Goal: Task Accomplishment & Management: Manage account settings

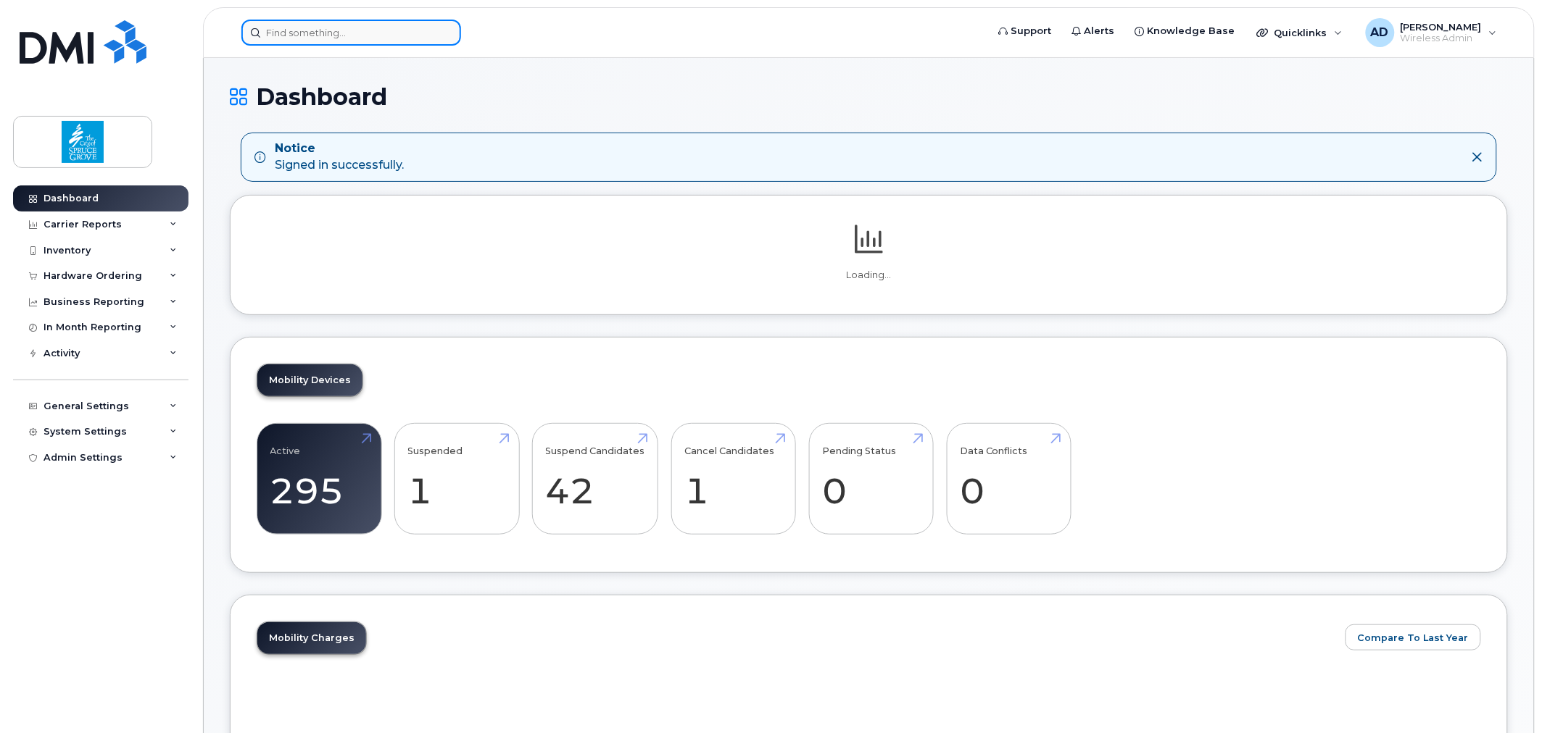
click at [381, 38] on input at bounding box center [351, 33] width 220 height 26
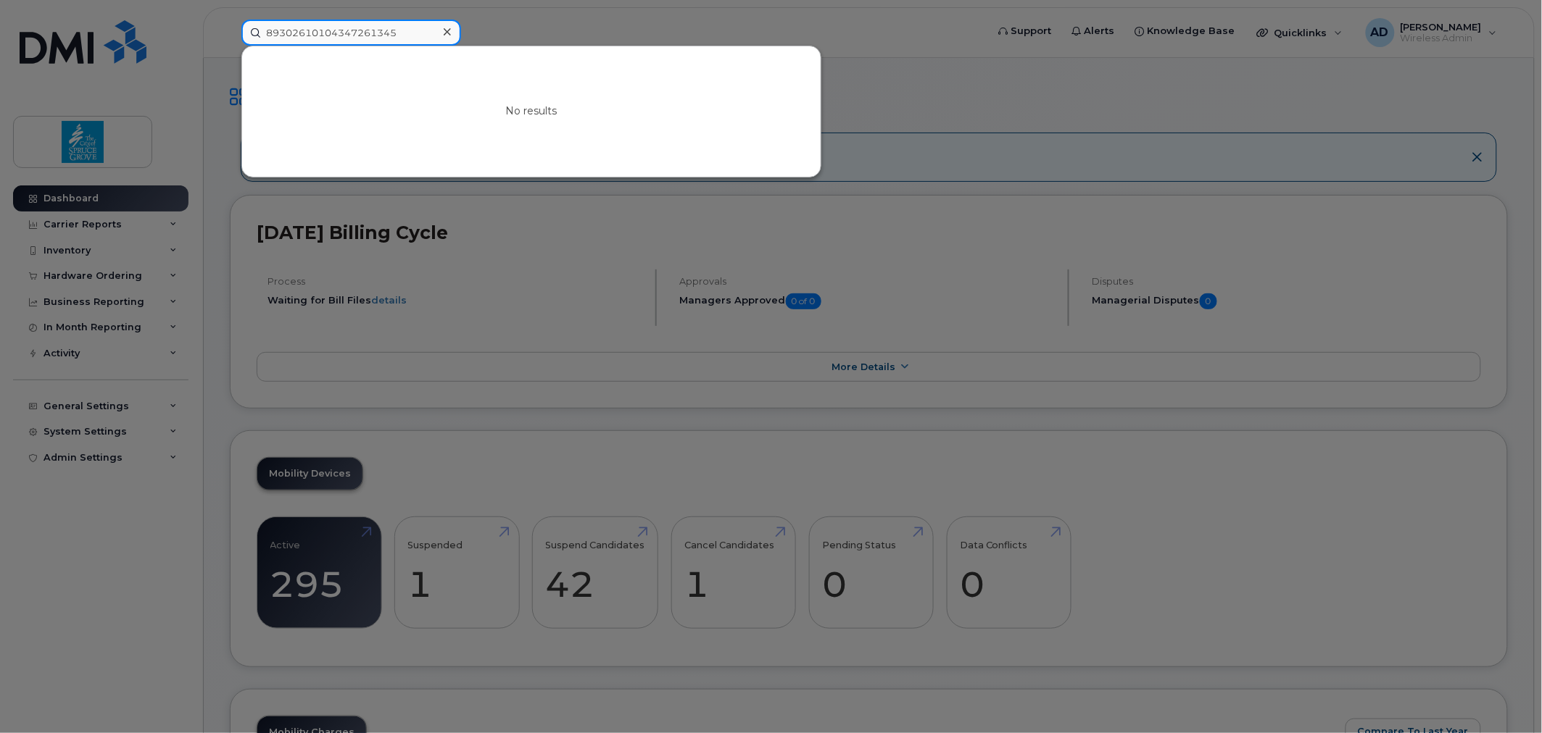
click at [372, 33] on input "89302610104347261345" at bounding box center [351, 33] width 220 height 26
type input "89302610104347261345"
click at [1015, 128] on div at bounding box center [771, 366] width 1542 height 733
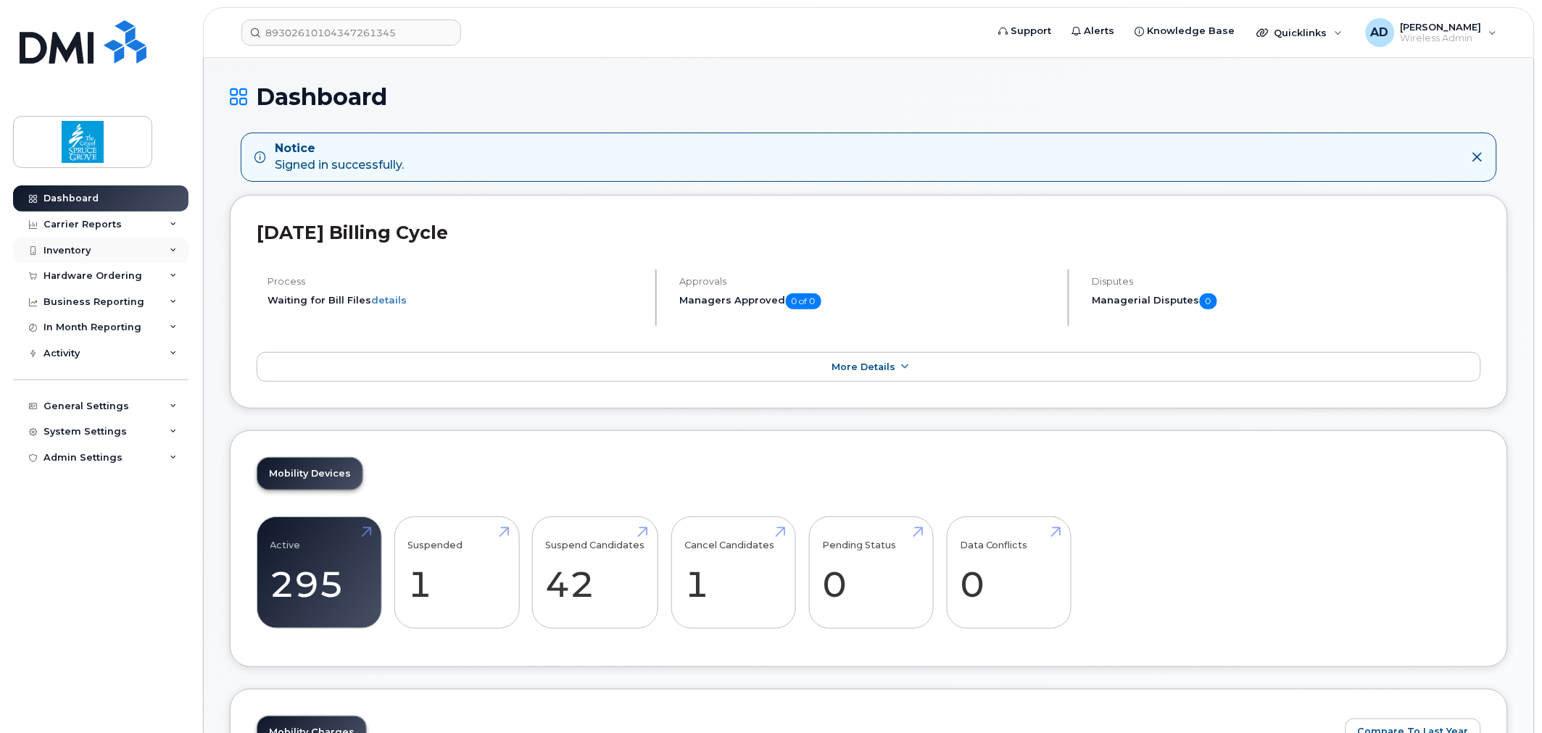
click at [78, 246] on div "Inventory" at bounding box center [66, 251] width 47 height 12
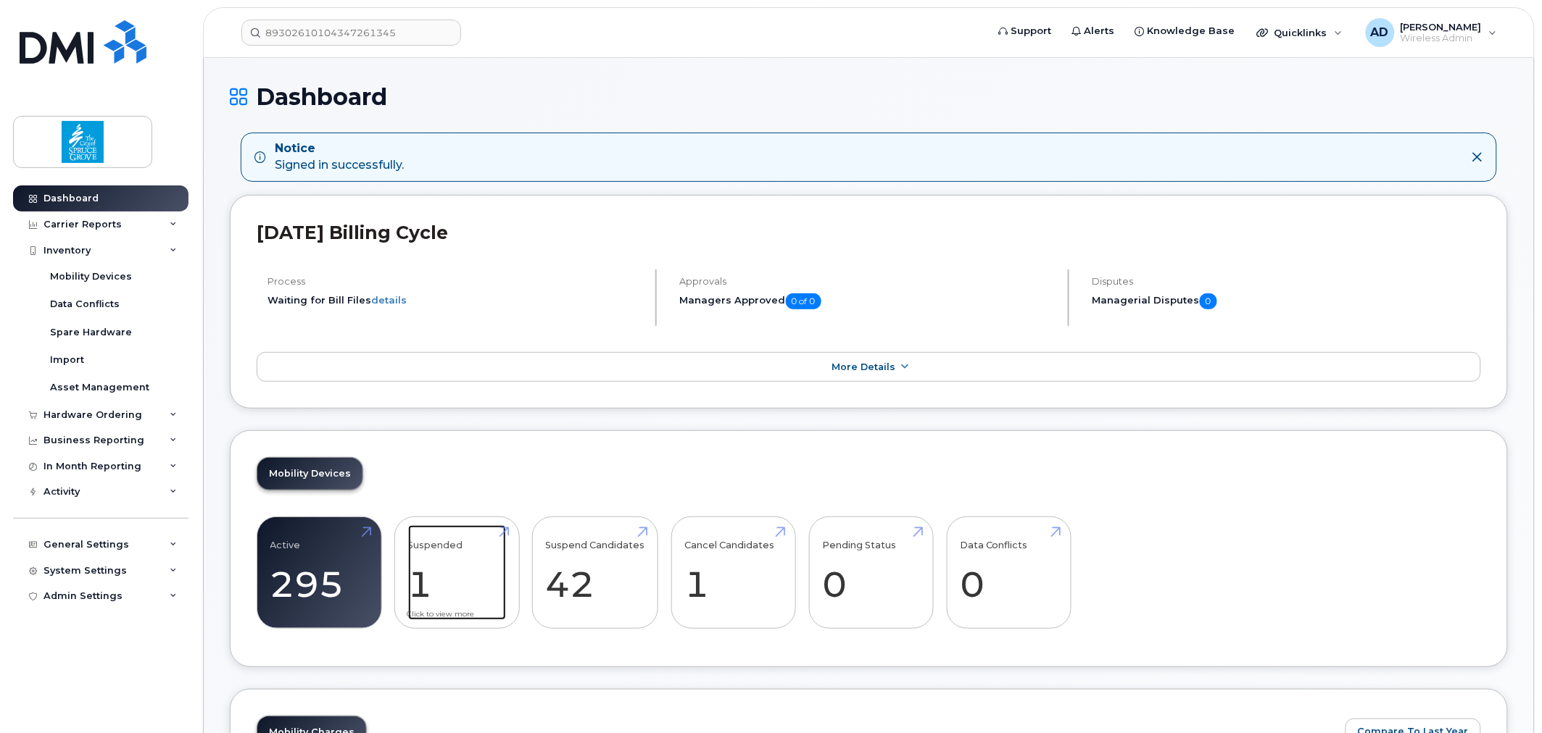
drag, startPoint x: 440, startPoint y: 570, endPoint x: 482, endPoint y: 531, distance: 57.4
click at [440, 570] on link "Suspended 1" at bounding box center [457, 573] width 98 height 96
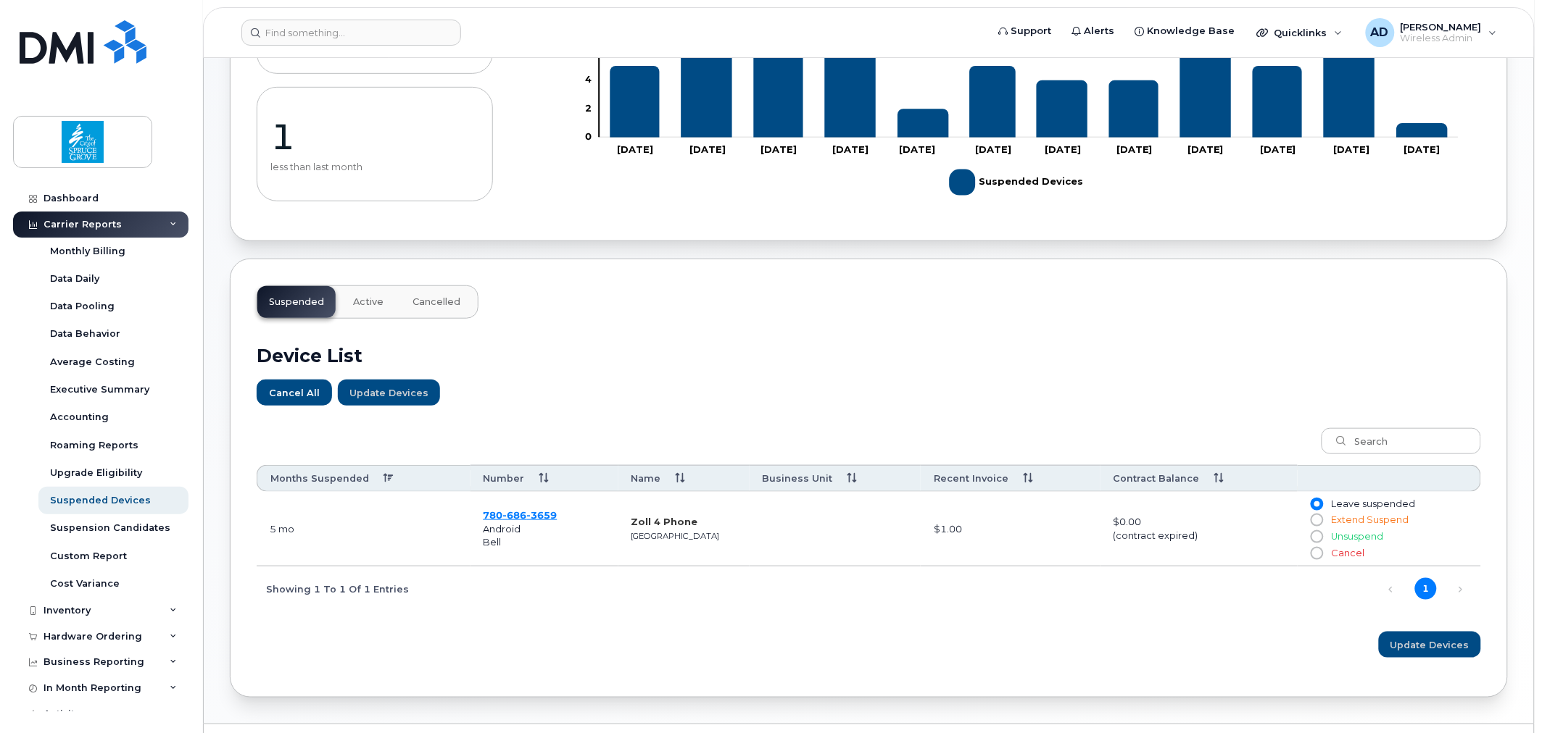
scroll to position [279, 0]
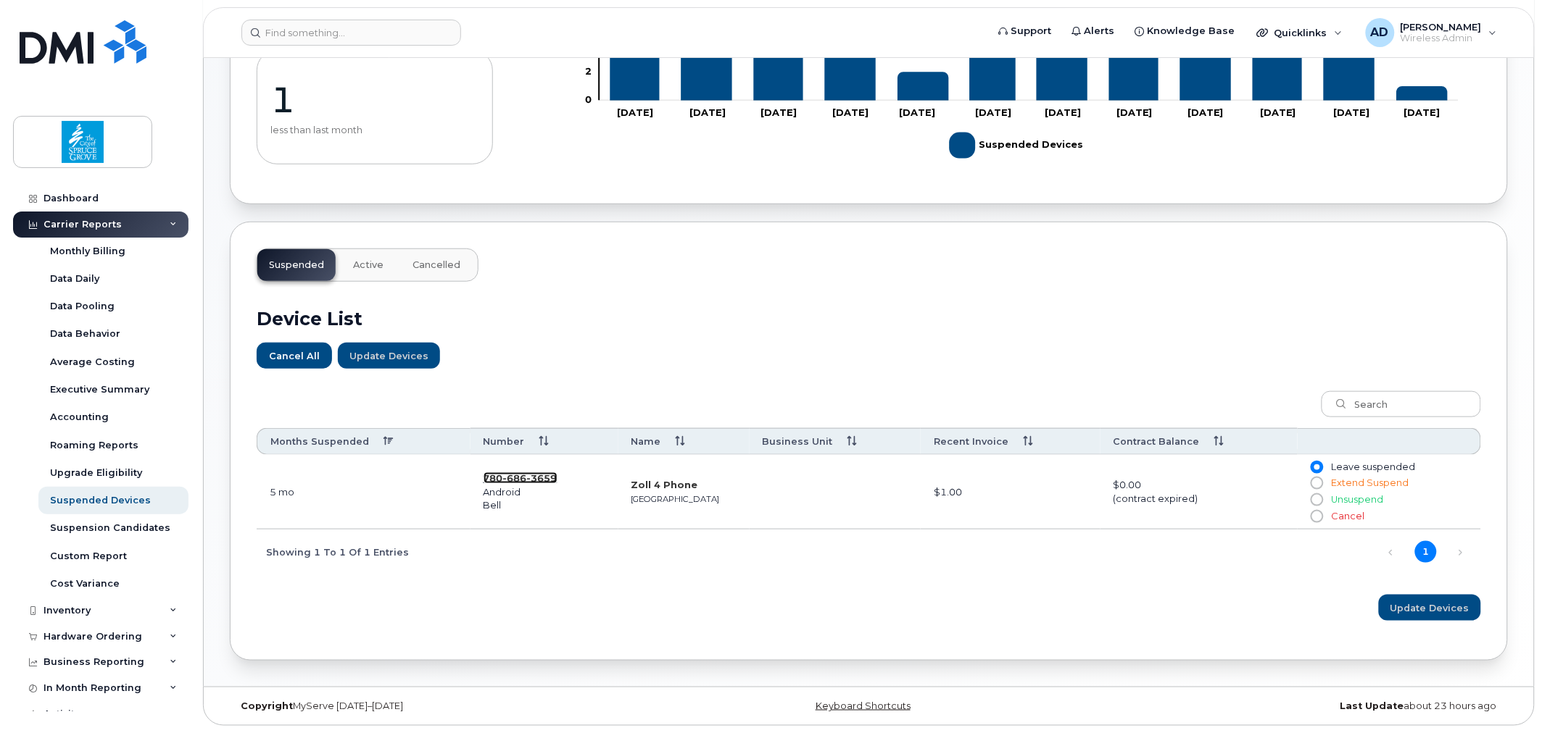
click at [527, 476] on span "686" at bounding box center [542, 479] width 30 height 12
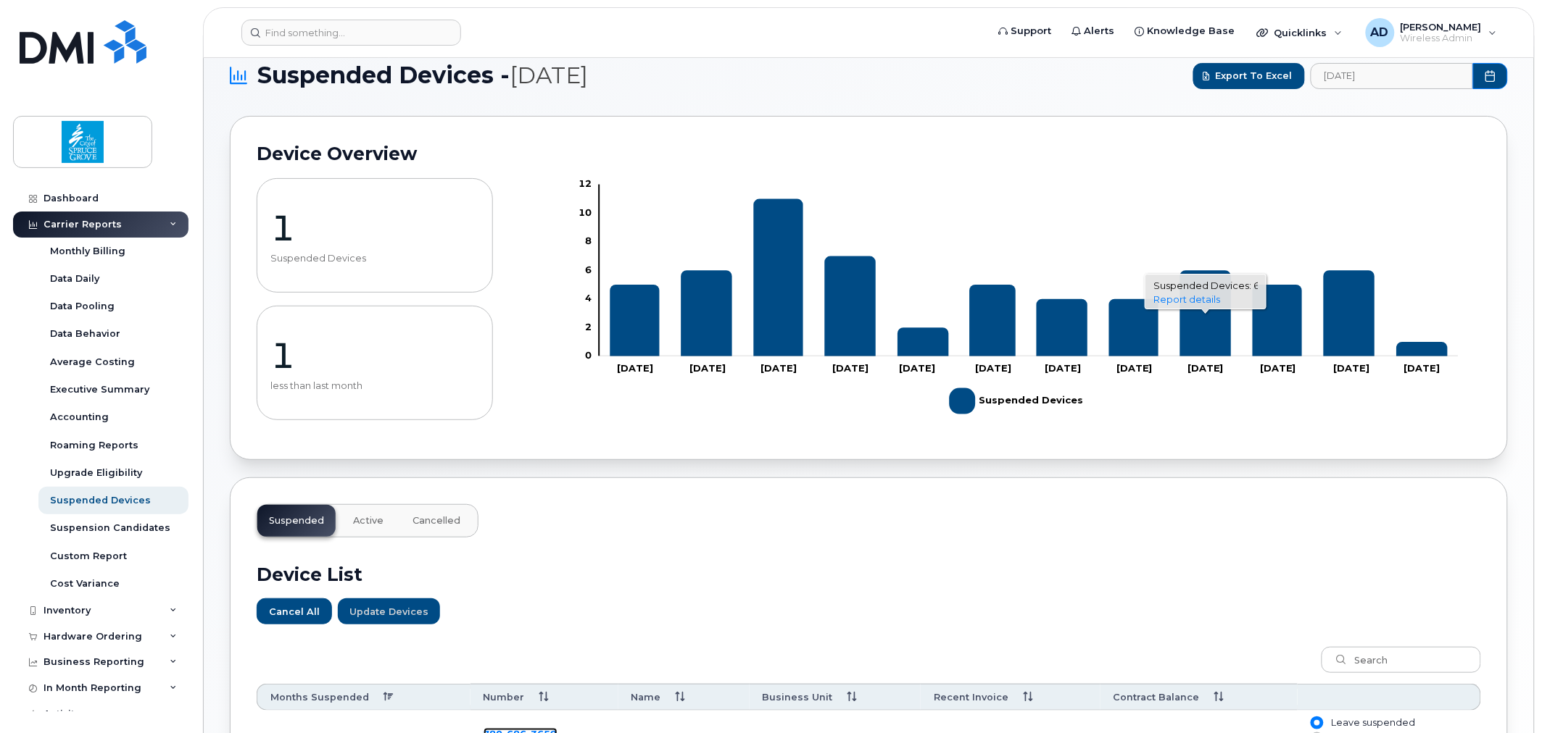
scroll to position [0, 0]
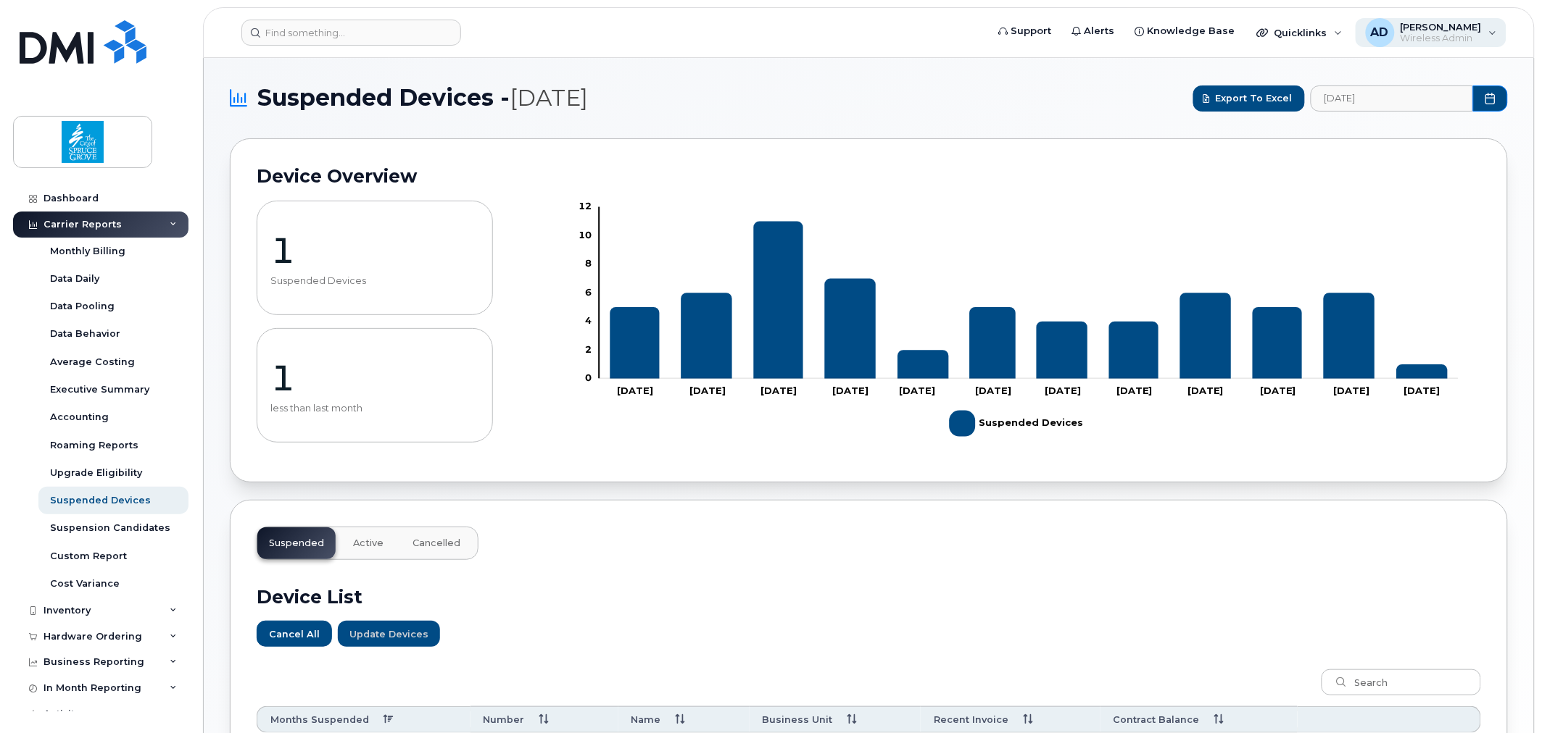
click at [1448, 24] on span "[PERSON_NAME]" at bounding box center [1440, 27] width 81 height 12
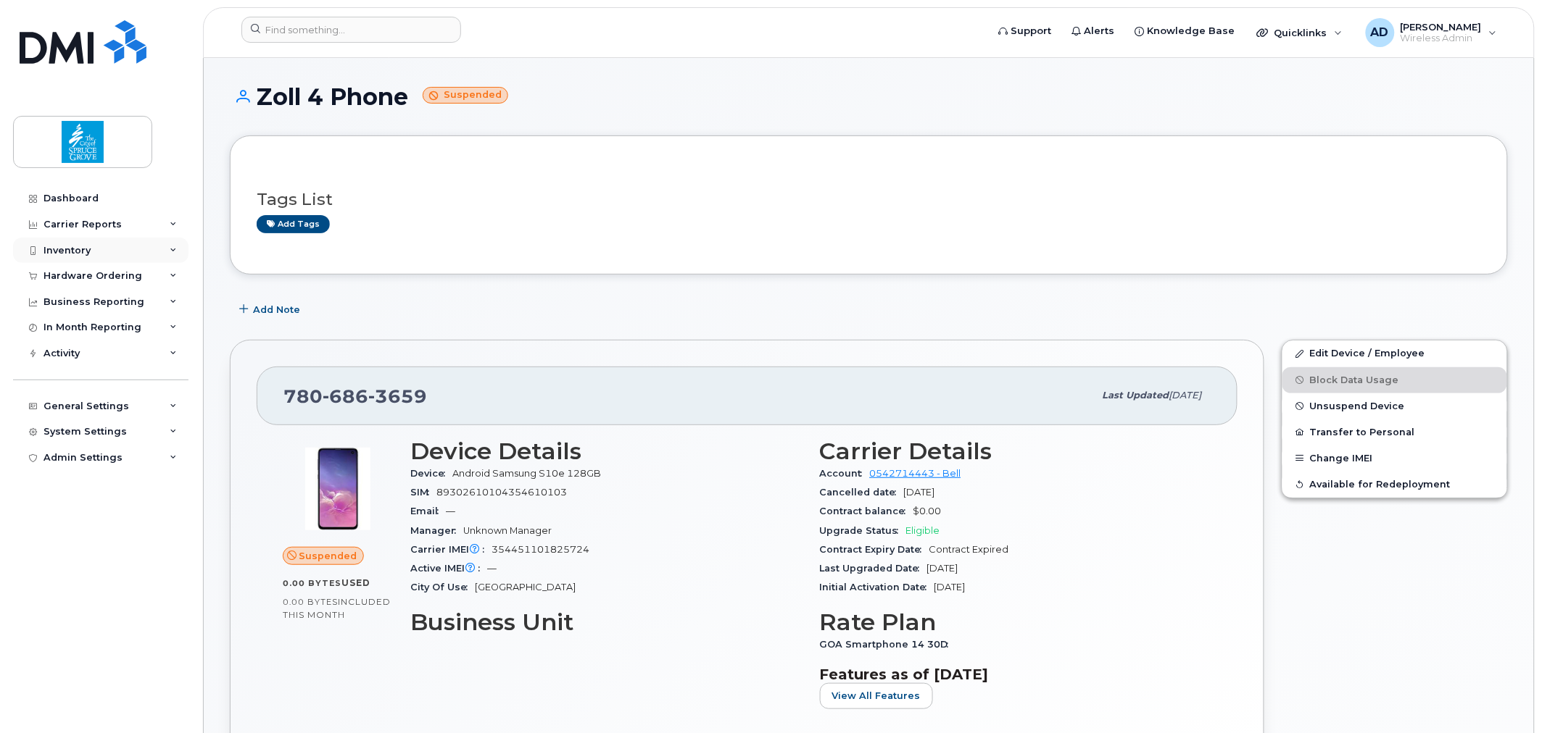
click at [84, 257] on div "Inventory" at bounding box center [100, 251] width 175 height 26
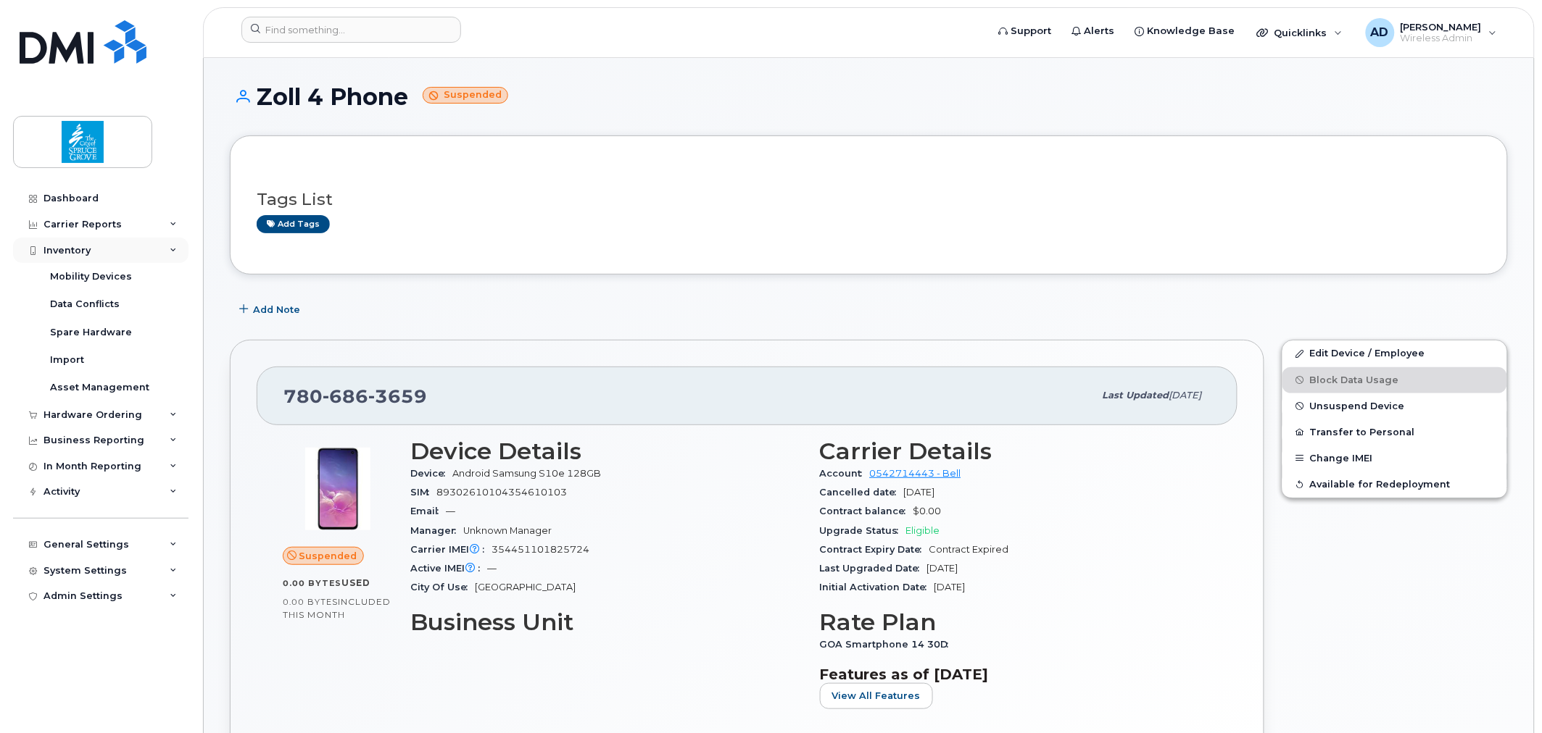
click at [80, 252] on div "Inventory" at bounding box center [66, 251] width 47 height 12
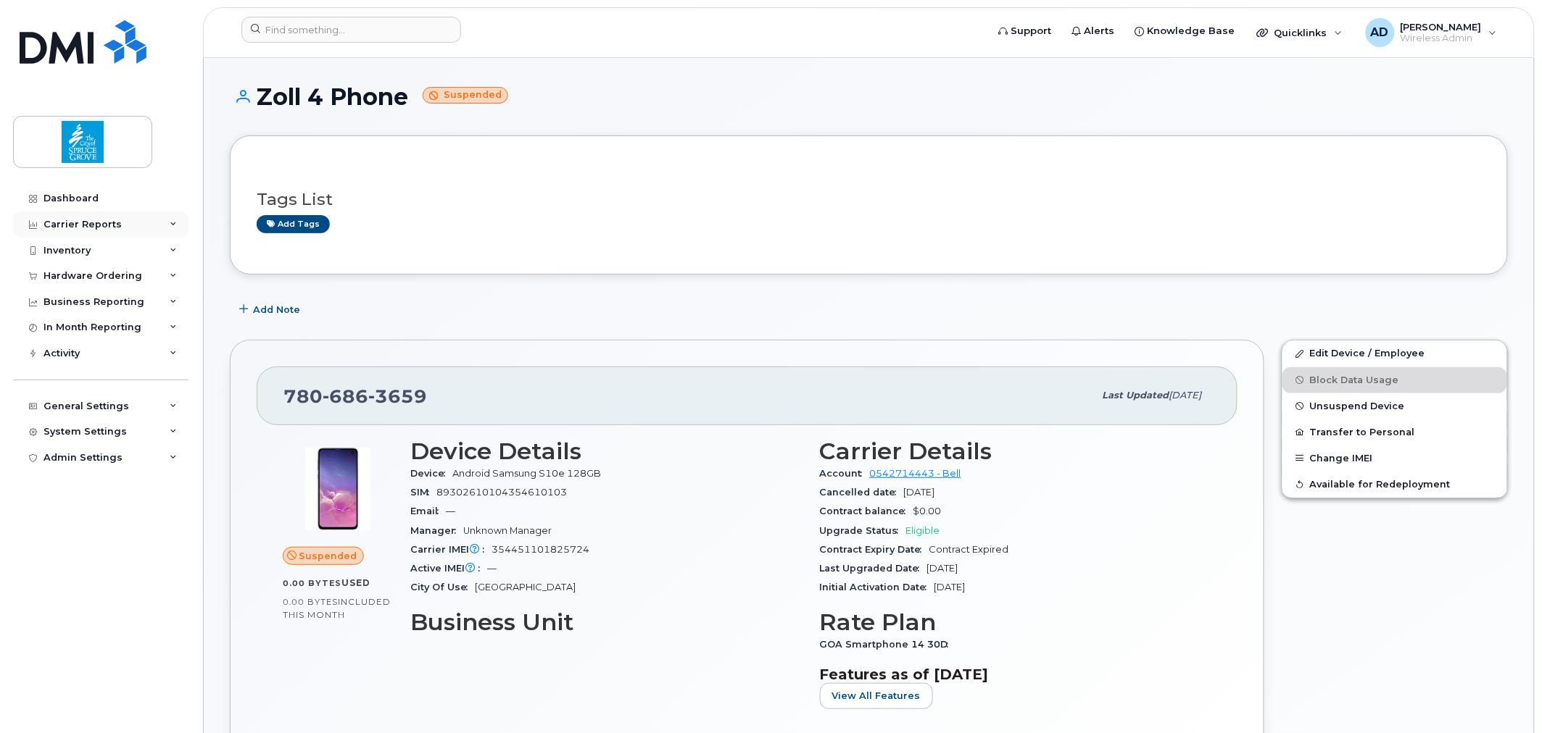
click at [83, 227] on div "Carrier Reports" at bounding box center [82, 225] width 78 height 12
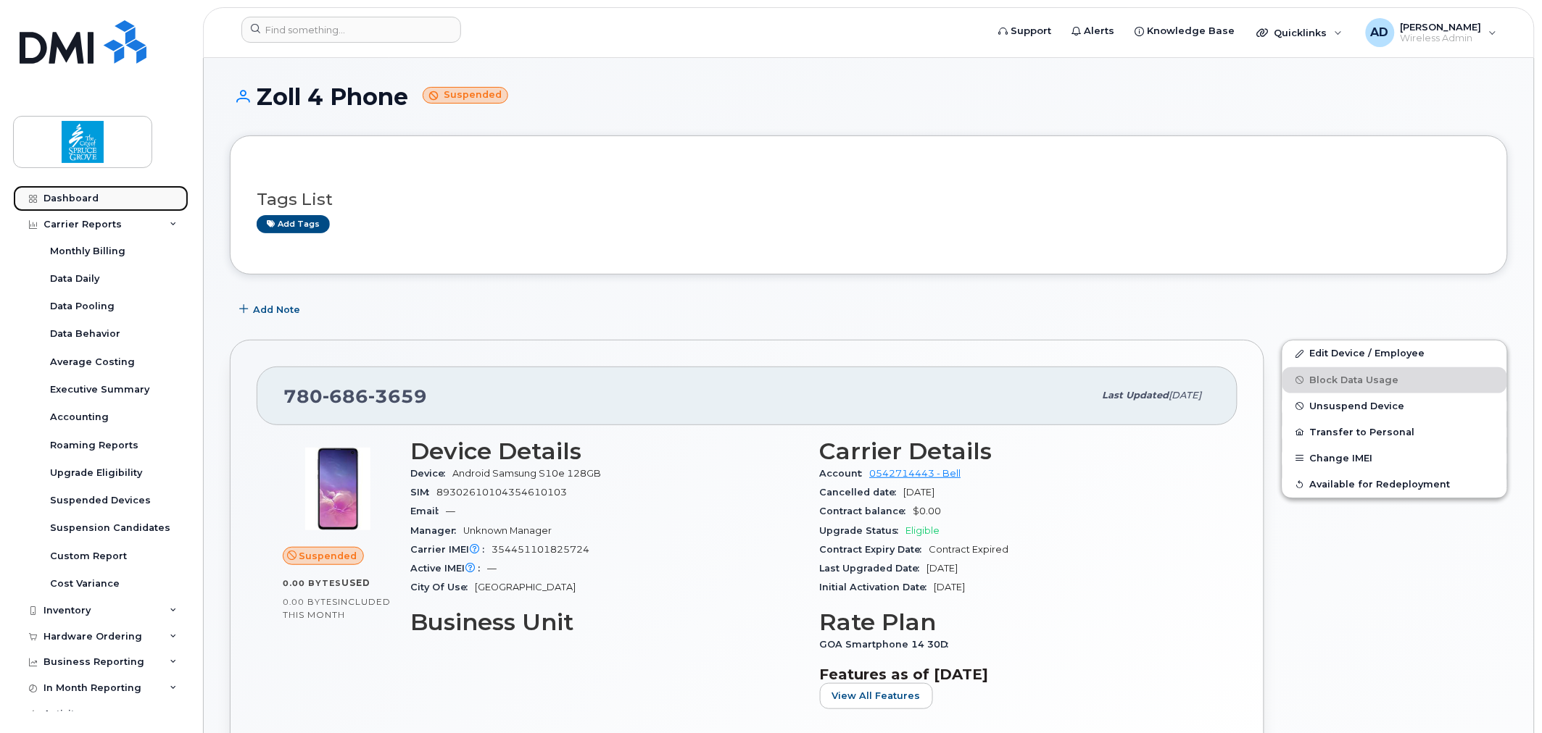
click at [80, 199] on div "Dashboard" at bounding box center [70, 199] width 55 height 12
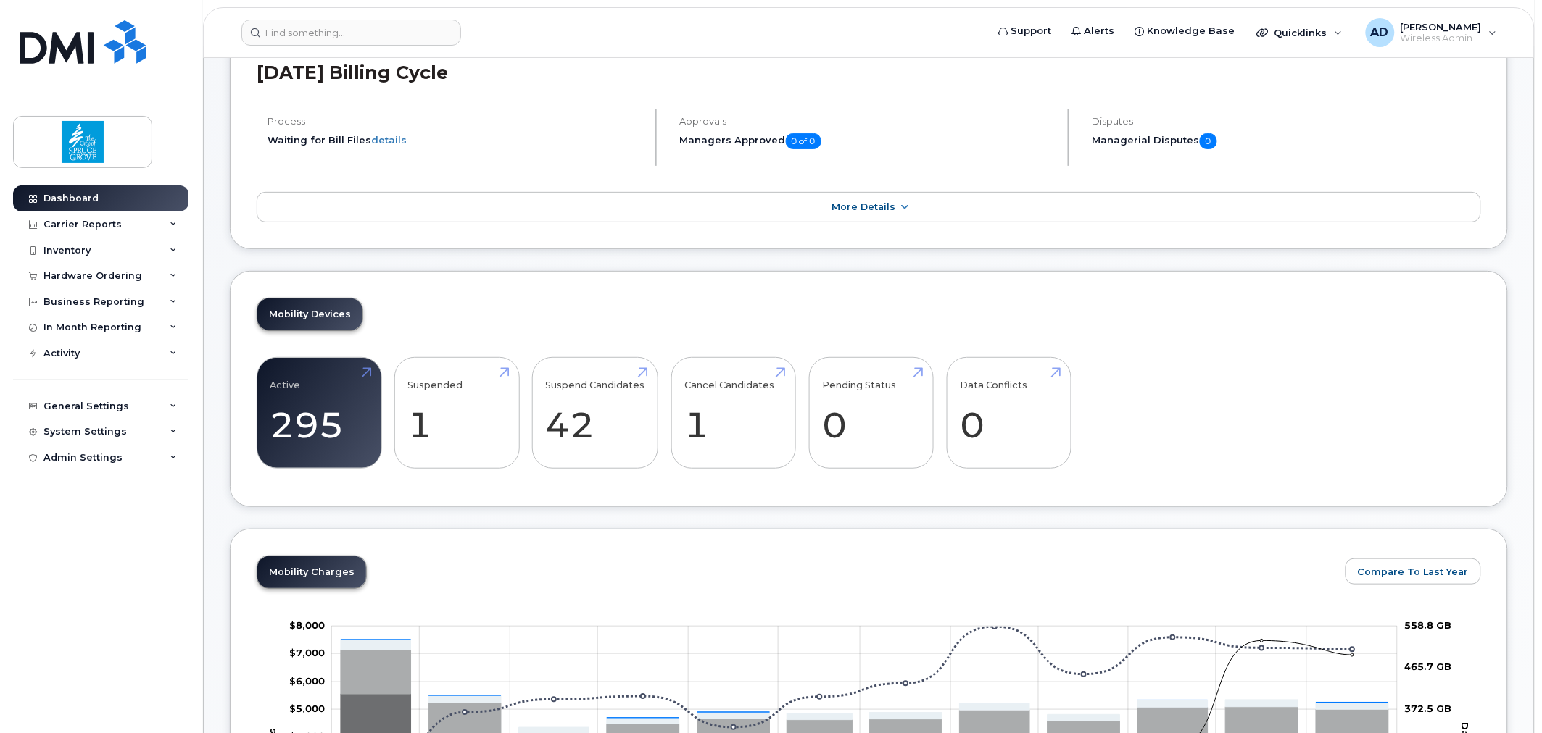
scroll to position [161, 0]
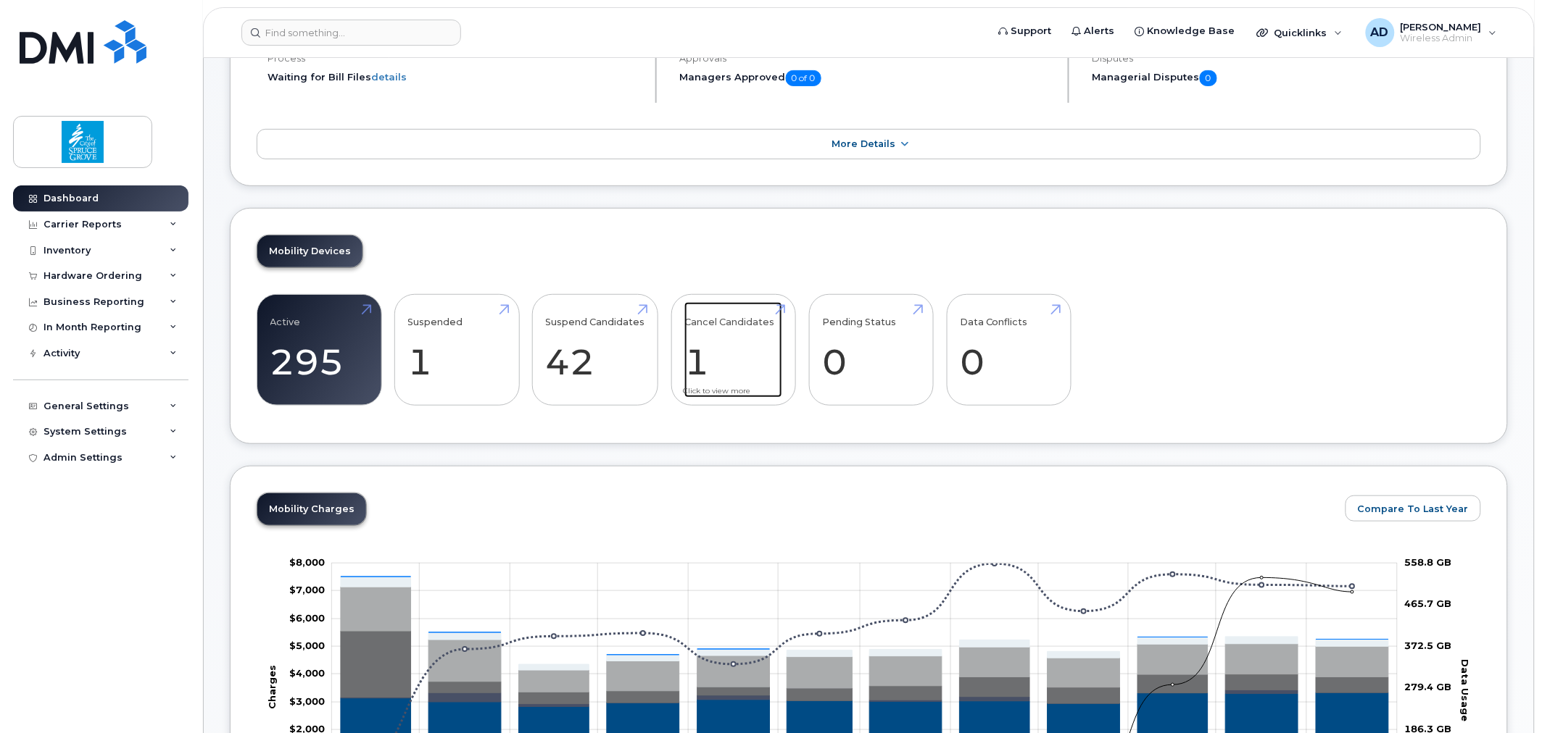
click at [730, 364] on link "Cancel Candidates 1" at bounding box center [733, 350] width 98 height 96
click at [596, 389] on link "Suspend Candidates 42" at bounding box center [595, 350] width 99 height 96
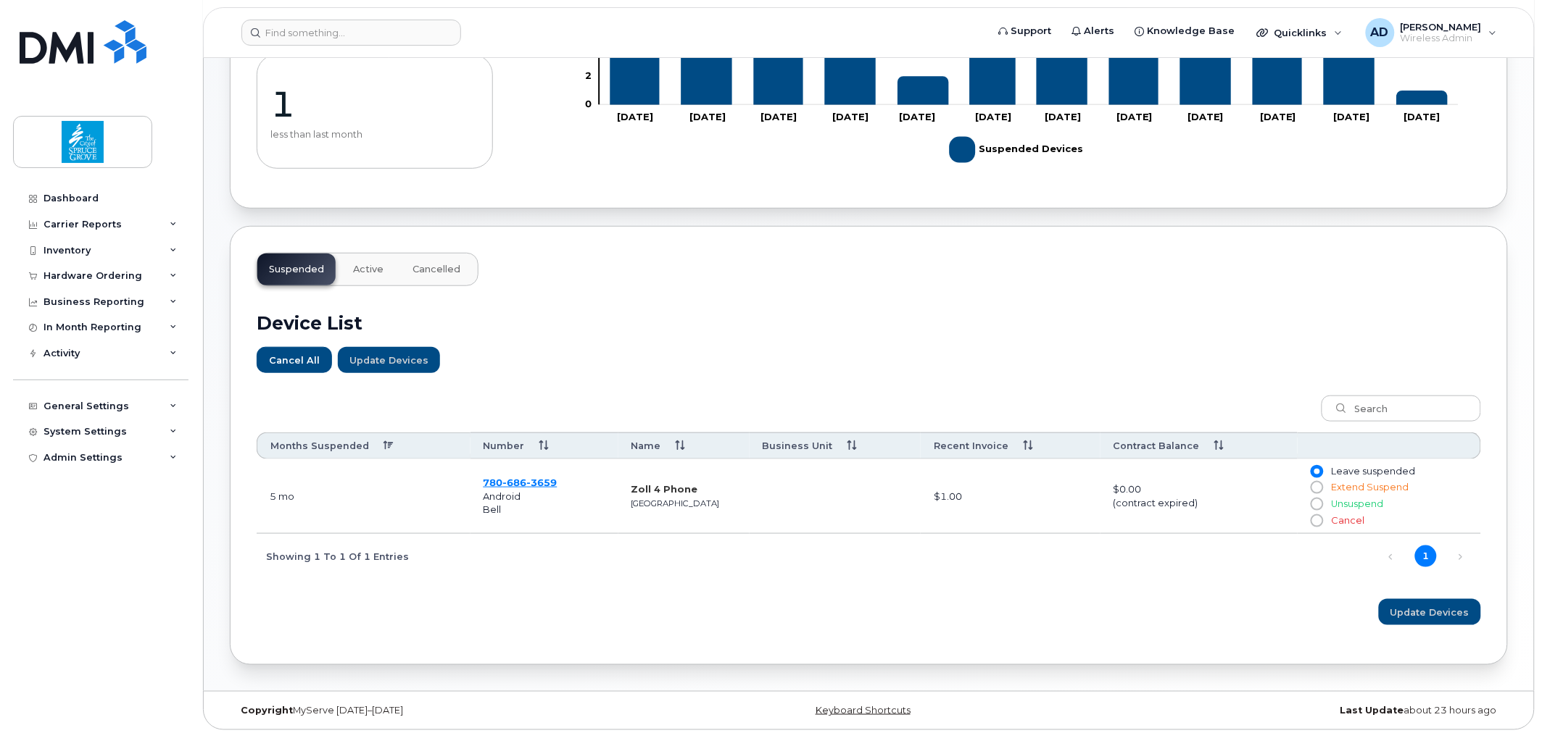
scroll to position [279, 0]
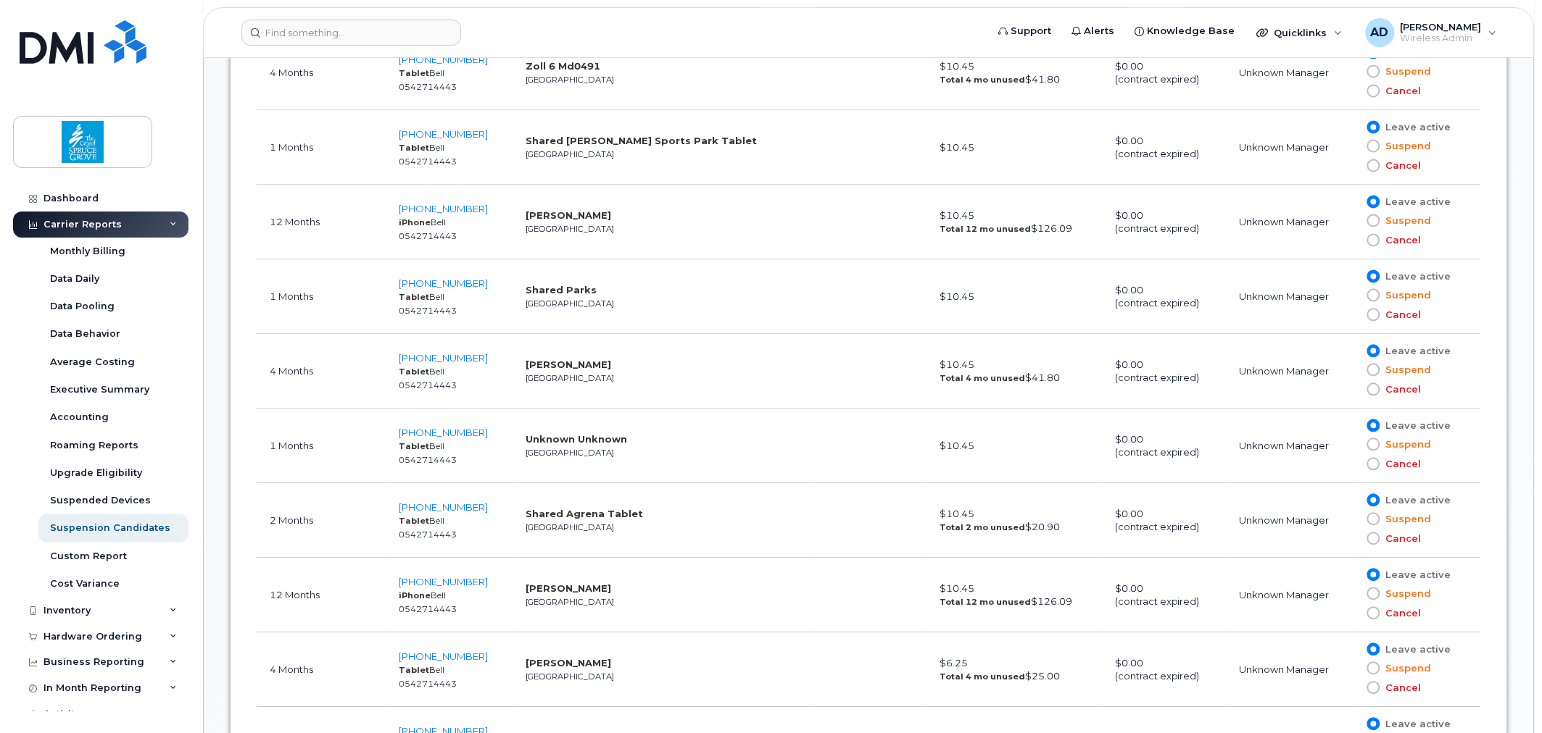
scroll to position [886, 0]
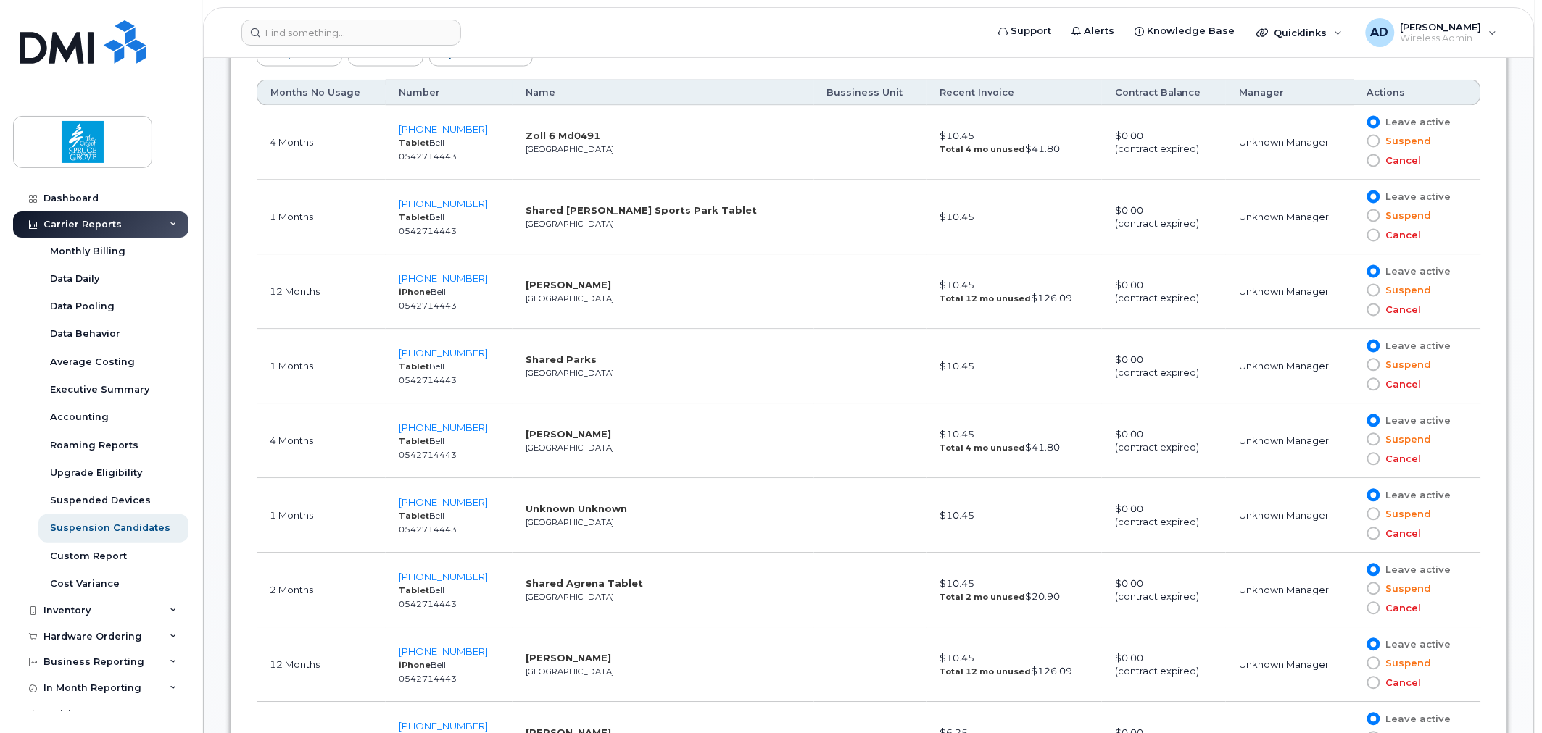
click at [309, 91] on th "Months No Usage" at bounding box center [321, 93] width 129 height 26
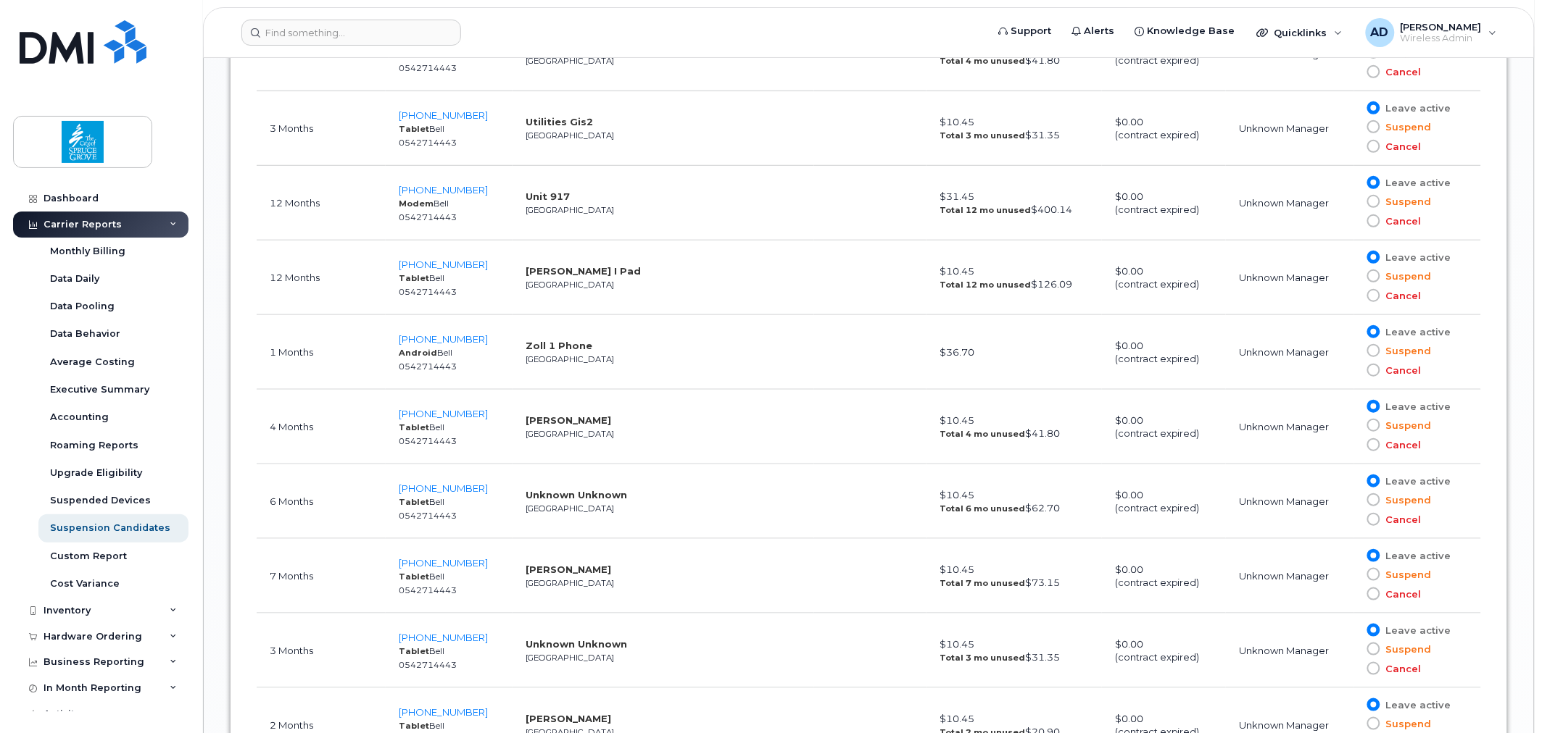
scroll to position [2174, 0]
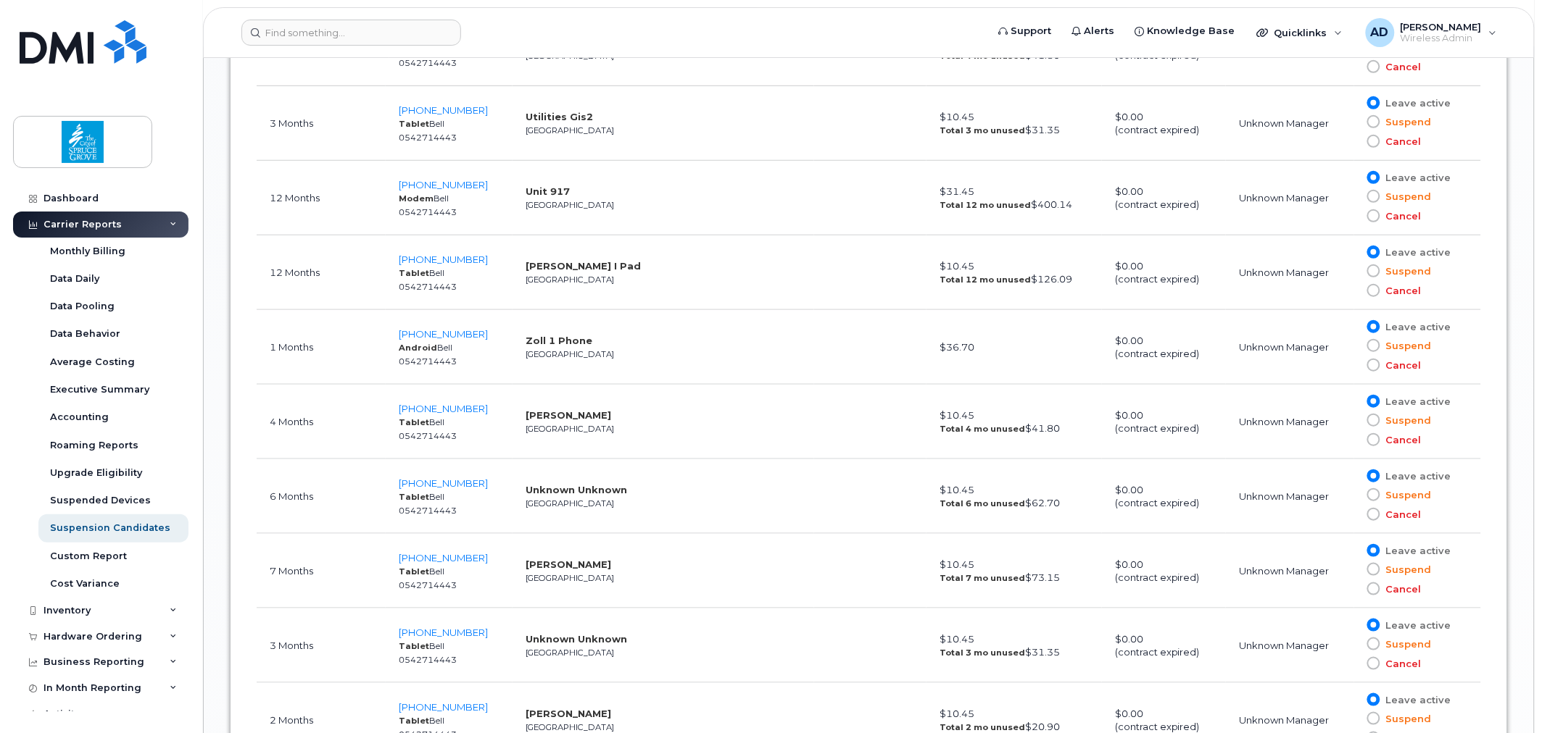
click at [606, 268] on strong "Dave Walker I Pad" at bounding box center [582, 266] width 115 height 12
click at [606, 268] on strong "[PERSON_NAME] I Pad" at bounding box center [582, 266] width 115 height 12
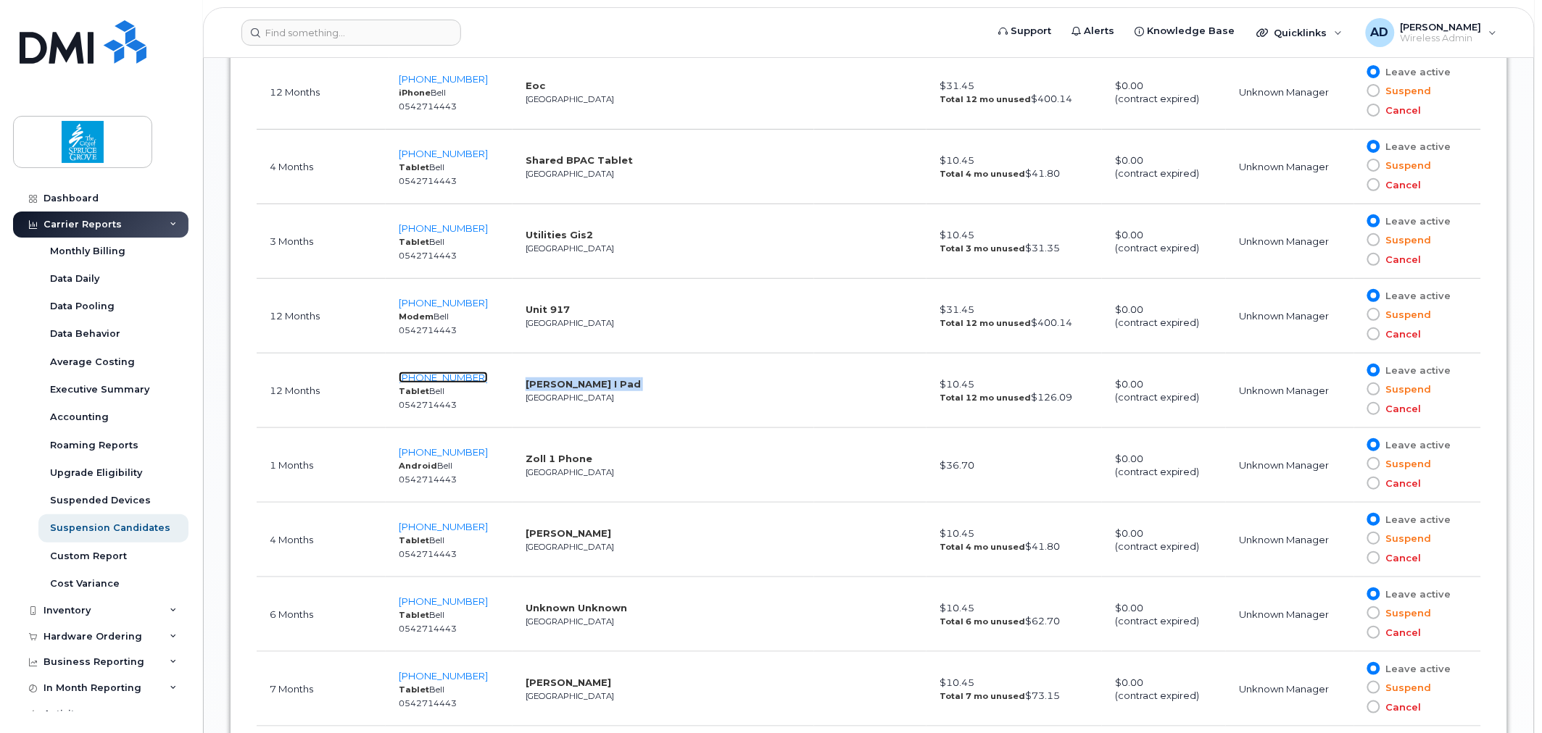
scroll to position [1932, 0]
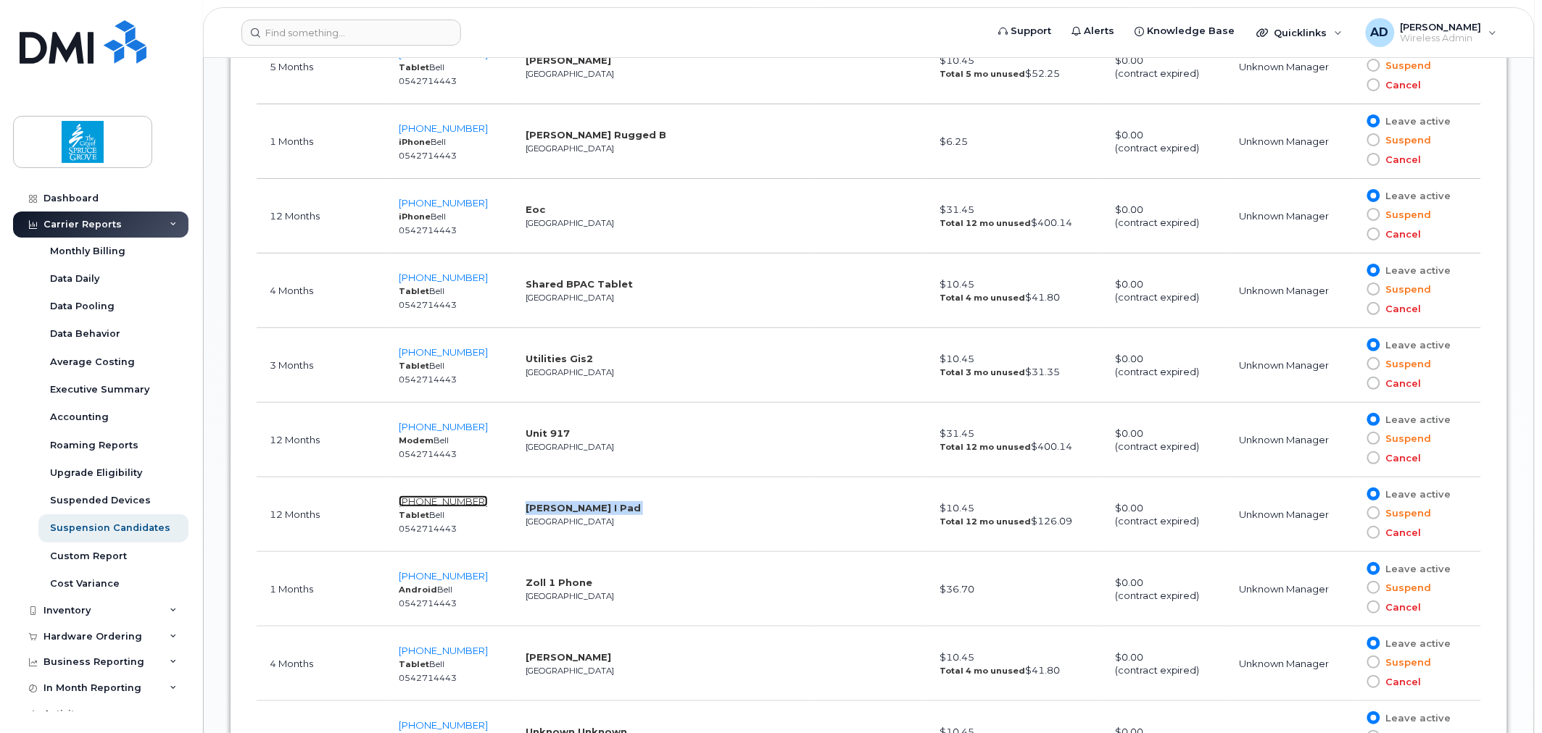
click at [446, 500] on span "587-920-5089" at bounding box center [443, 502] width 89 height 12
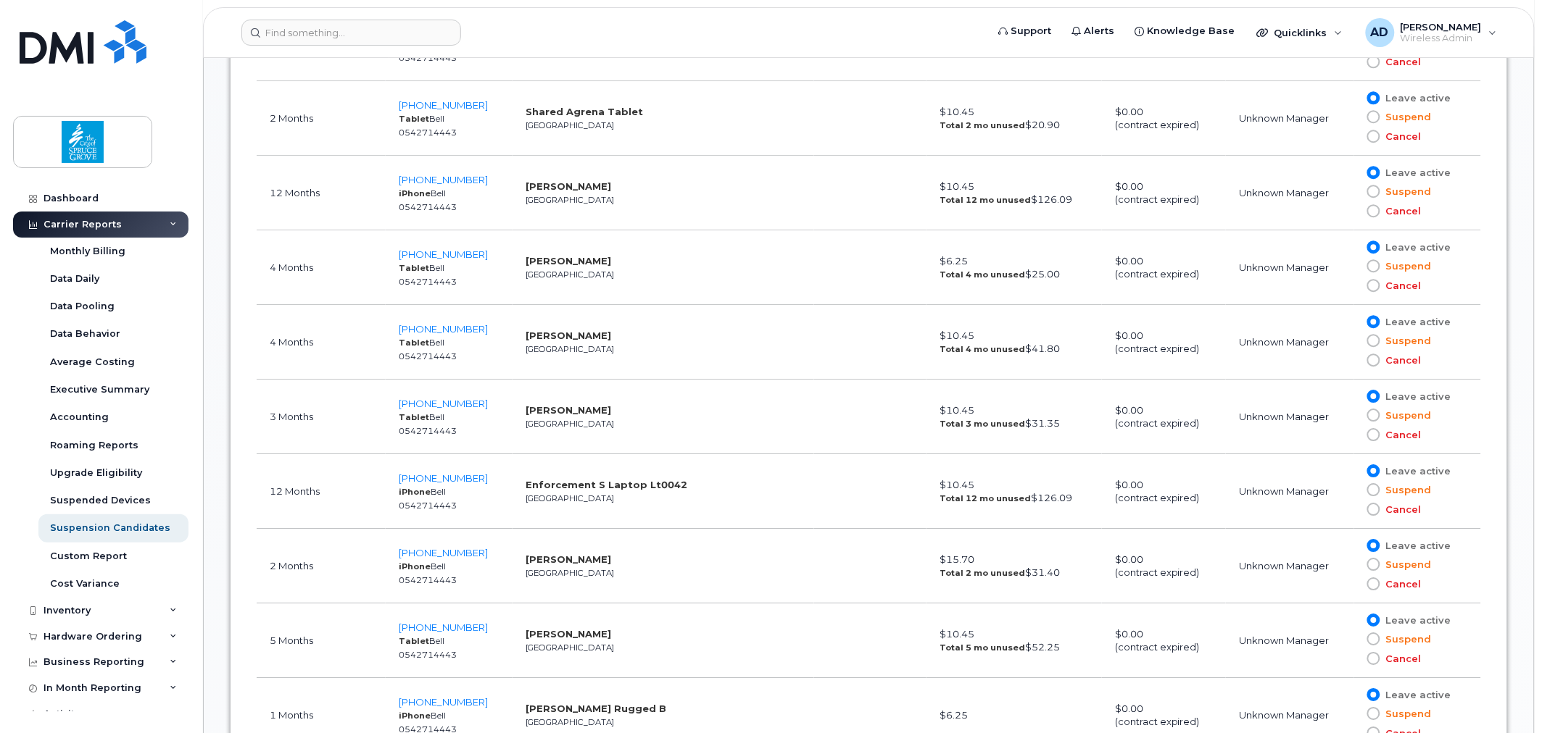
scroll to position [1353, 0]
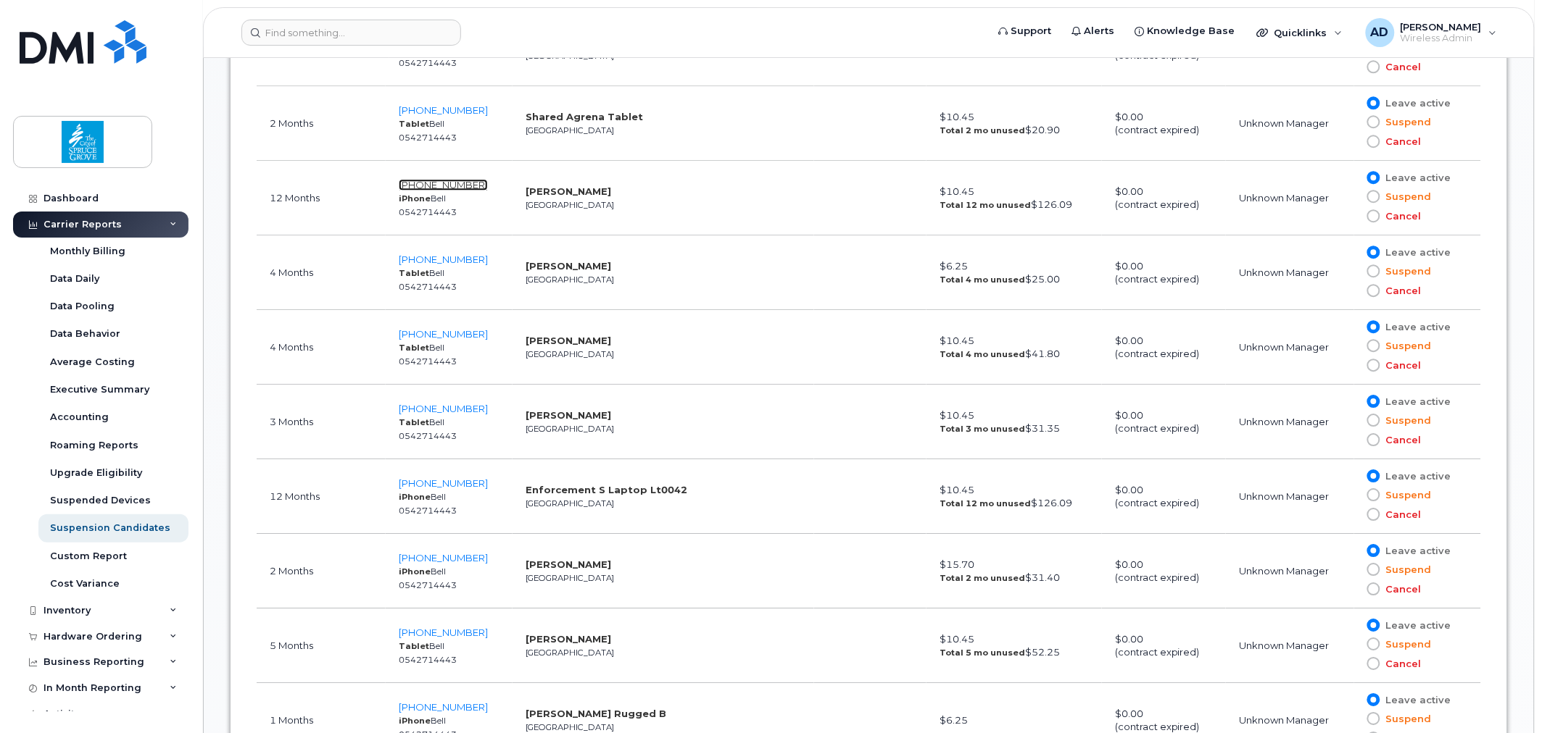
click at [462, 183] on span "587-340-2550" at bounding box center [443, 185] width 89 height 12
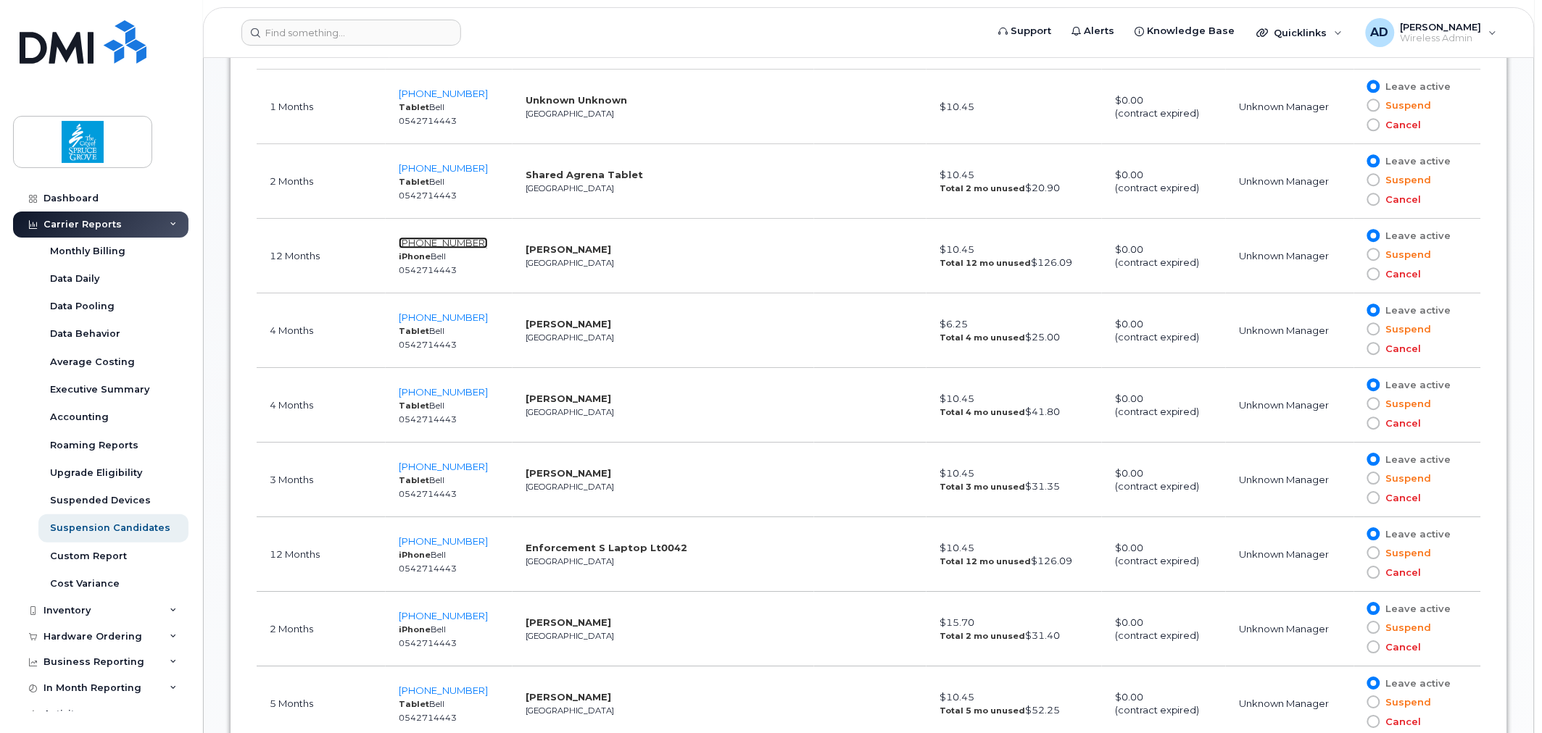
click at [446, 245] on span "587-340-2550" at bounding box center [443, 243] width 89 height 12
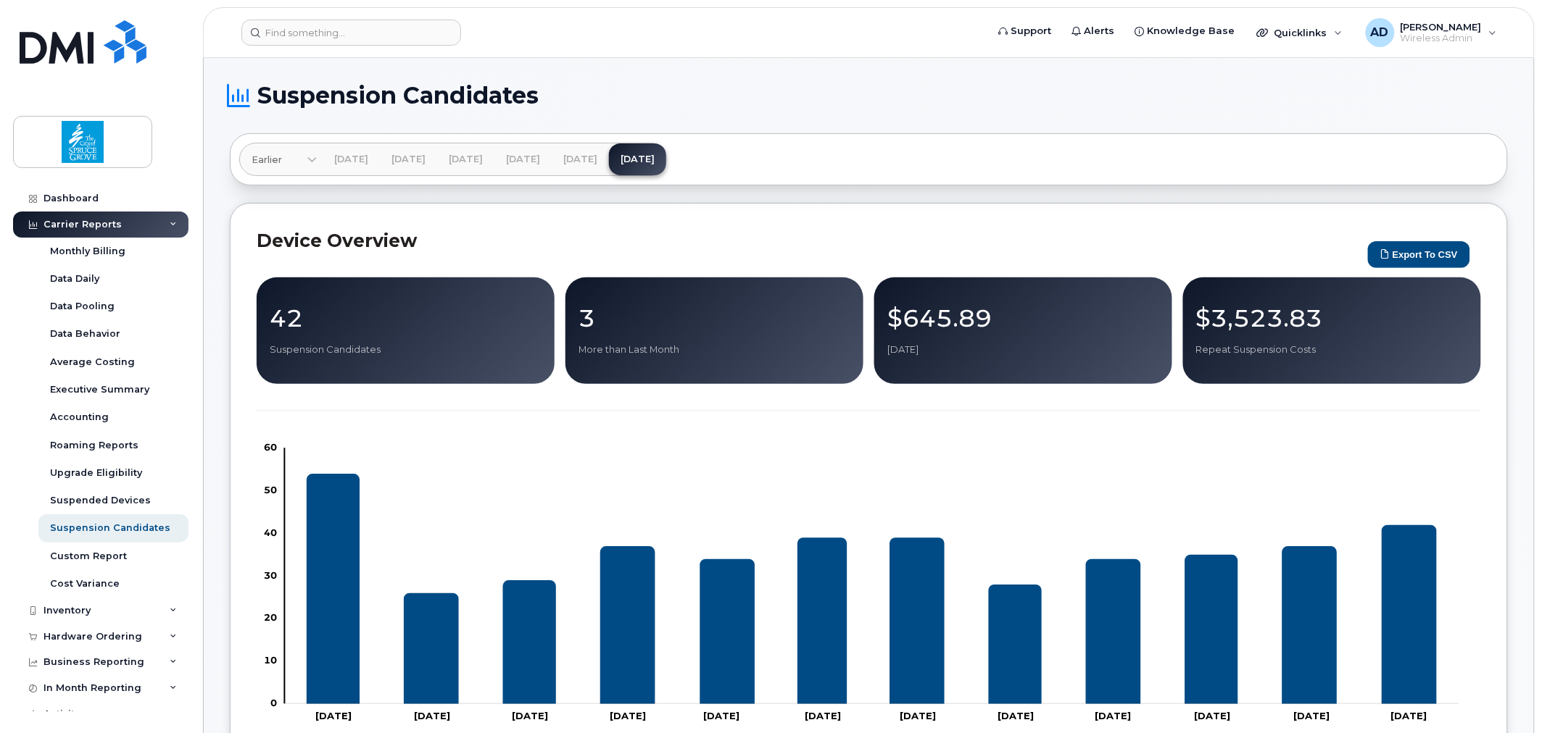
click at [82, 223] on div "Carrier Reports" at bounding box center [82, 225] width 78 height 12
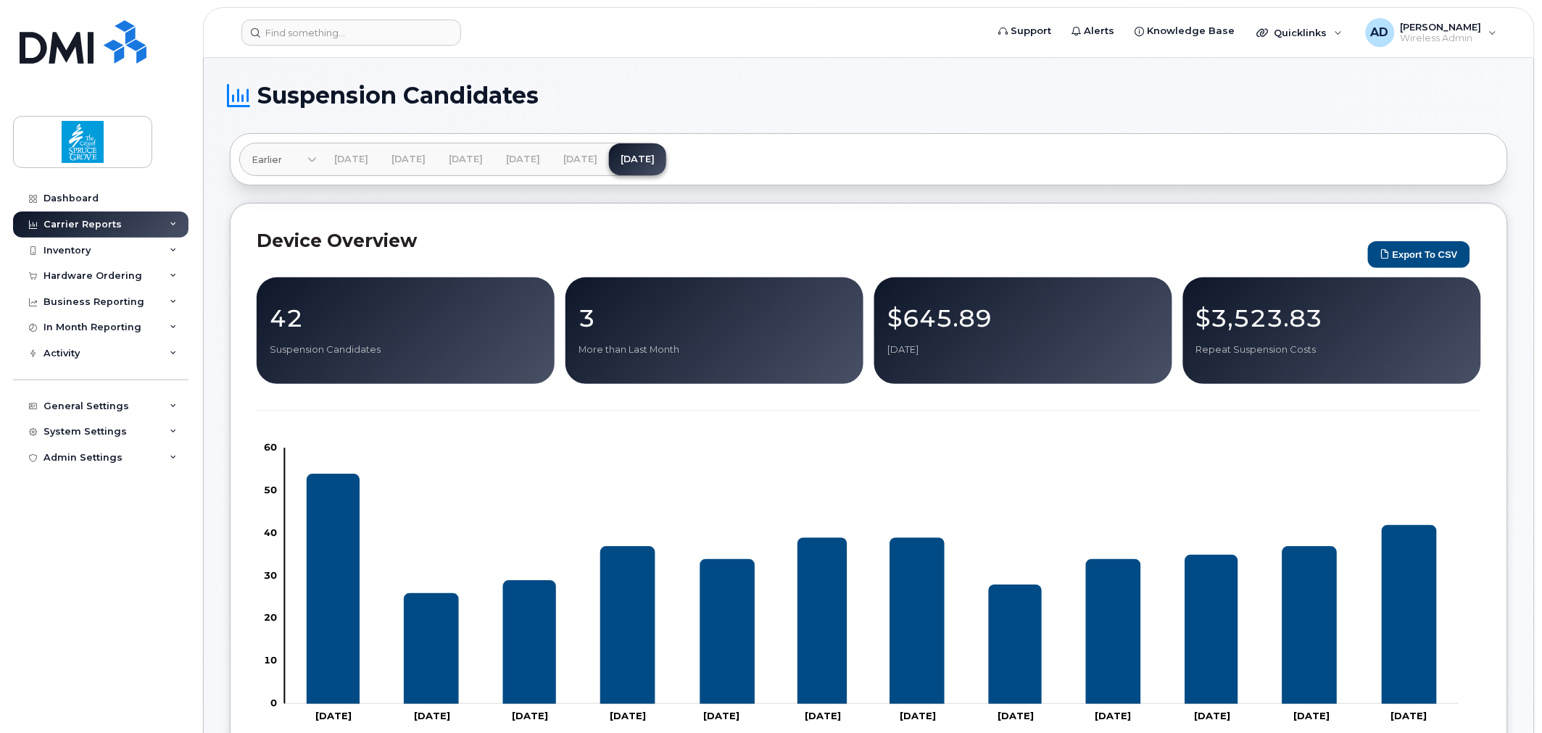
click at [82, 223] on div "Carrier Reports" at bounding box center [82, 225] width 78 height 12
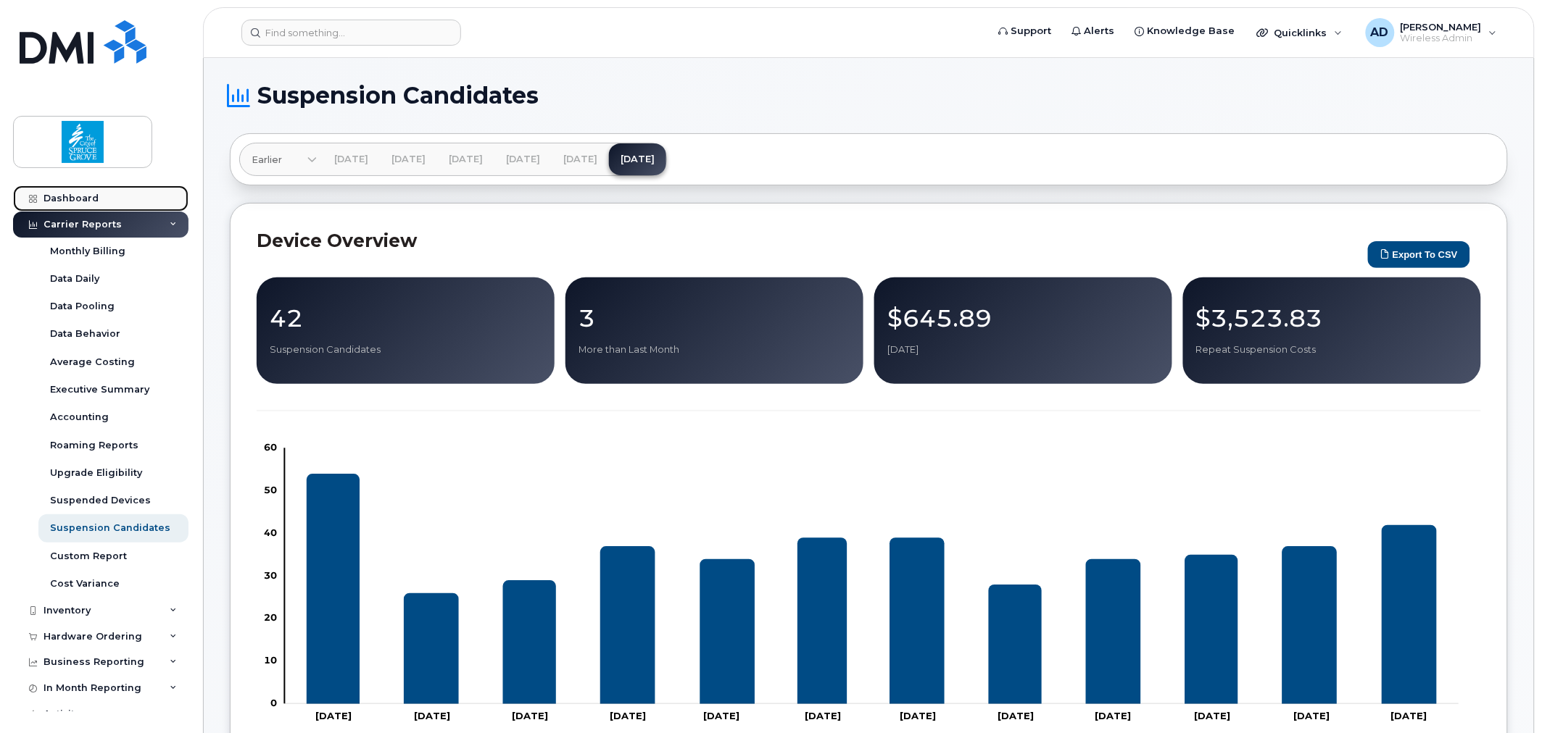
click at [74, 199] on div "Dashboard" at bounding box center [70, 199] width 55 height 12
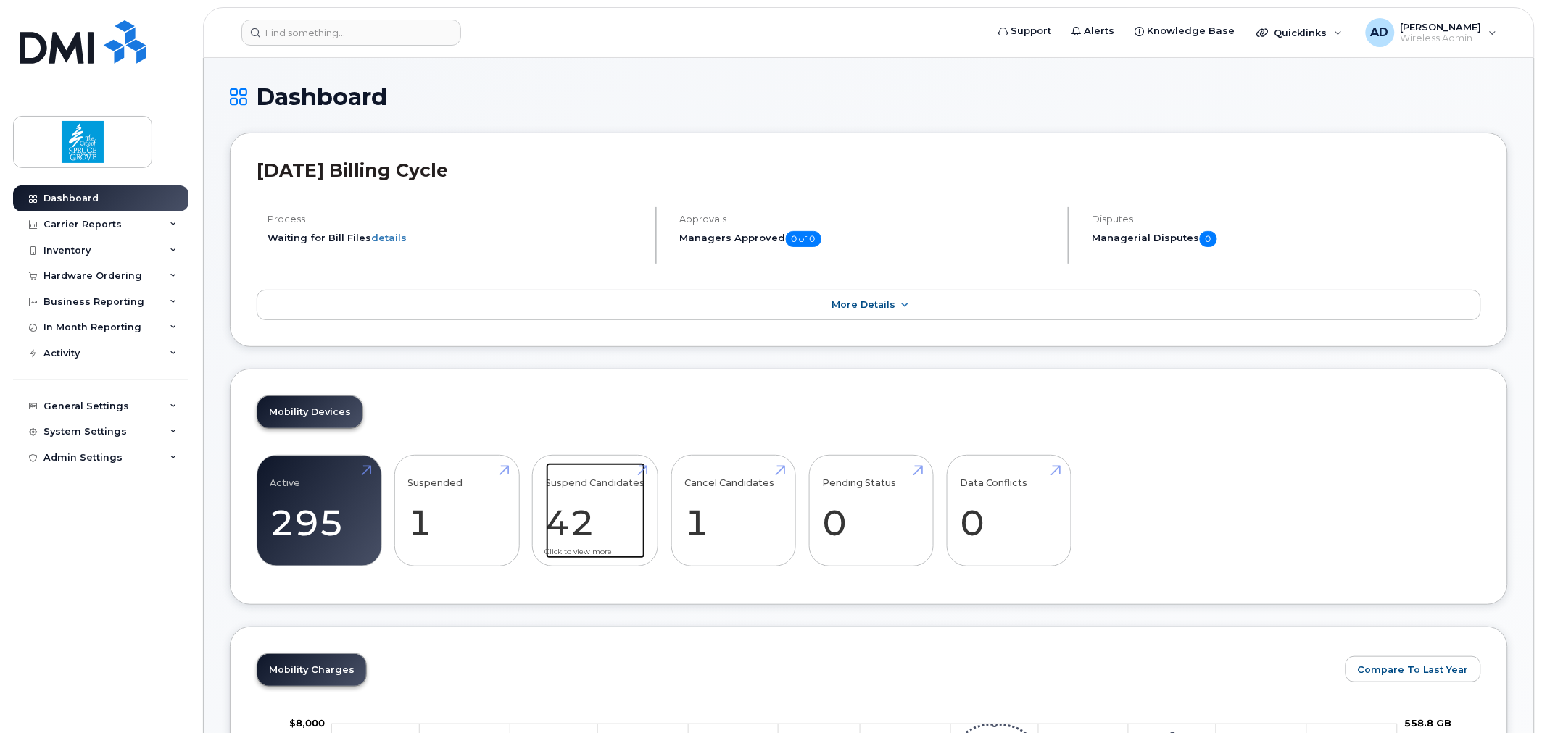
click at [581, 513] on link "Suspend Candidates 42" at bounding box center [595, 511] width 99 height 96
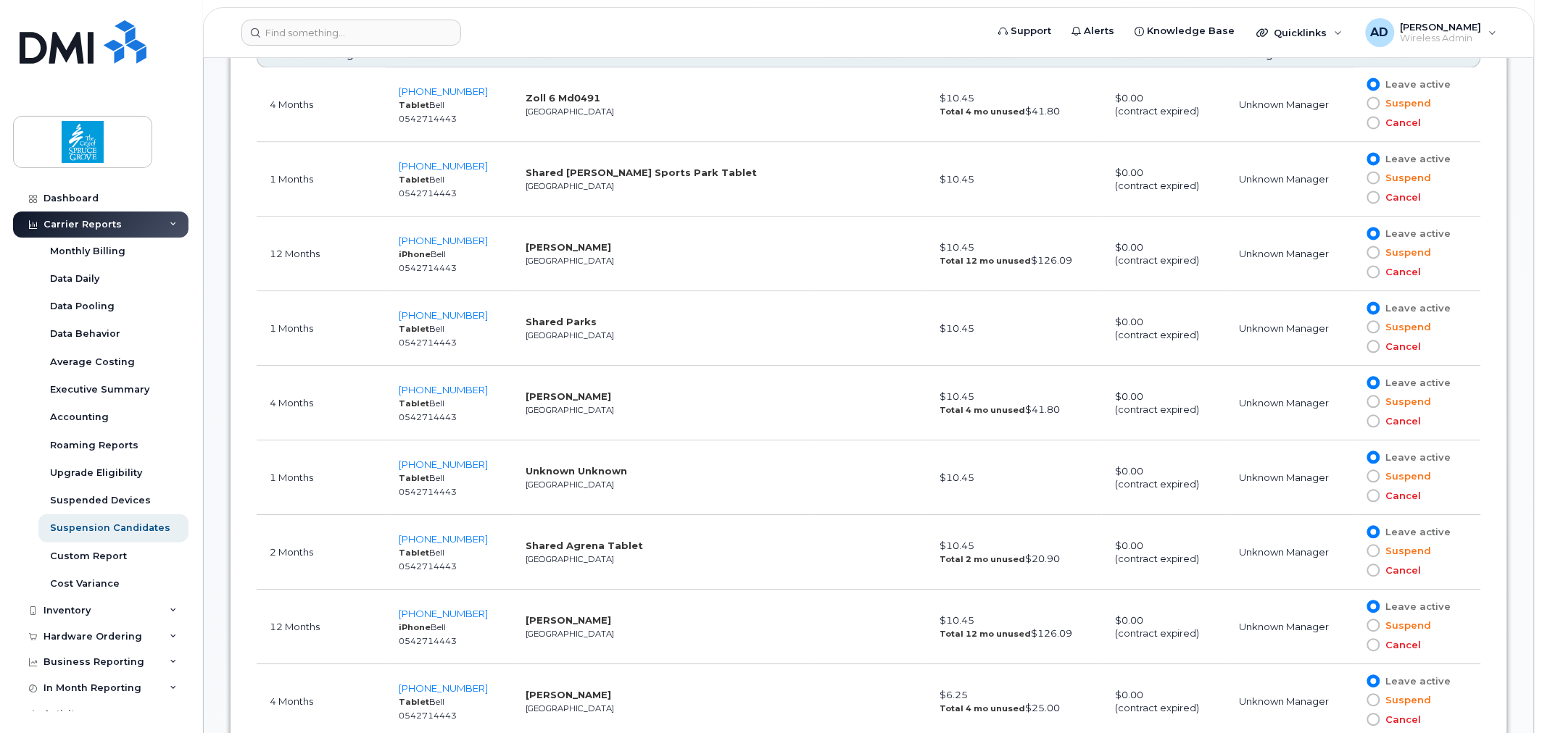
scroll to position [924, 0]
click at [453, 610] on span "587-340-2550" at bounding box center [443, 614] width 89 height 12
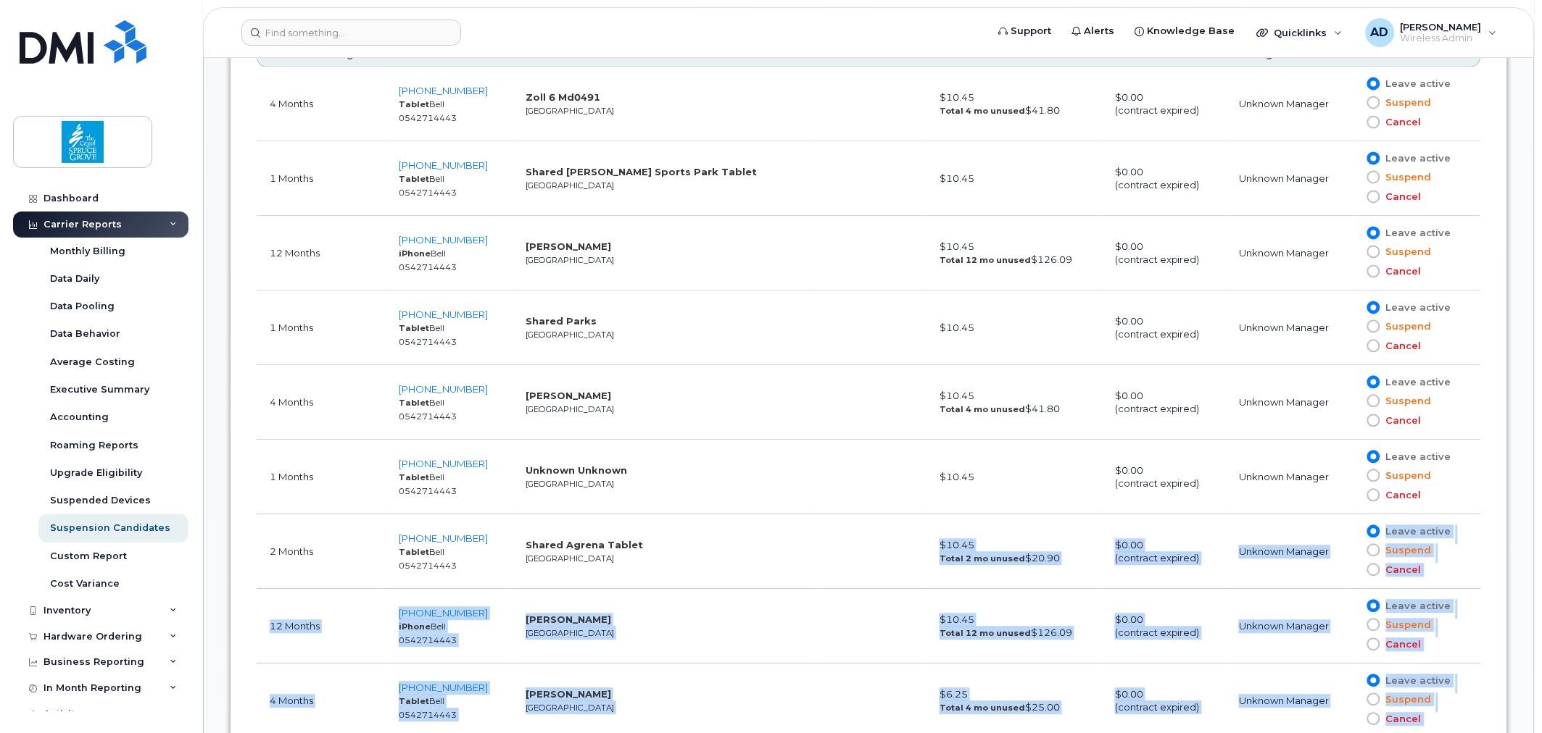
scroll to position [979, 0]
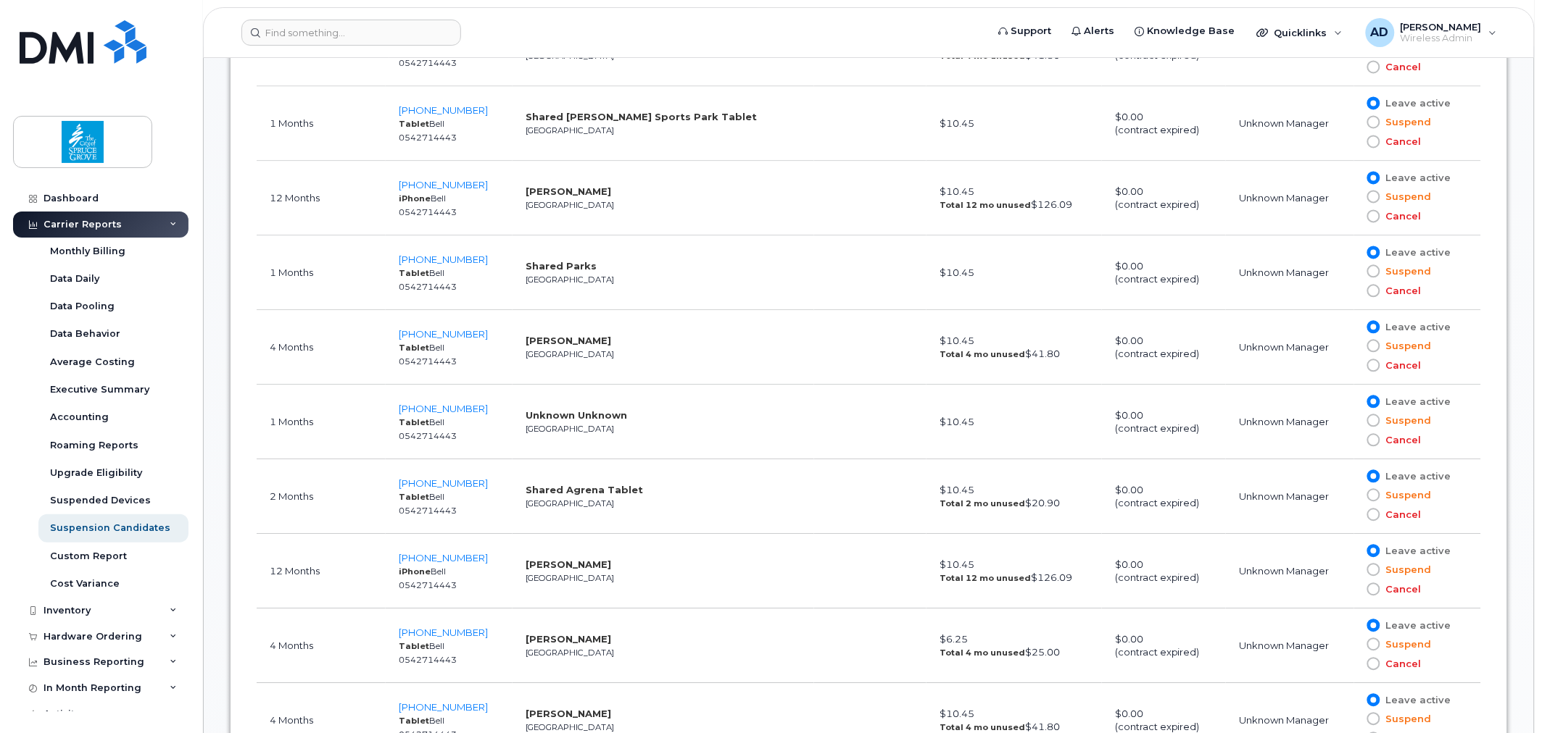
click at [733, 482] on td "Shared Agrena Tablet Edmonton" at bounding box center [662, 497] width 301 height 75
click at [453, 339] on span "587-336-5778" at bounding box center [443, 335] width 89 height 12
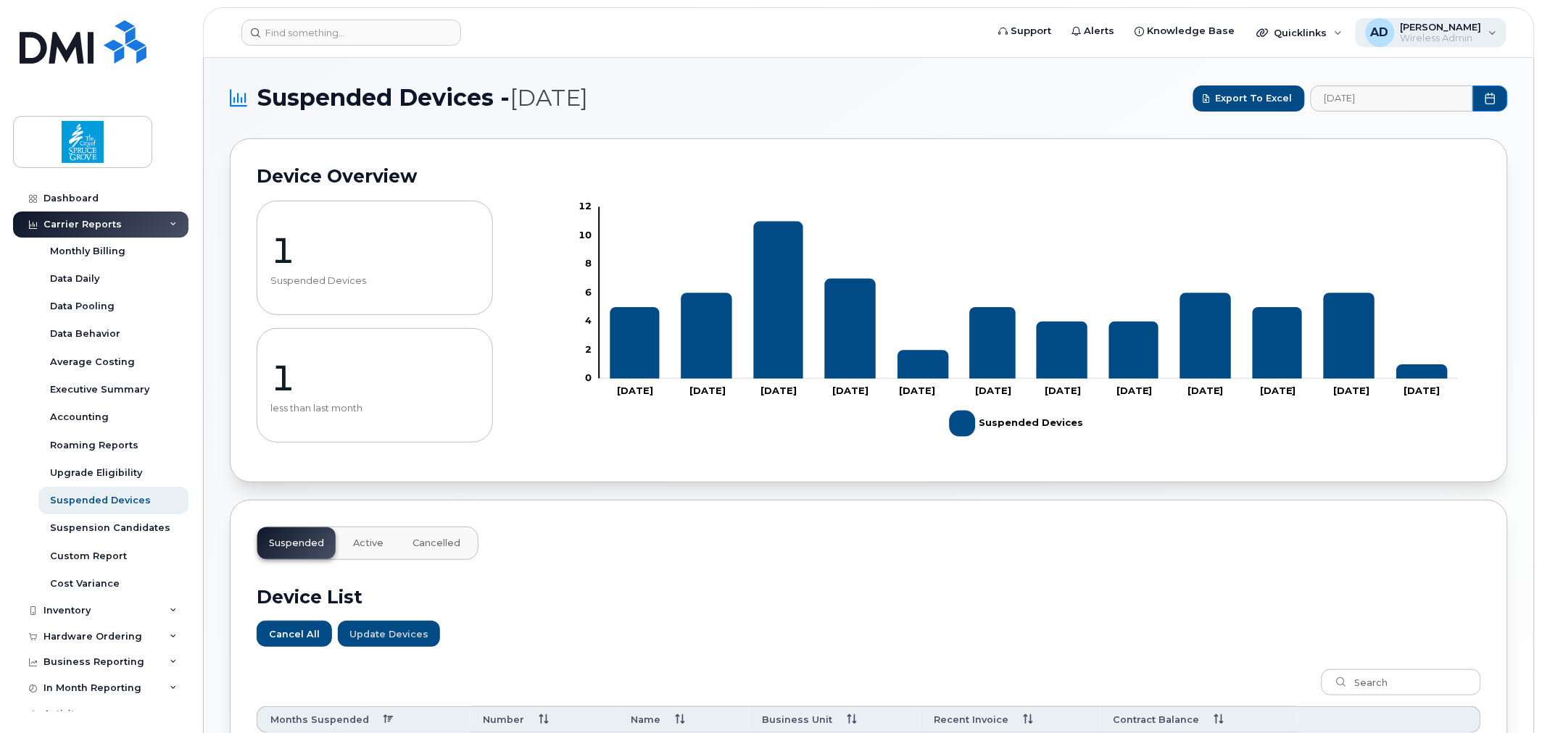
click at [1460, 35] on span "Wireless Admin" at bounding box center [1440, 39] width 81 height 12
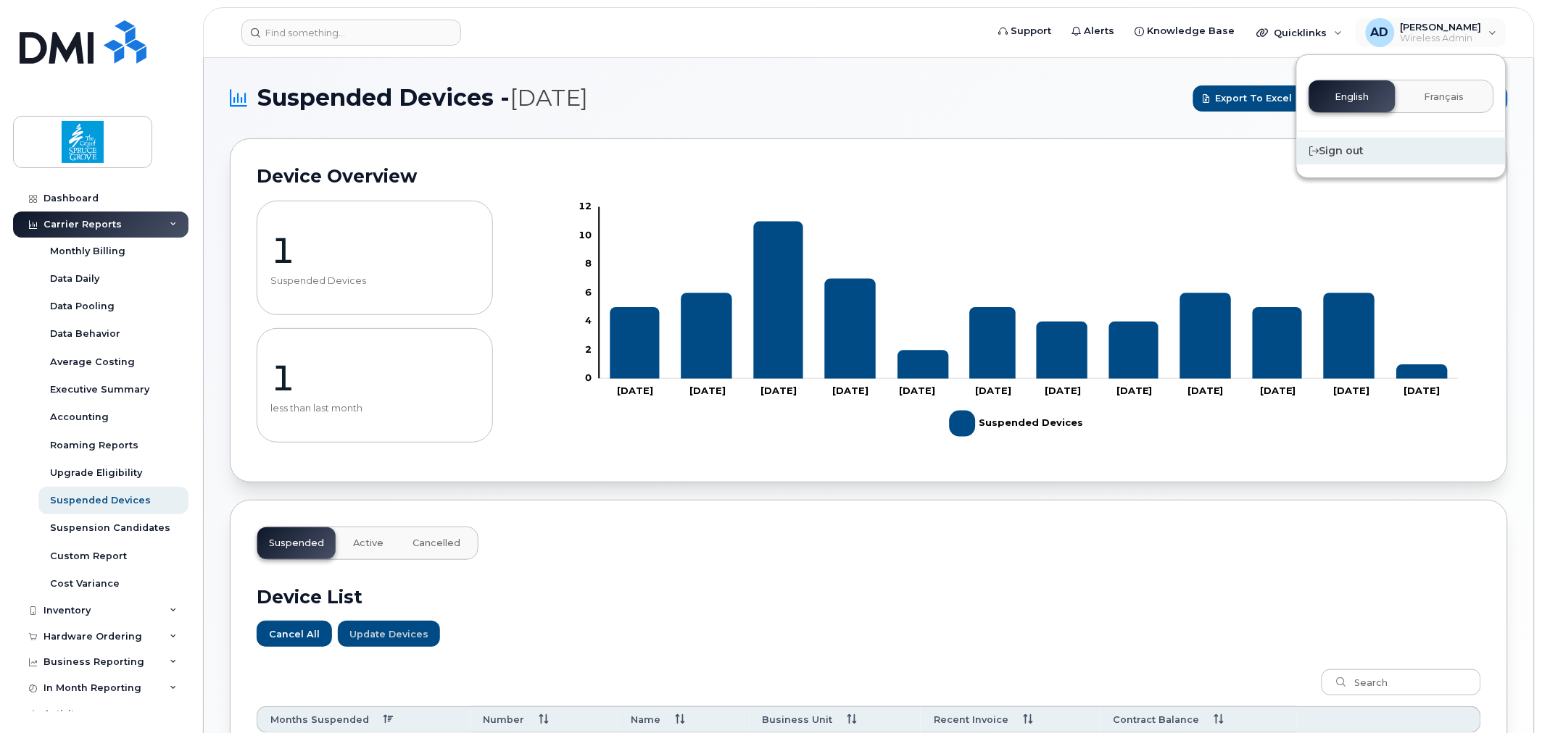
click at [1345, 148] on div "Sign out" at bounding box center [1401, 151] width 209 height 27
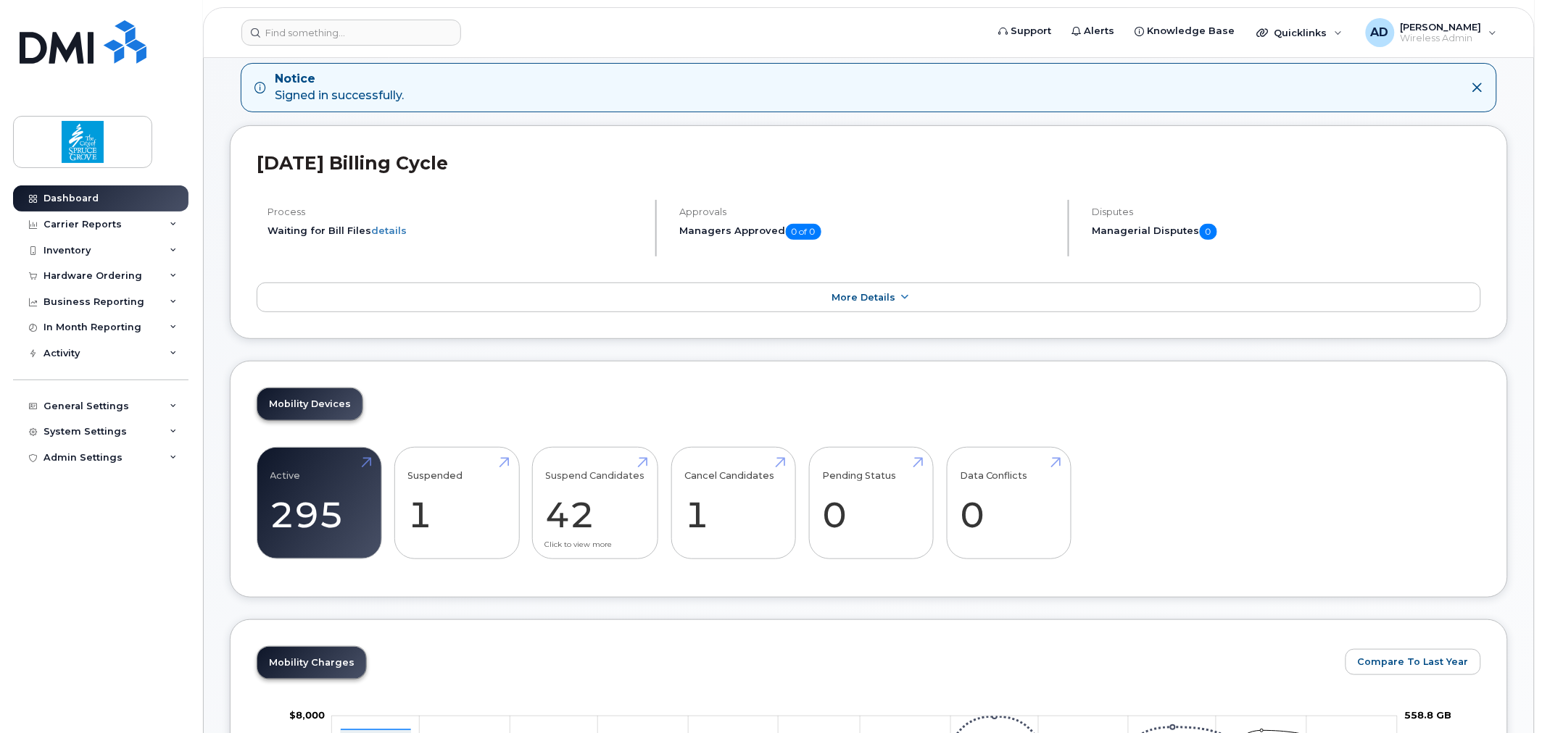
scroll to position [161, 0]
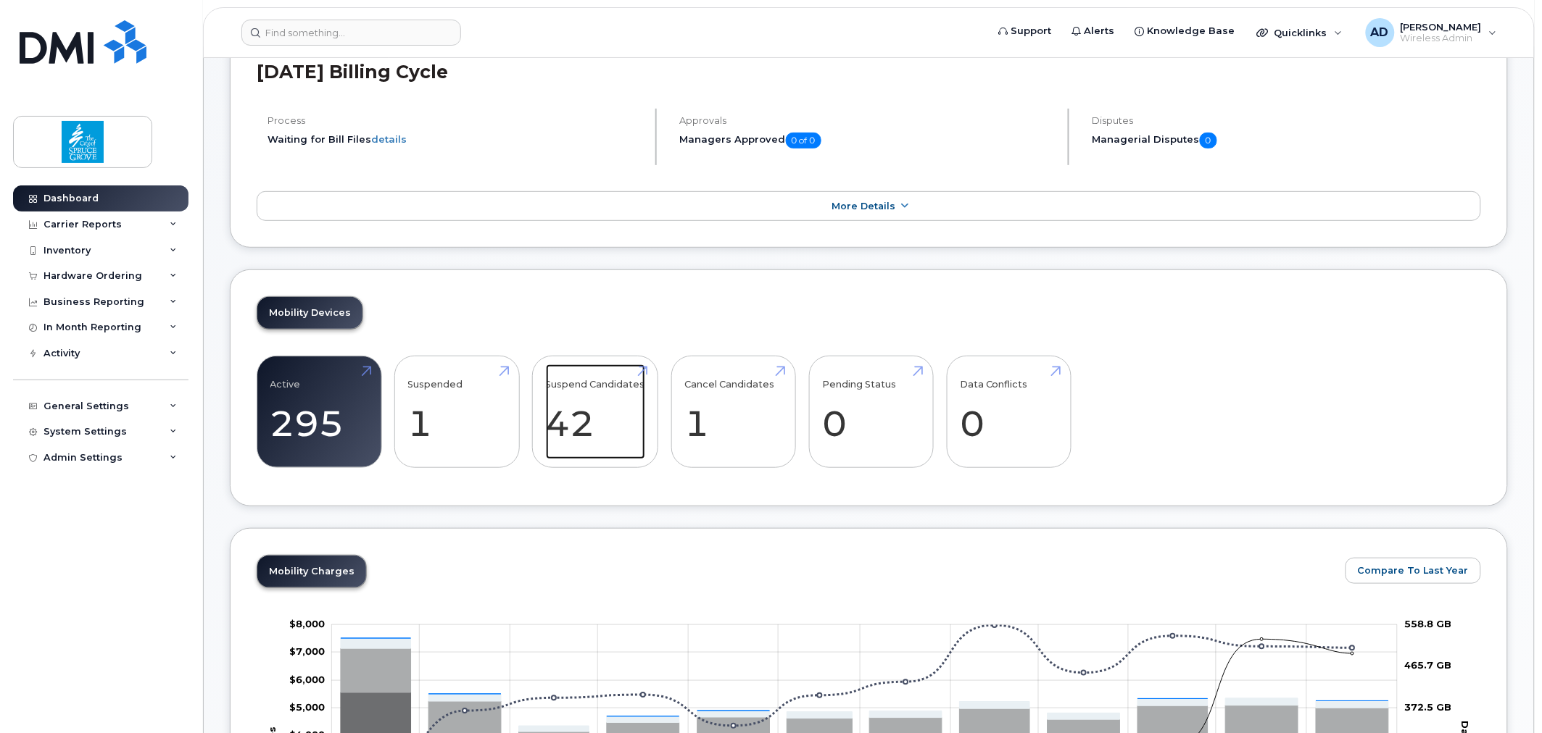
drag, startPoint x: 590, startPoint y: 421, endPoint x: 680, endPoint y: 297, distance: 153.1
click at [590, 421] on link "Suspend Candidates 42" at bounding box center [595, 413] width 99 height 96
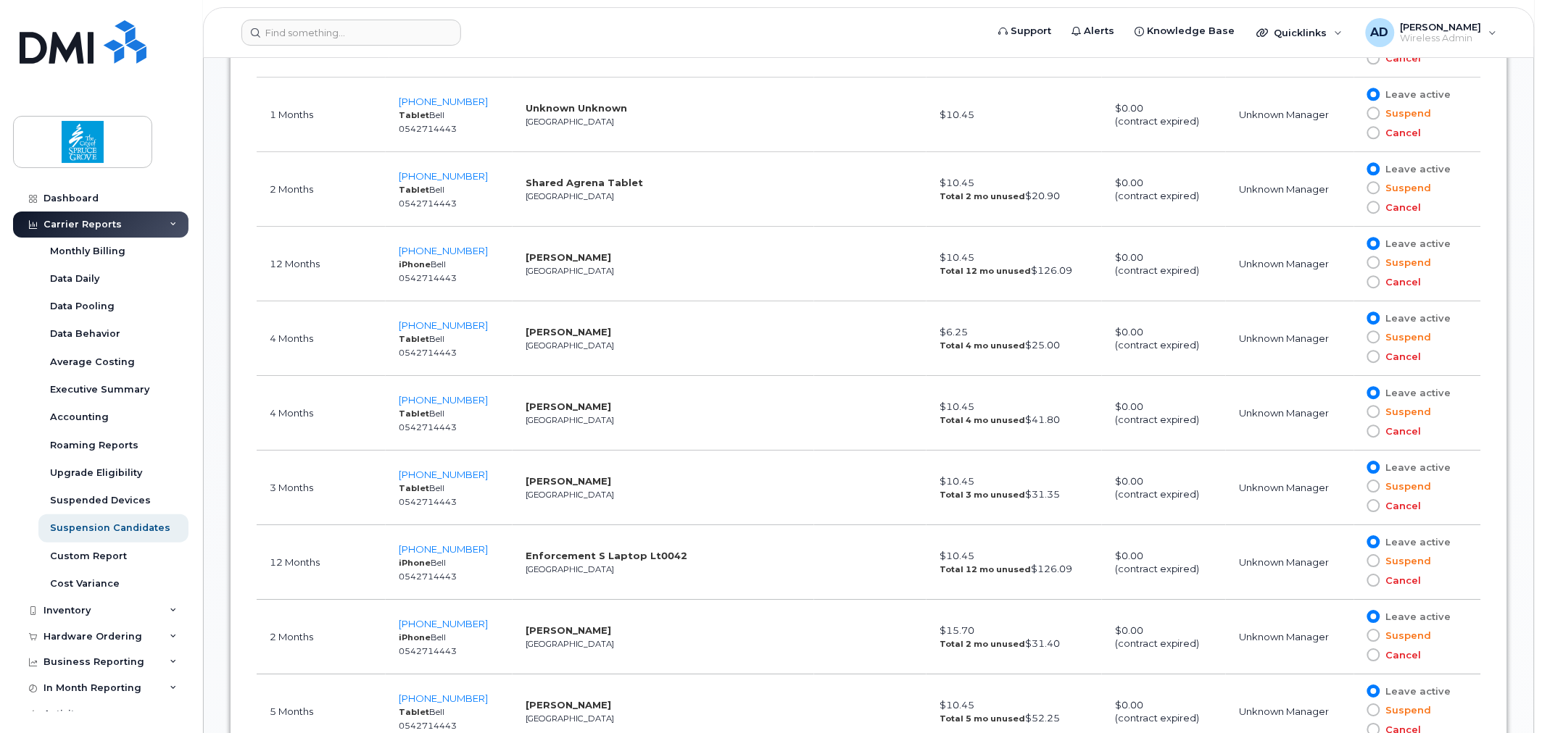
scroll to position [1288, 0]
click at [458, 248] on span "[PHONE_NUMBER]" at bounding box center [443, 250] width 89 height 12
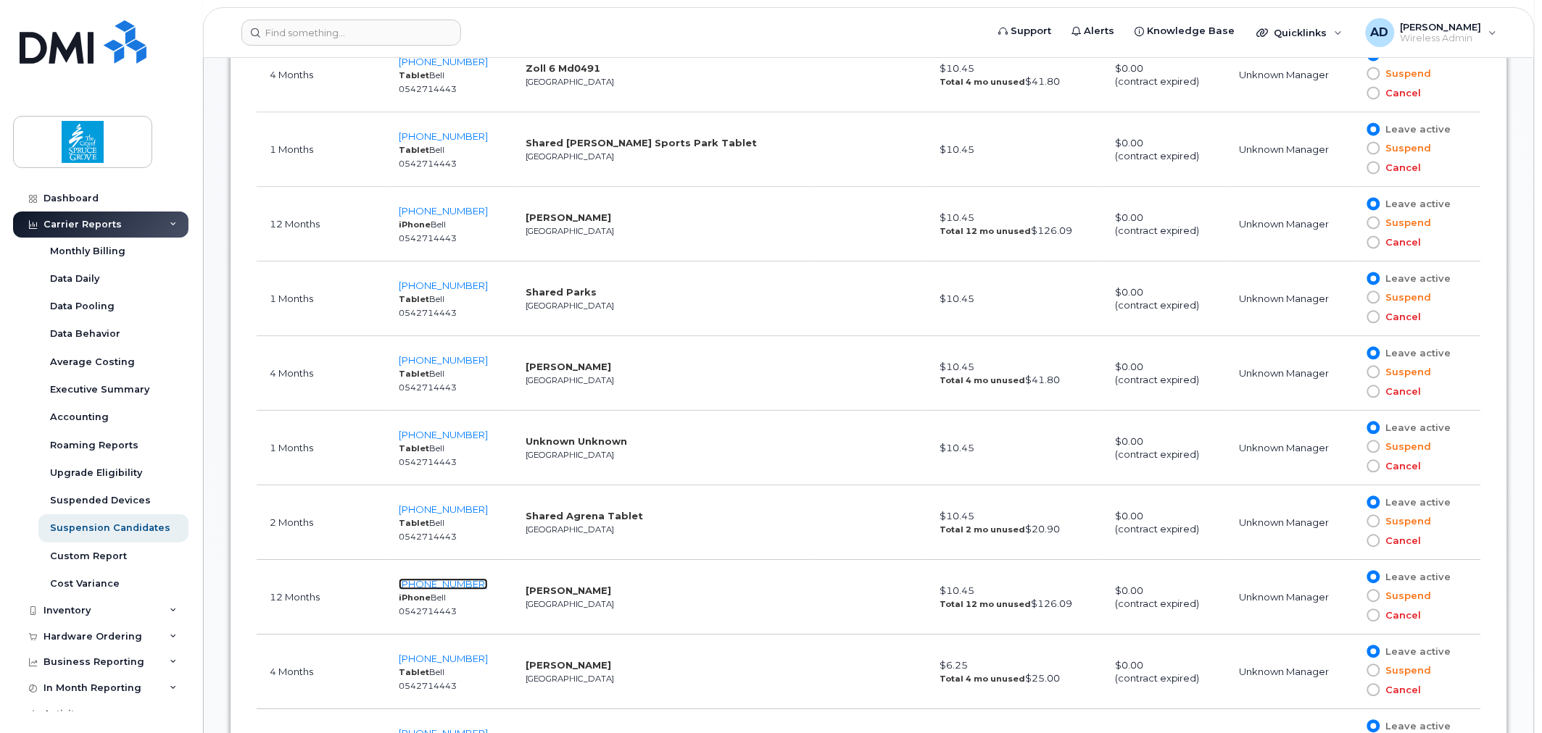
scroll to position [644, 0]
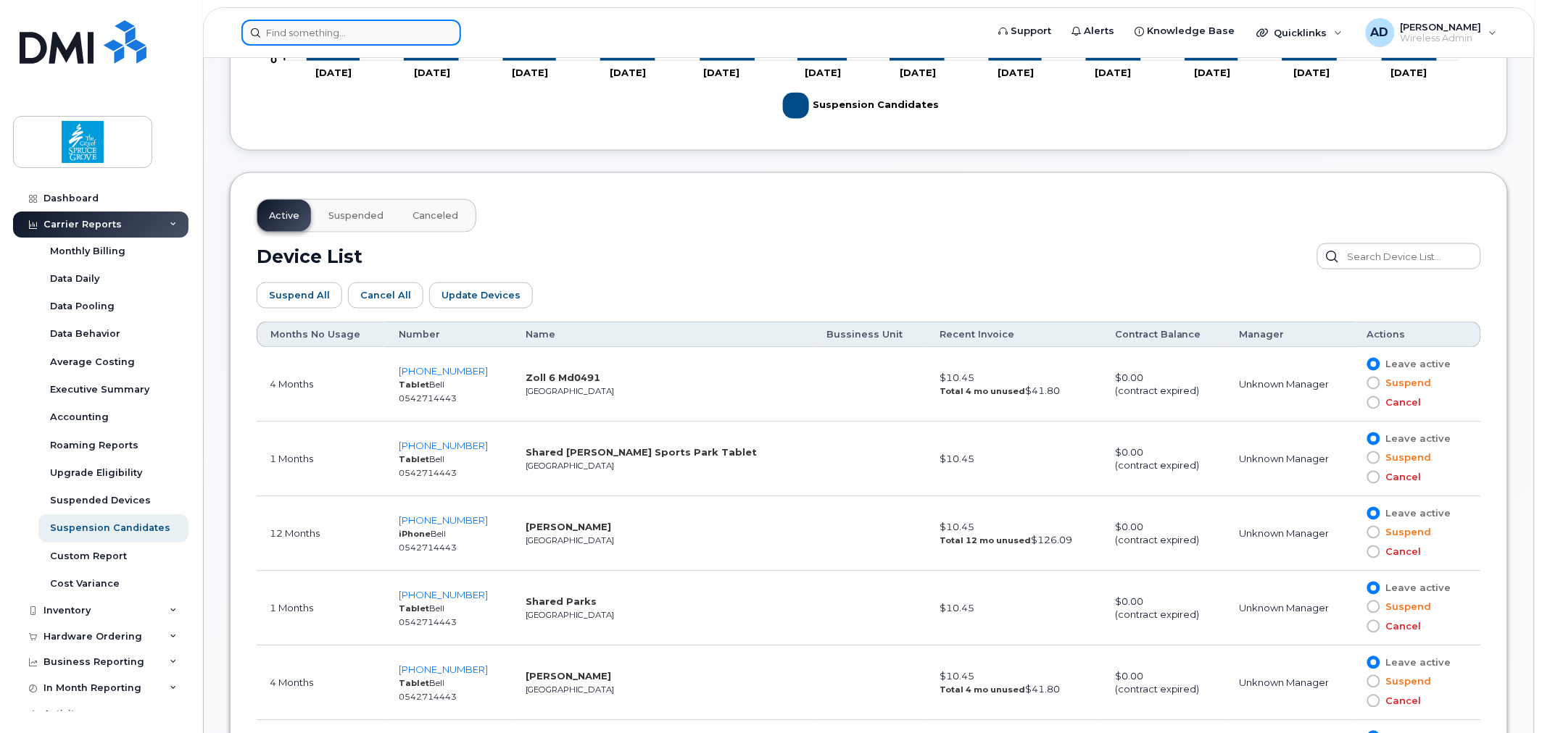
click at [381, 30] on input at bounding box center [351, 33] width 220 height 26
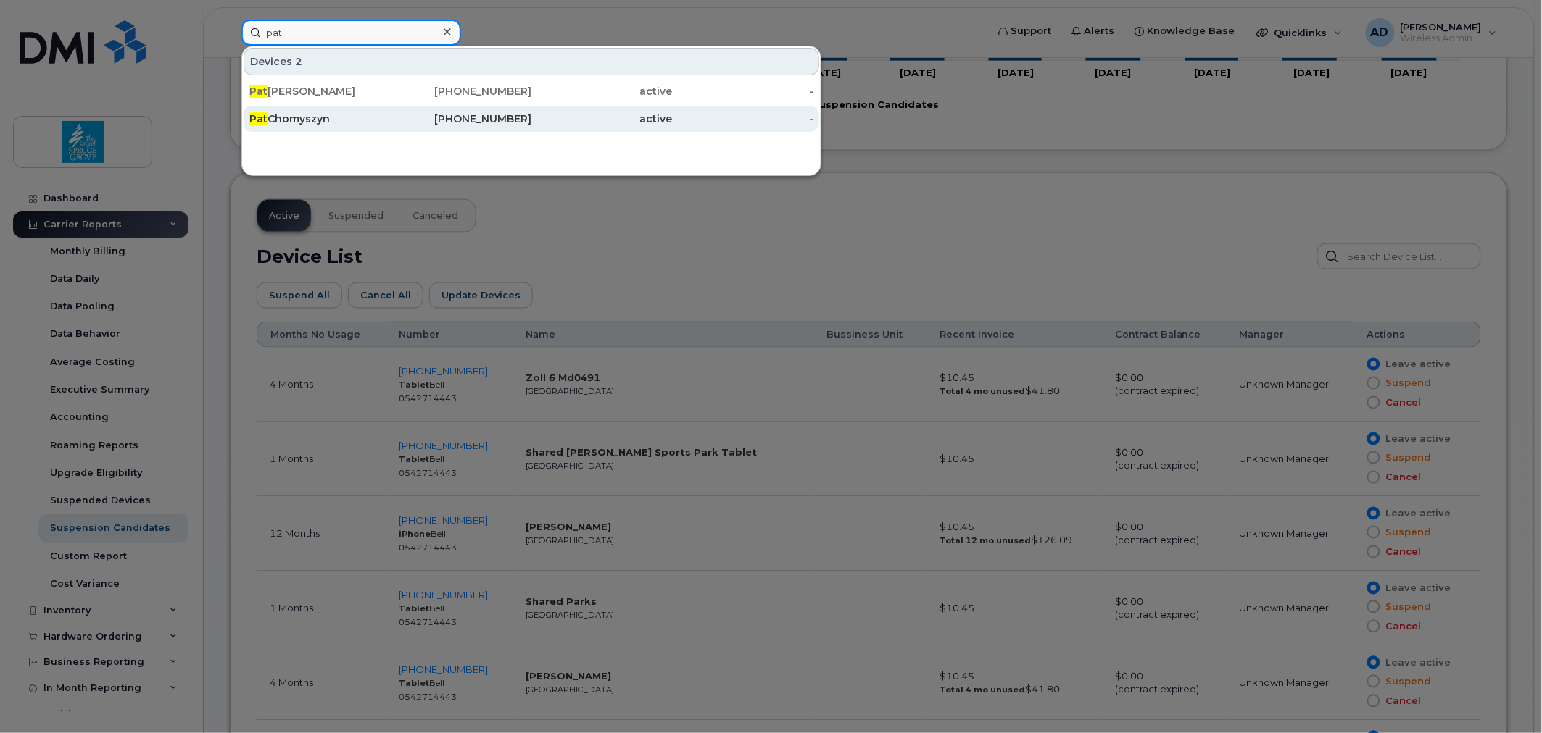
type input "pat"
click at [343, 119] on div "Pat Chomyszyn" at bounding box center [319, 119] width 141 height 14
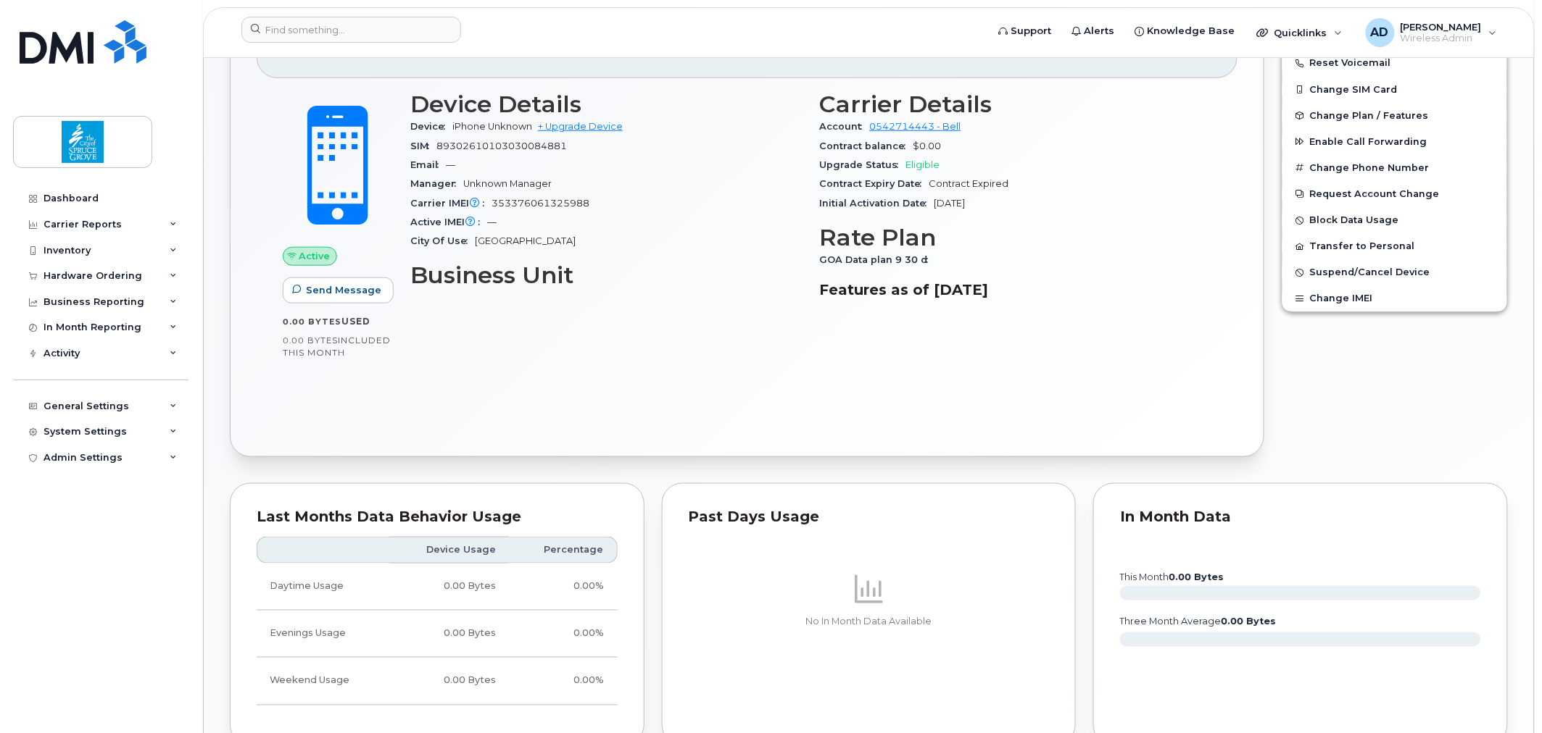
scroll to position [322, 0]
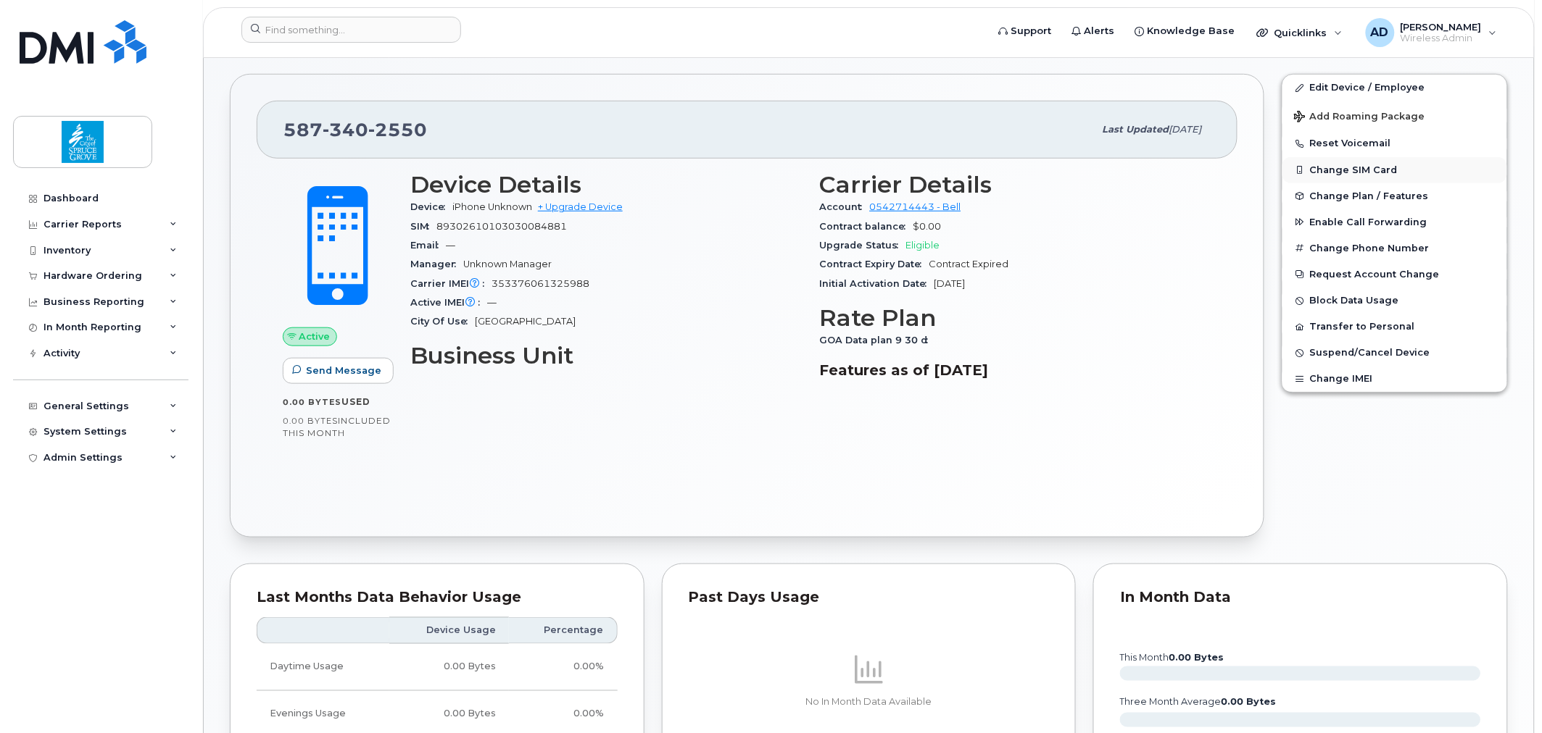
click at [1371, 172] on button "Change SIM Card" at bounding box center [1394, 170] width 225 height 26
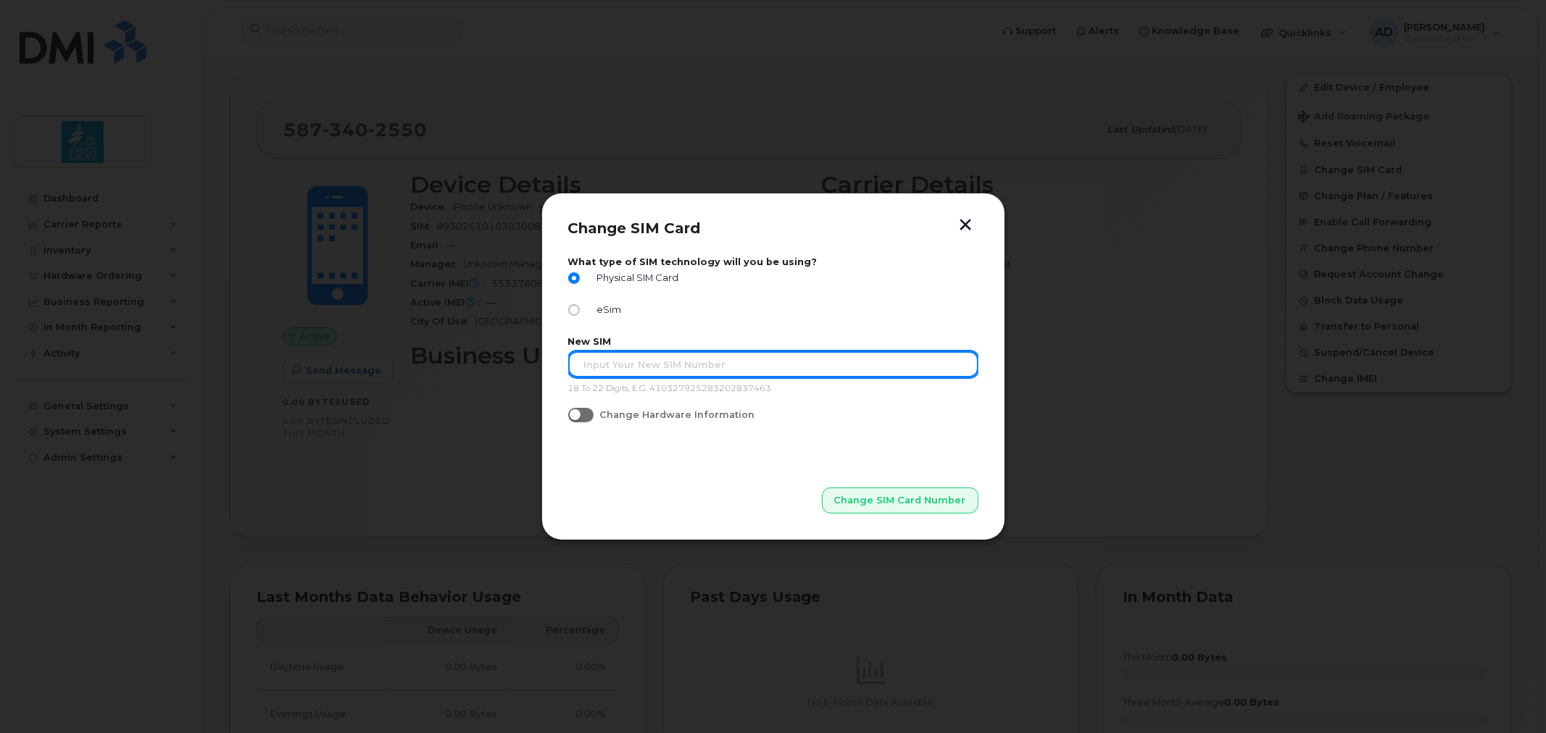
click at [671, 365] on input "text" at bounding box center [773, 365] width 410 height 26
paste input "89302610104347261345"
type input "89302610104347261345"
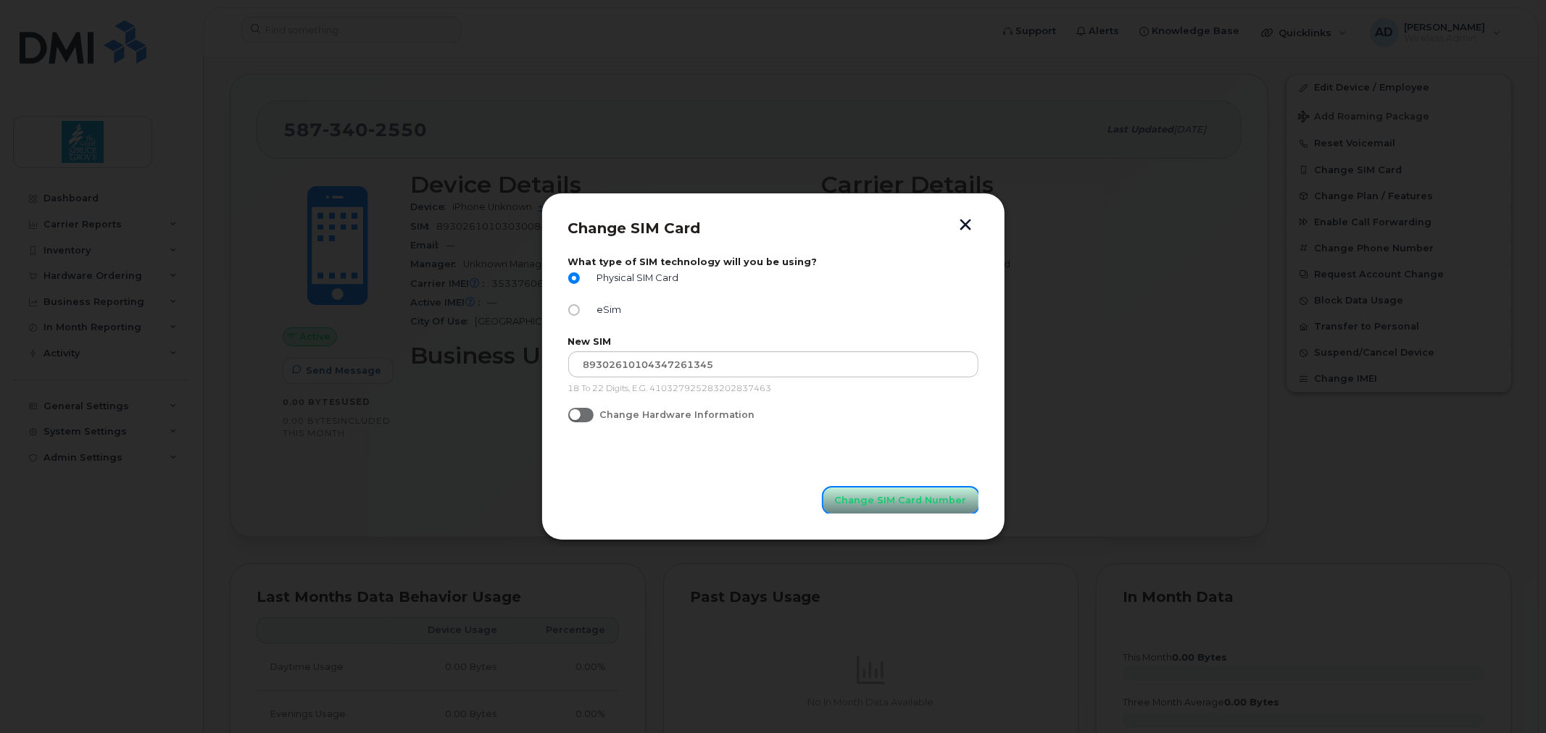
click at [911, 497] on span "Change SIM Card Number" at bounding box center [901, 501] width 132 height 14
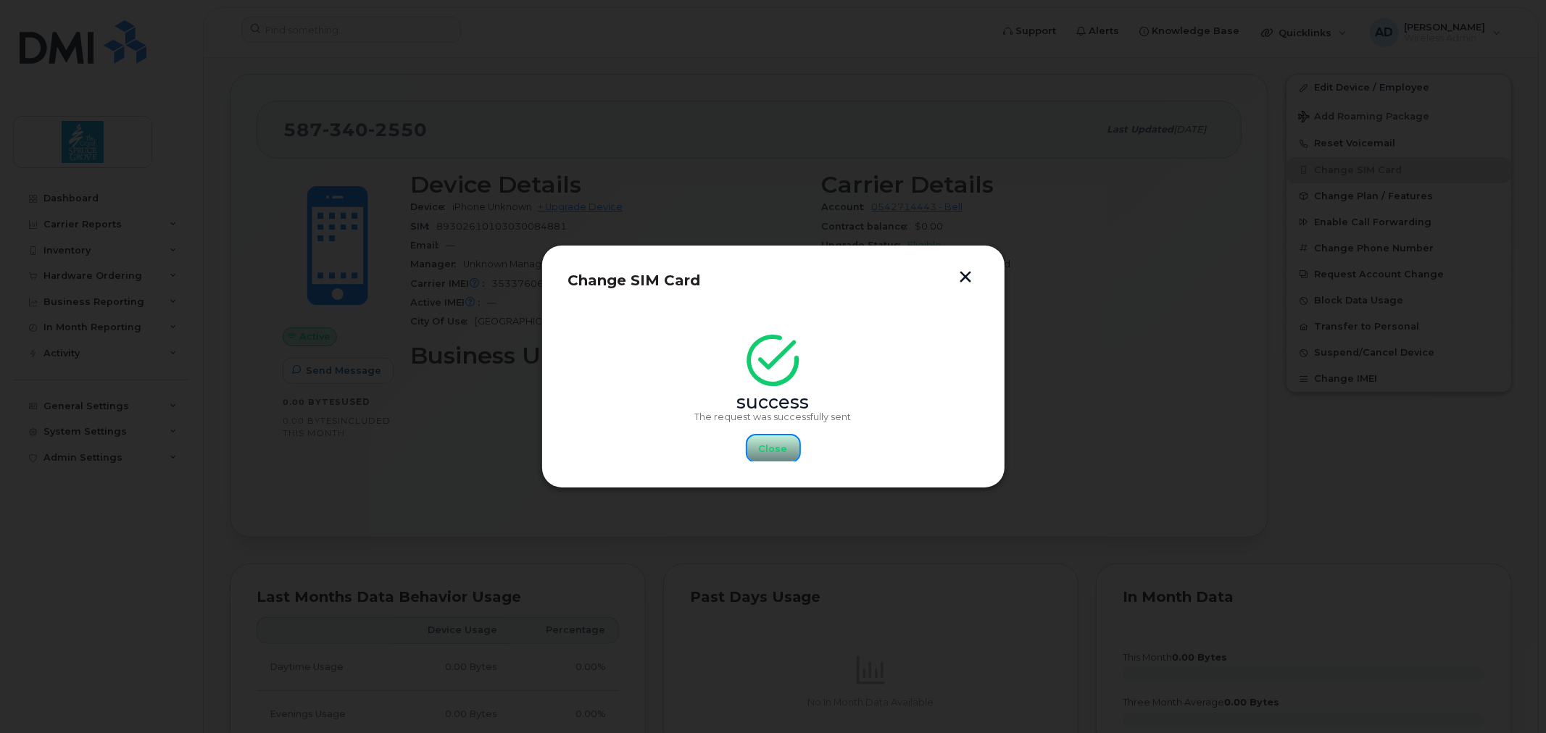
click at [785, 443] on span "Close" at bounding box center [773, 449] width 29 height 14
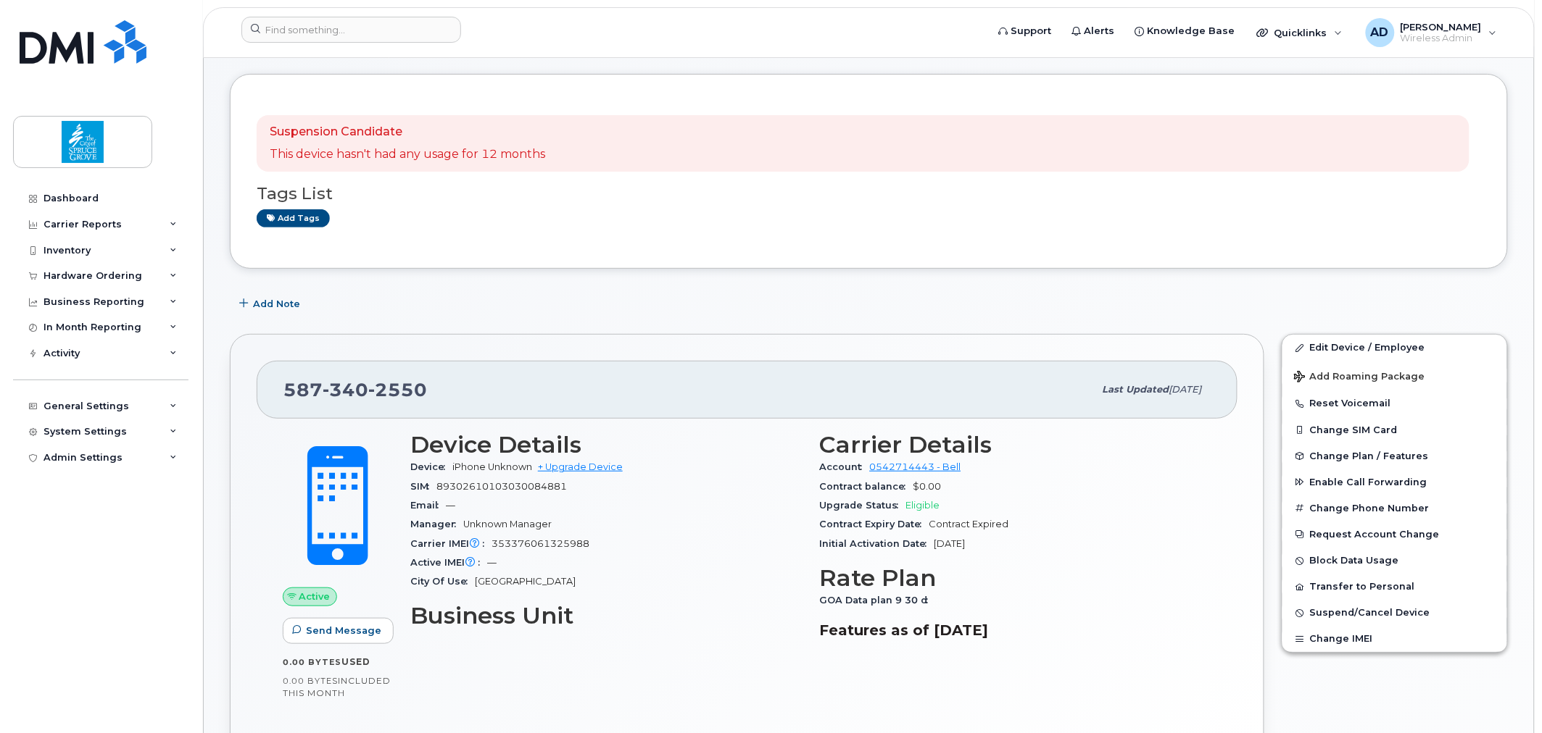
scroll to position [80, 0]
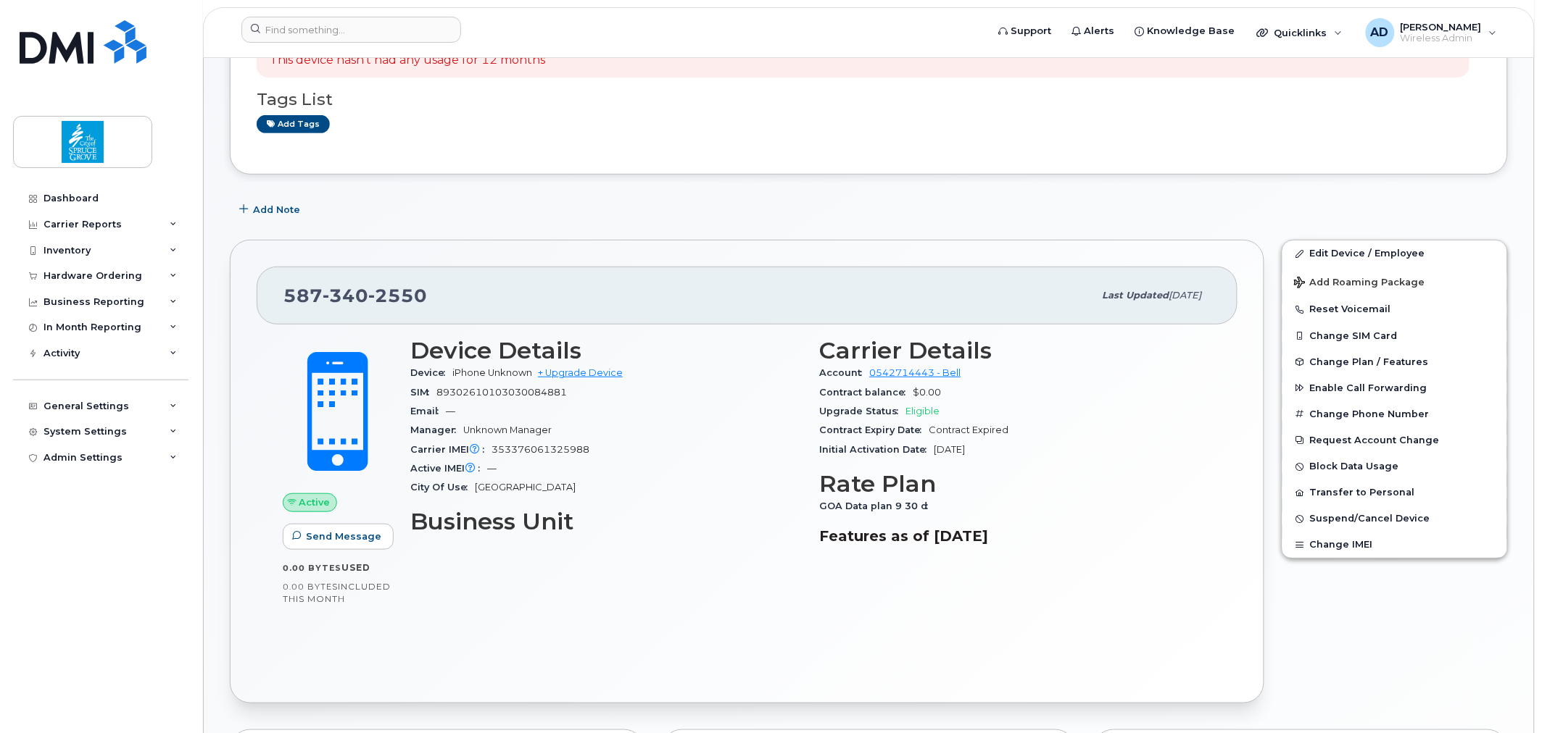
scroll to position [161, 0]
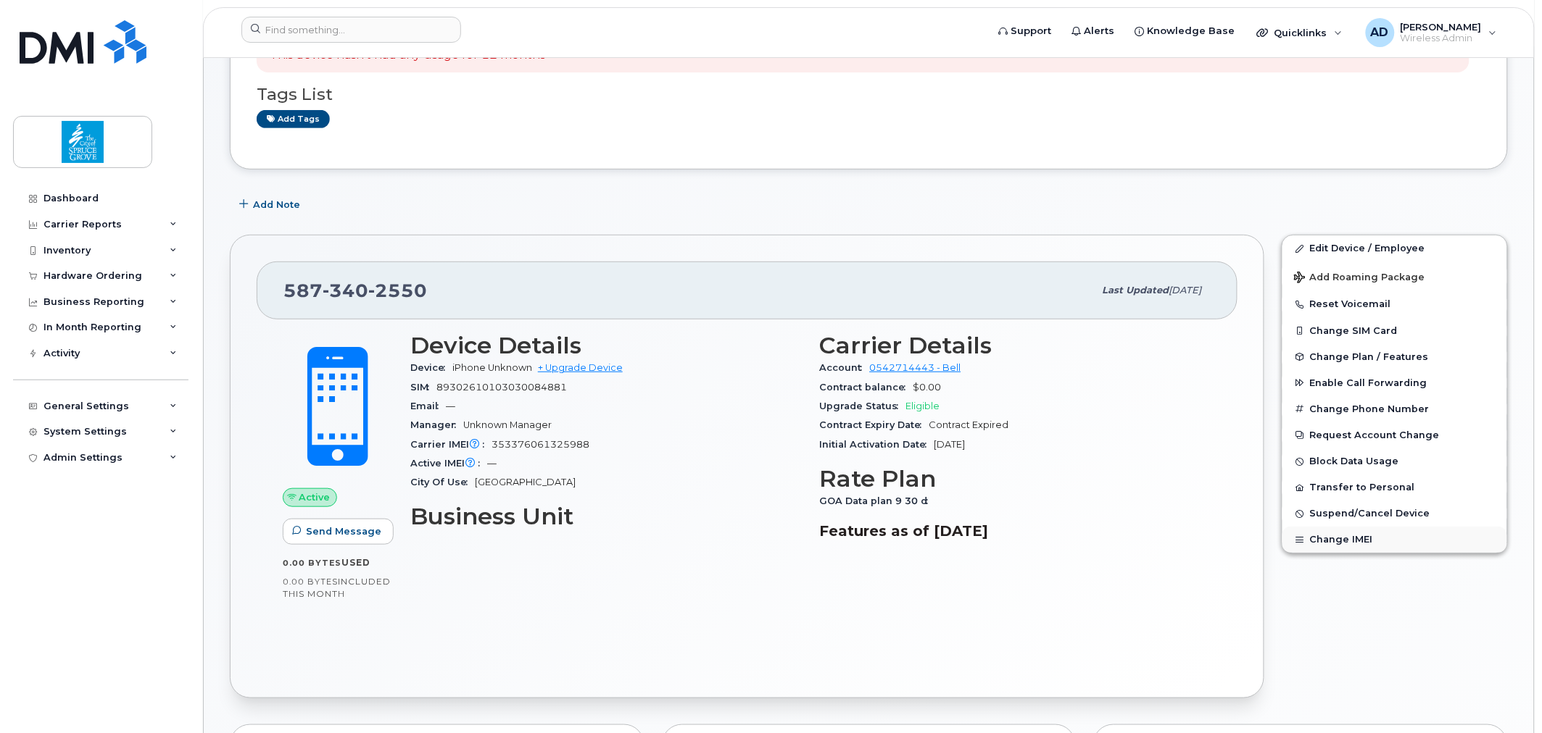
click at [1350, 546] on button "Change IMEI" at bounding box center [1394, 540] width 225 height 26
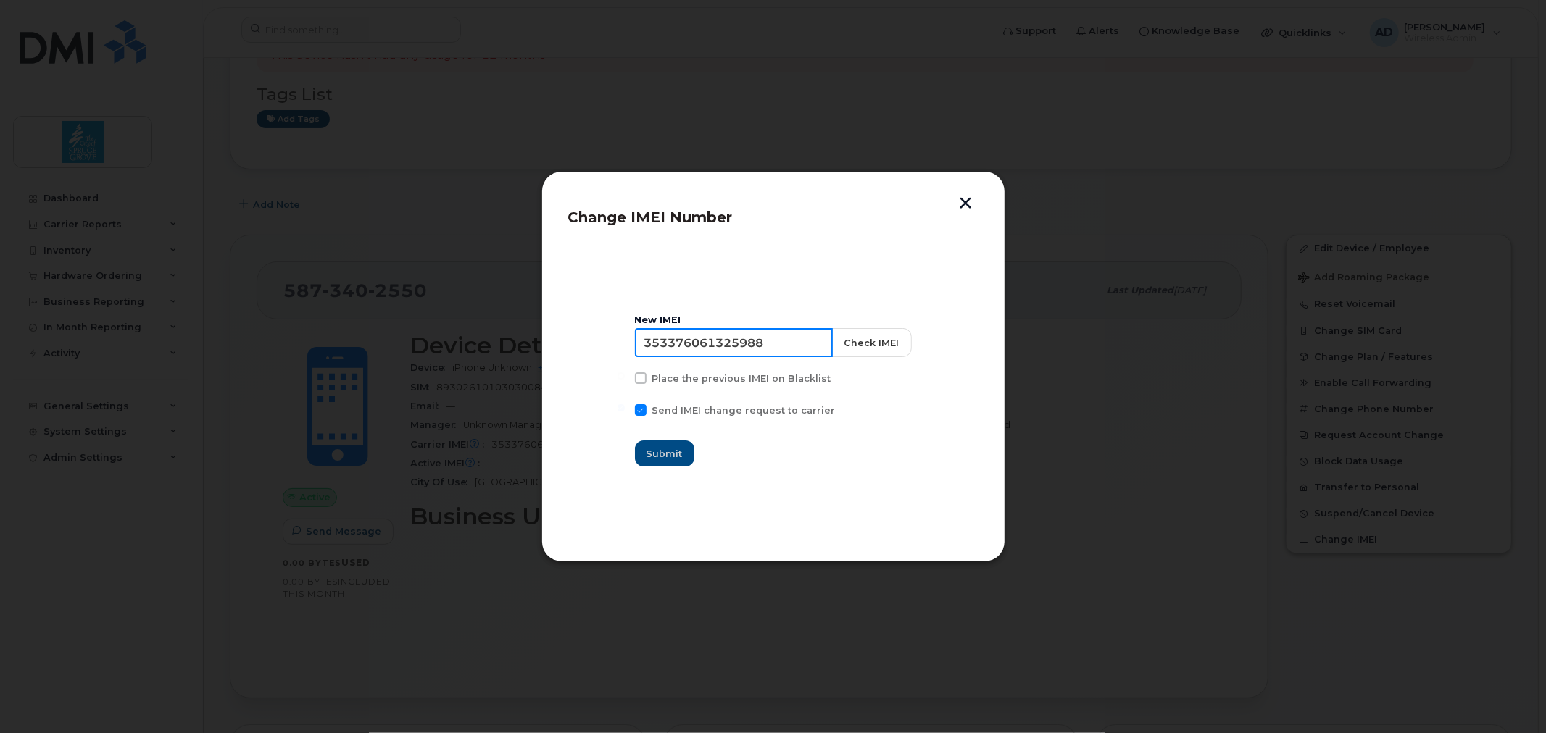
drag, startPoint x: 791, startPoint y: 344, endPoint x: 573, endPoint y: 346, distance: 217.4
click at [595, 346] on section "New IMEI [TECHNICAL_ID] Check IMEI Place the previous IMEI on Blacklist Send IM…" at bounding box center [773, 391] width 410 height 290
paste input "6053081817644"
type input "356053081817644"
click at [860, 343] on button "Check IMEI" at bounding box center [871, 342] width 80 height 29
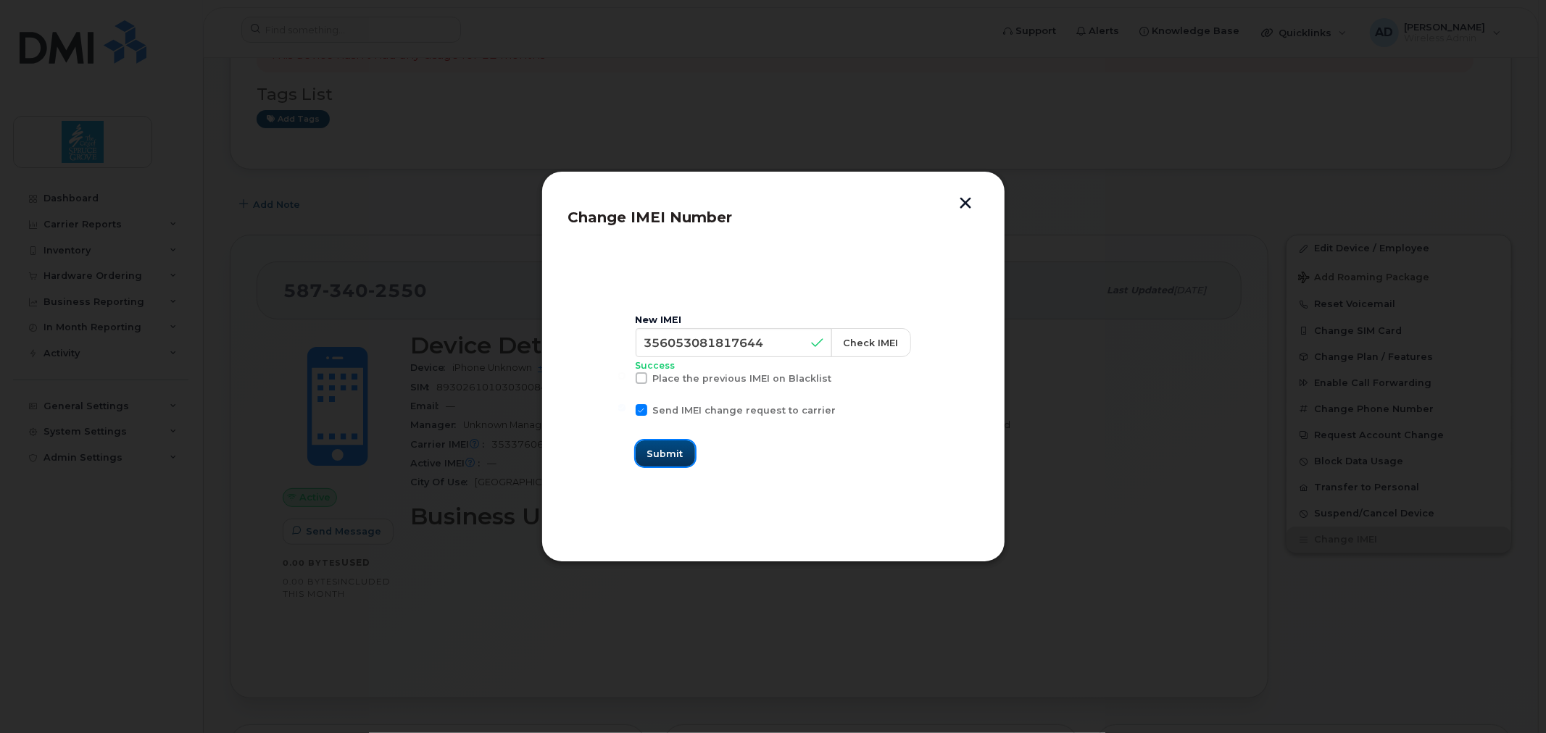
click at [673, 454] on span "Submit" at bounding box center [665, 454] width 36 height 14
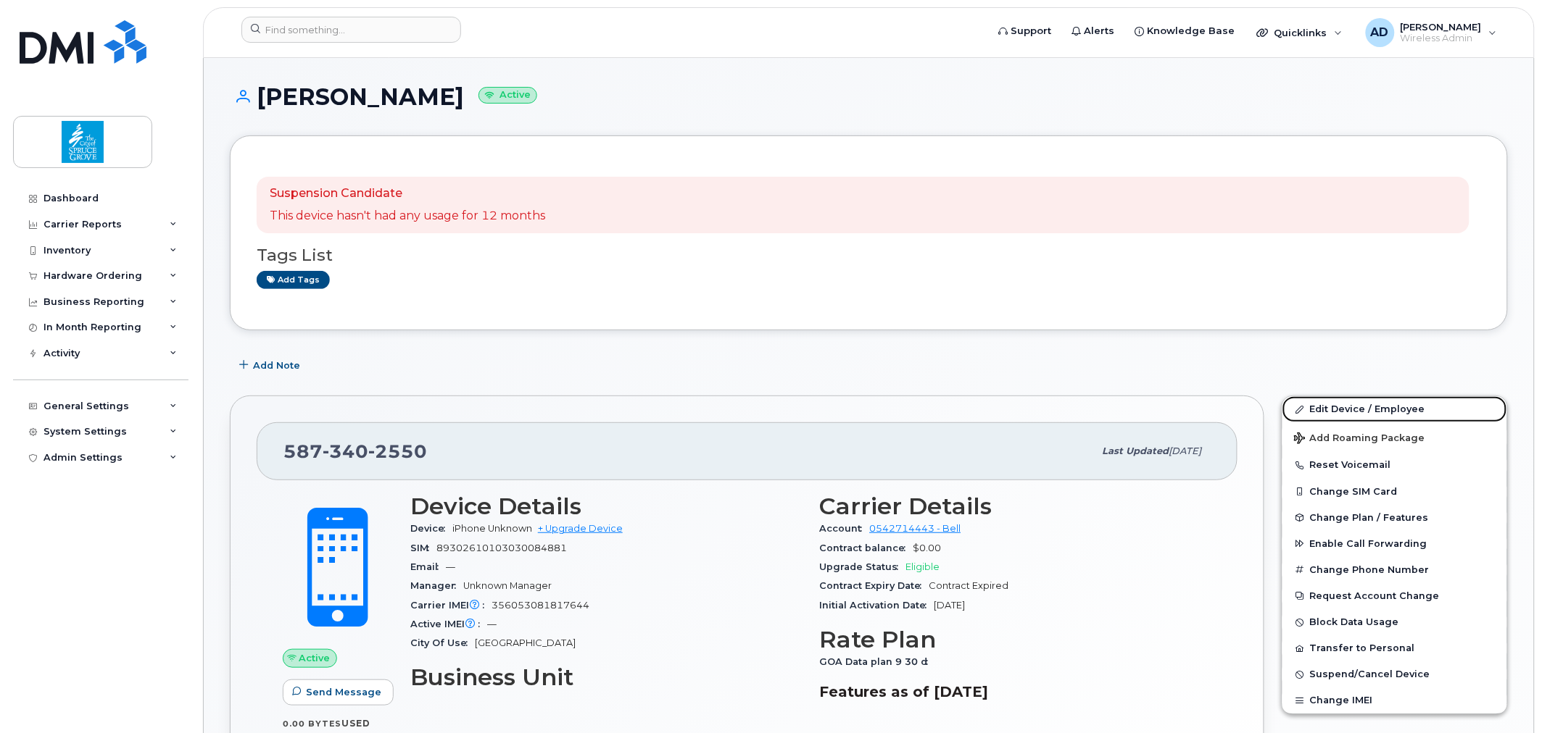
drag, startPoint x: 1342, startPoint y: 407, endPoint x: 853, endPoint y: 375, distance: 489.6
click at [1342, 407] on link "Edit Device / Employee" at bounding box center [1394, 409] width 225 height 26
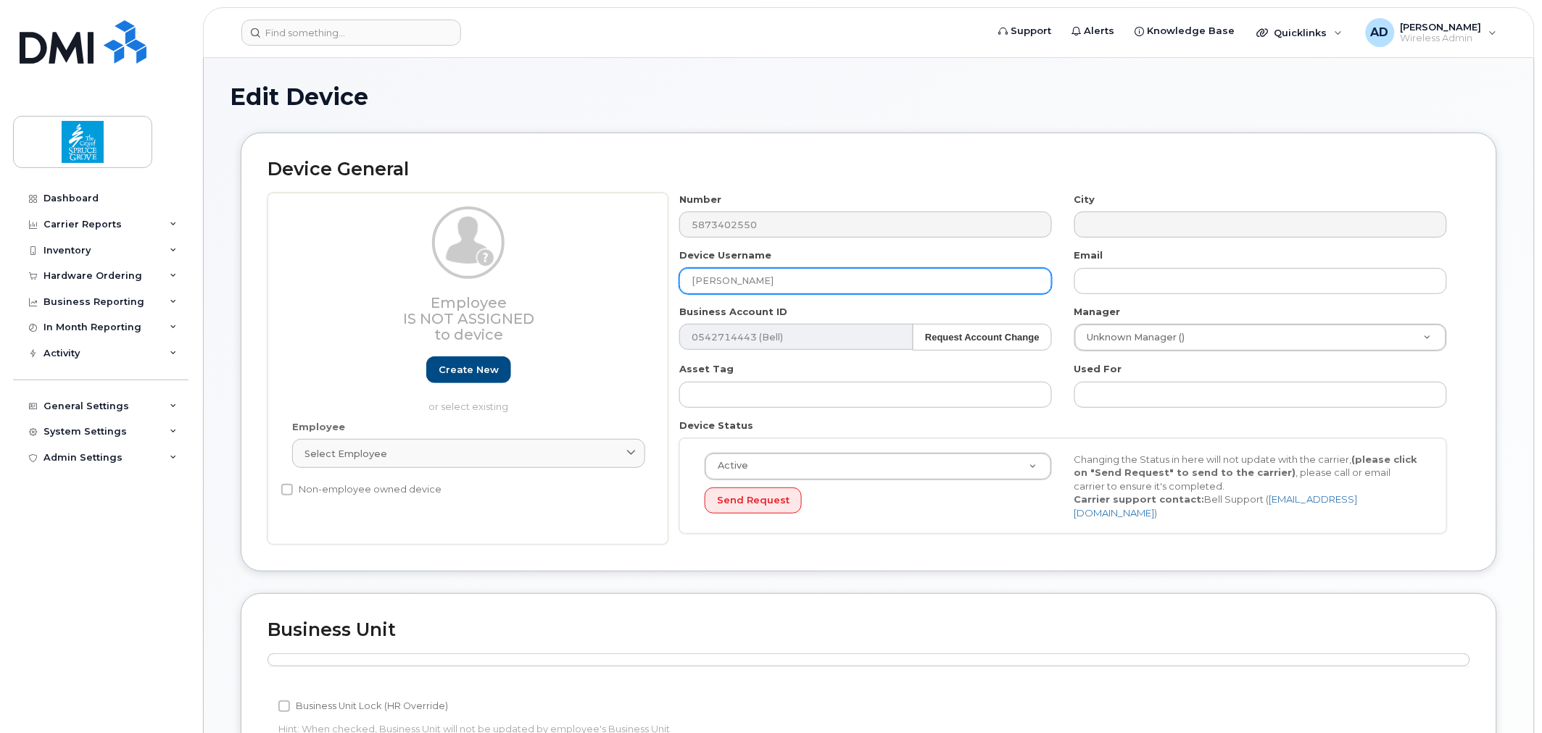
click at [653, 284] on div "Employee Is not assigned to device Create new or select existing Employee Selec…" at bounding box center [868, 369] width 1202 height 353
type input "ARTS GALLERY LOANER"
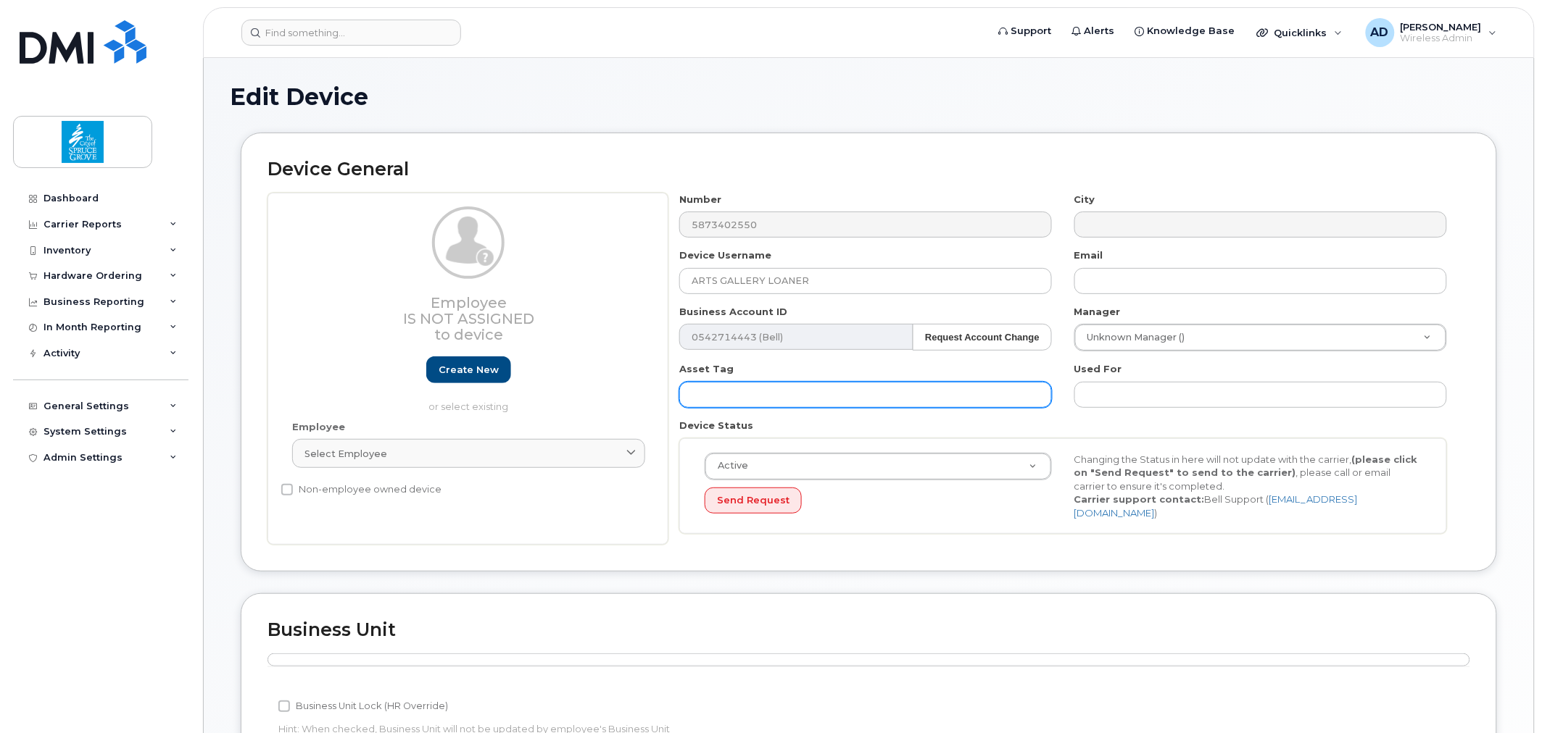
click at [805, 399] on input "text" at bounding box center [865, 395] width 373 height 26
type input "MD0528"
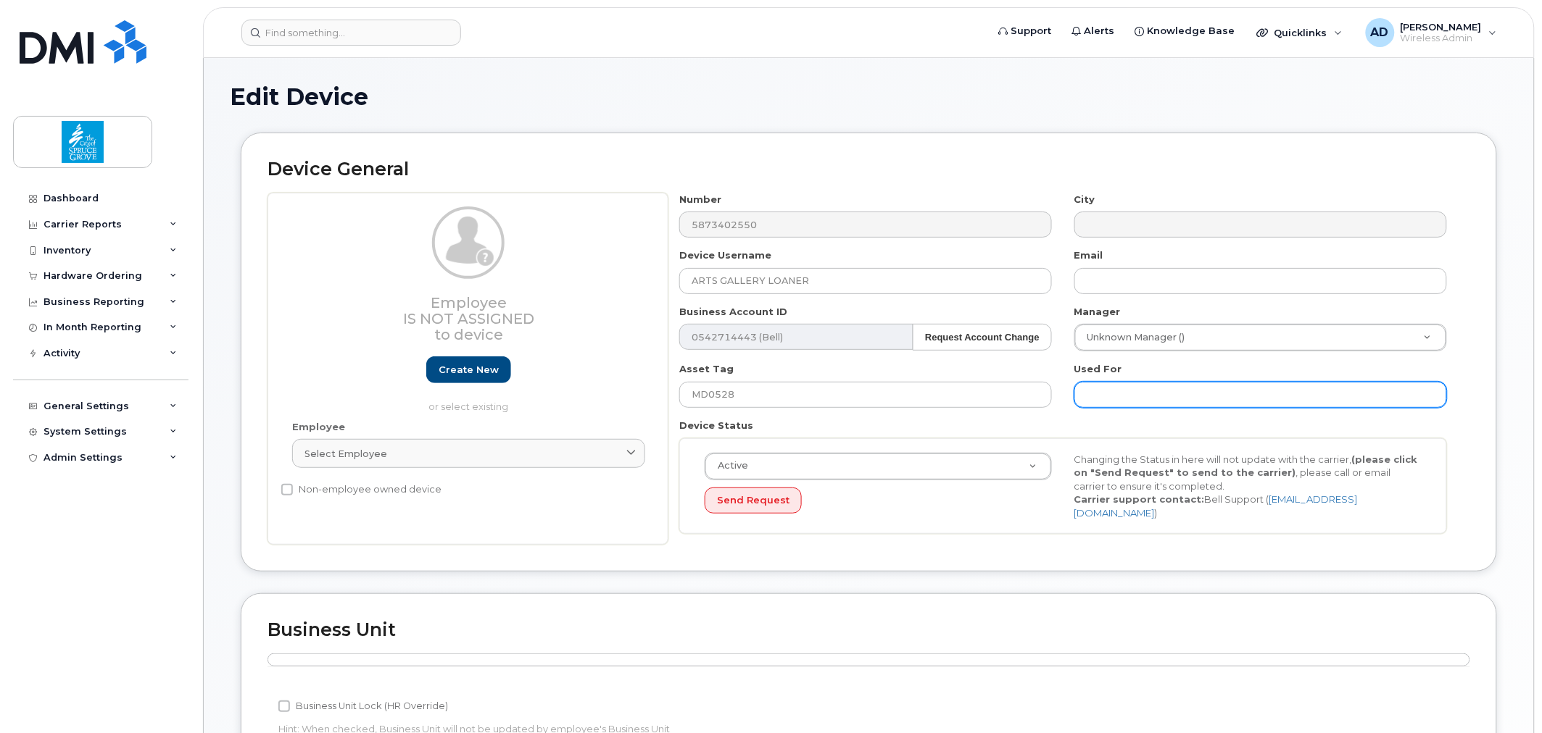
click at [1210, 389] on input "text" at bounding box center [1260, 395] width 373 height 26
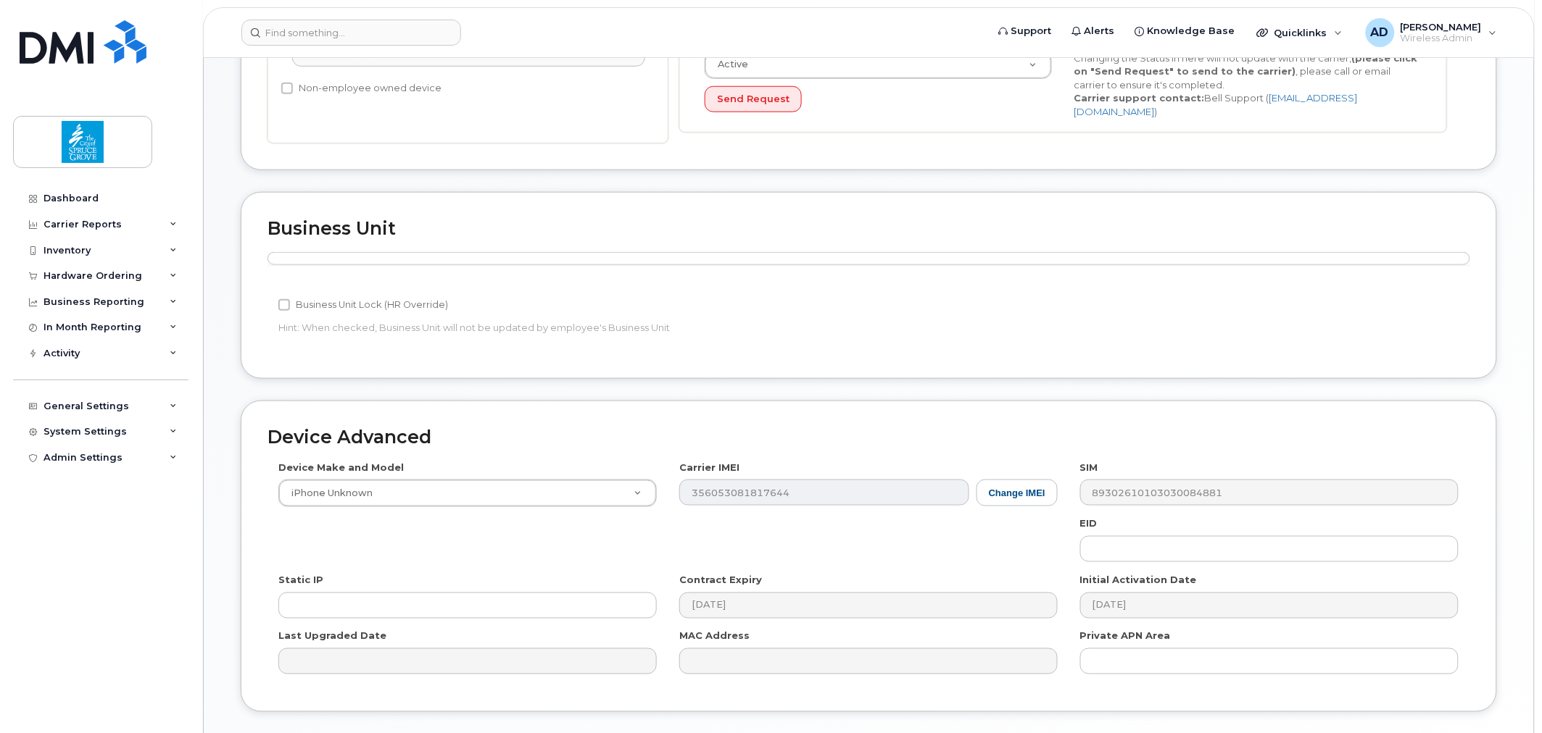
scroll to position [496, 0]
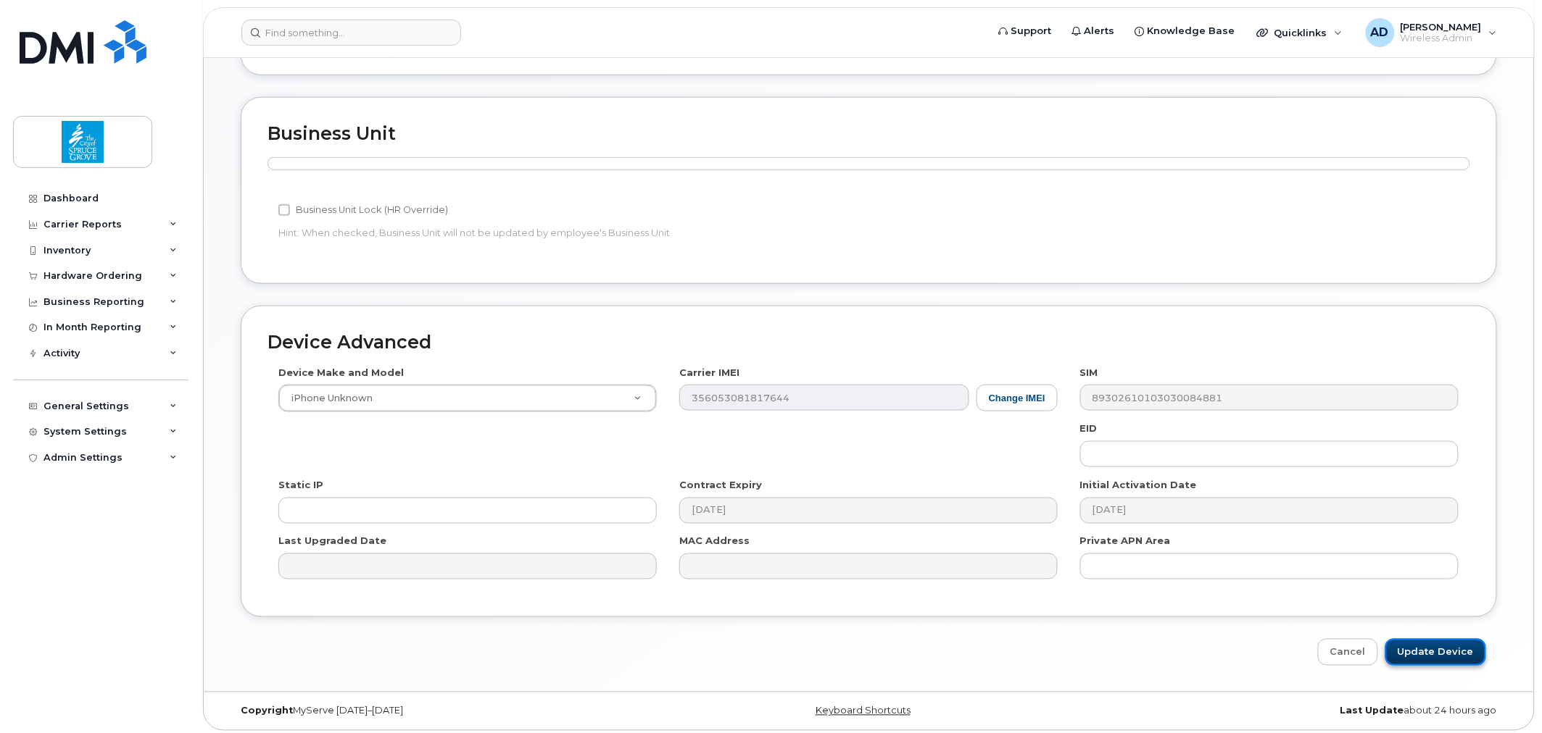
click at [1443, 652] on input "Update Device" at bounding box center [1435, 652] width 101 height 27
type input "Saving..."
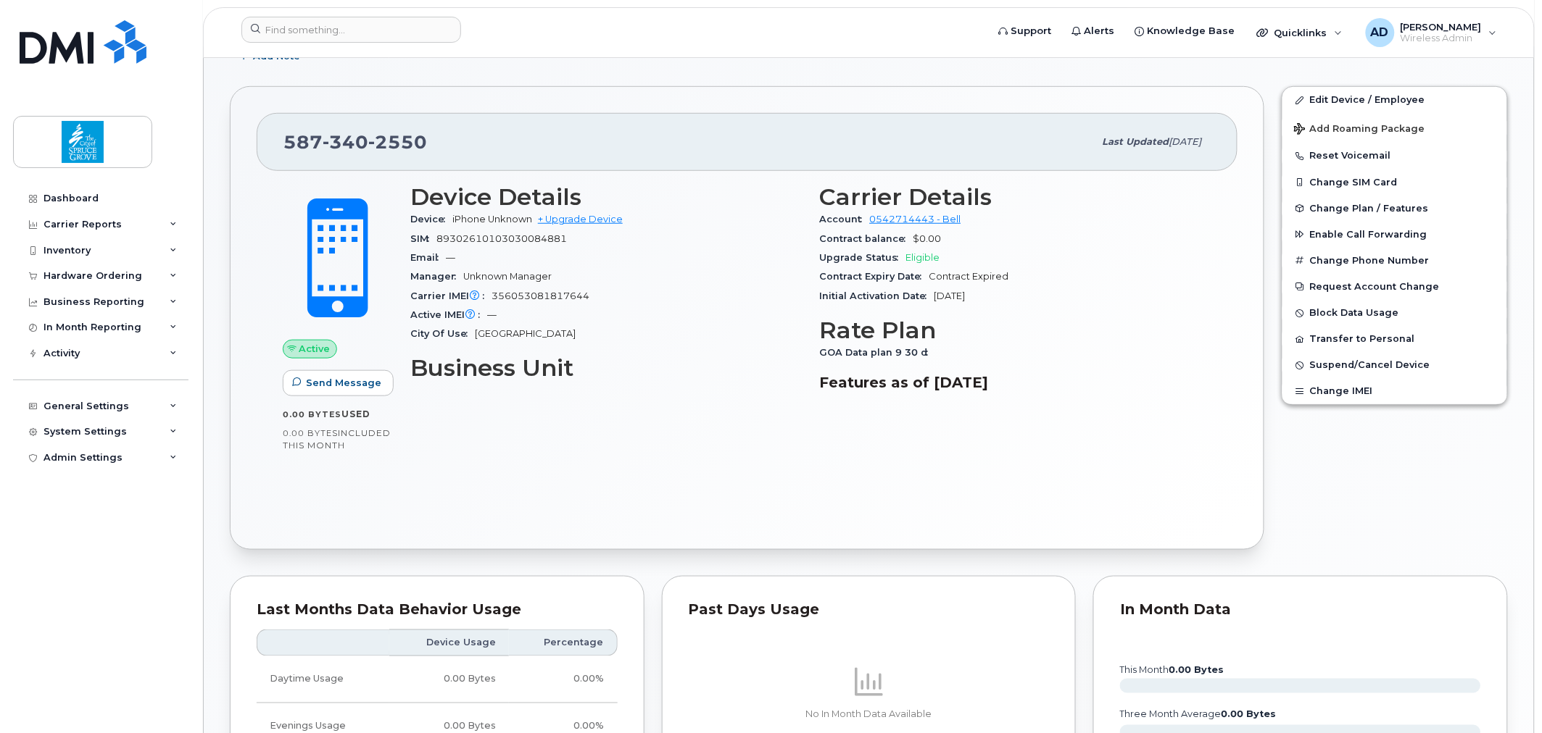
scroll to position [308, 0]
click at [74, 197] on div "Dashboard" at bounding box center [70, 199] width 55 height 12
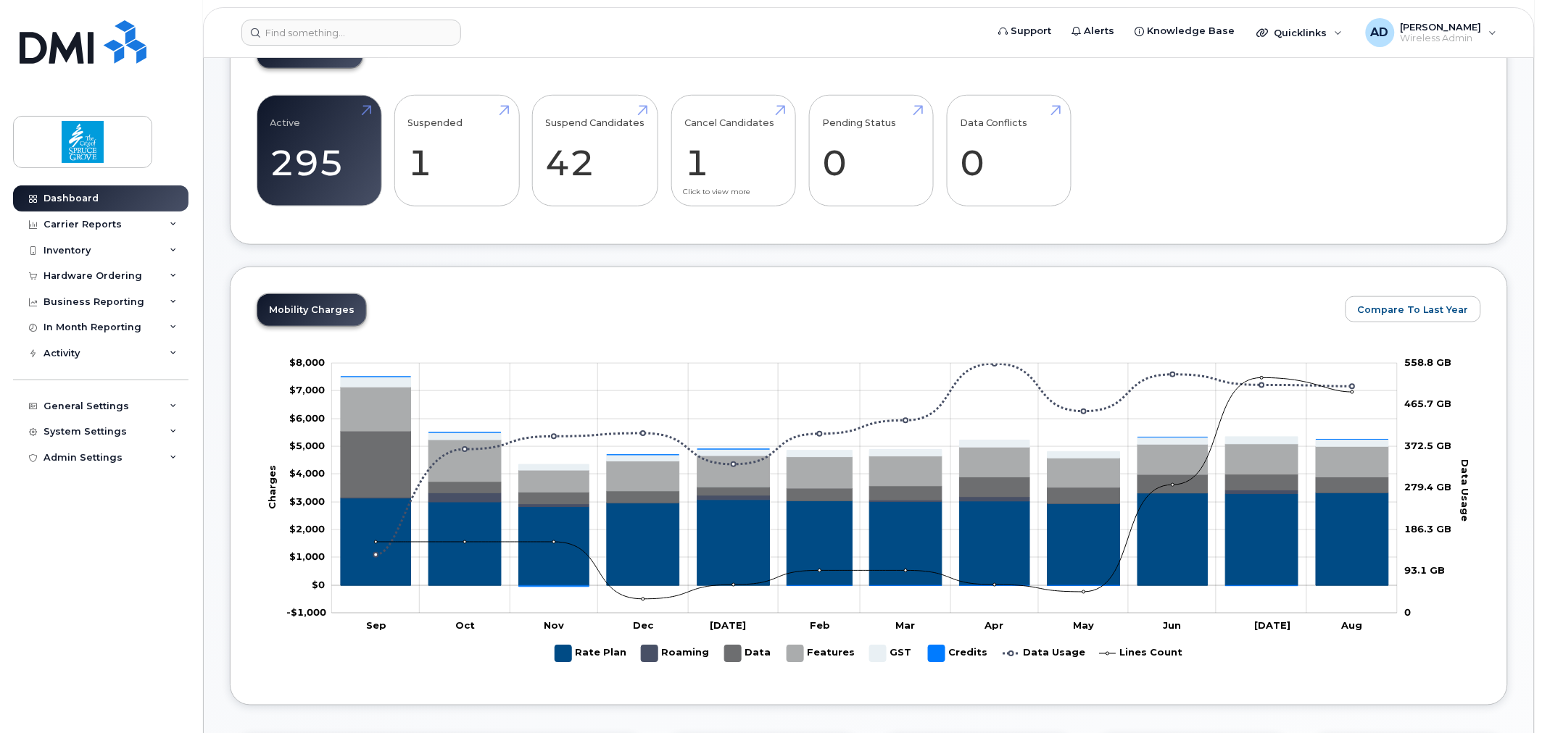
scroll to position [336, 0]
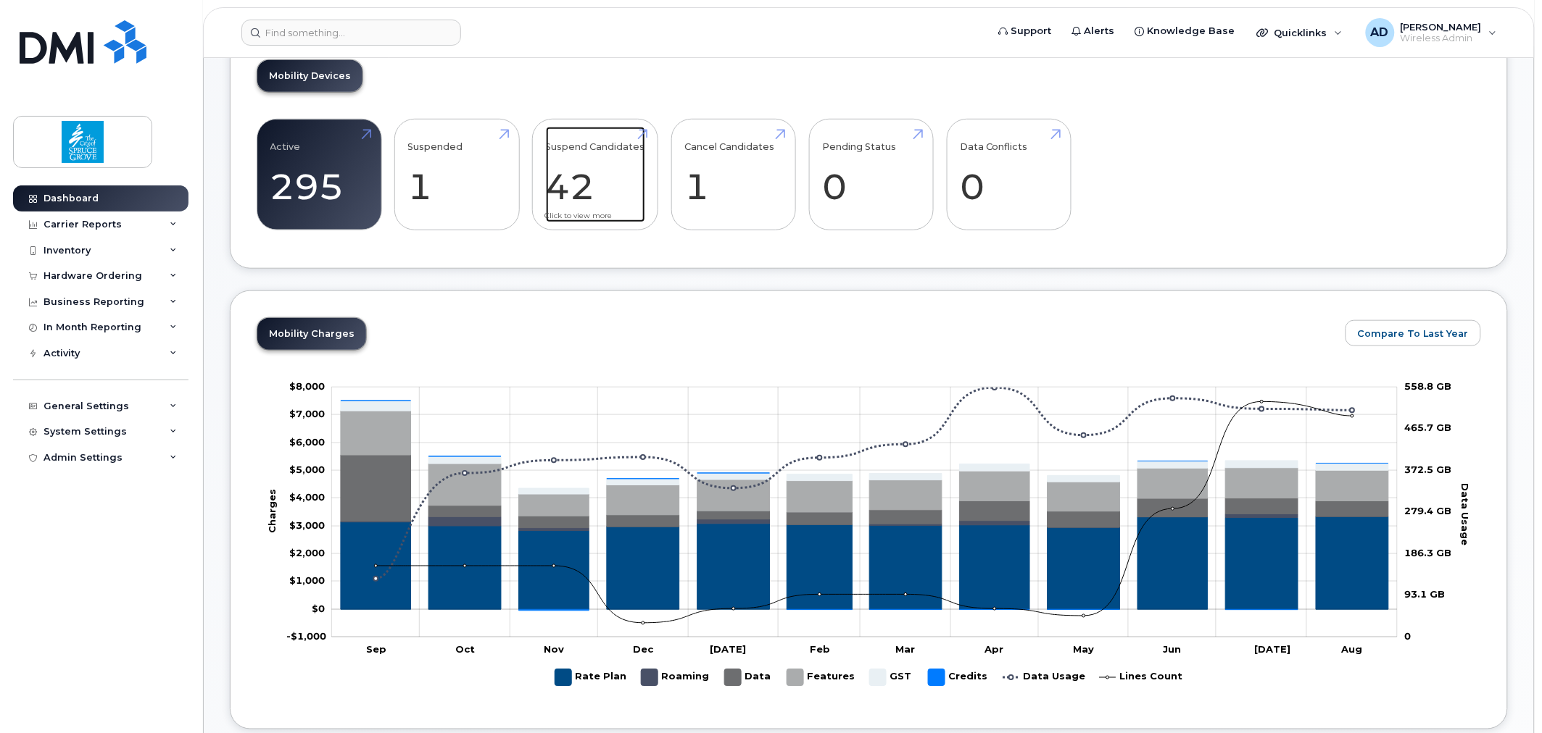
click at [631, 185] on link "Suspend Candidates 42" at bounding box center [595, 175] width 99 height 96
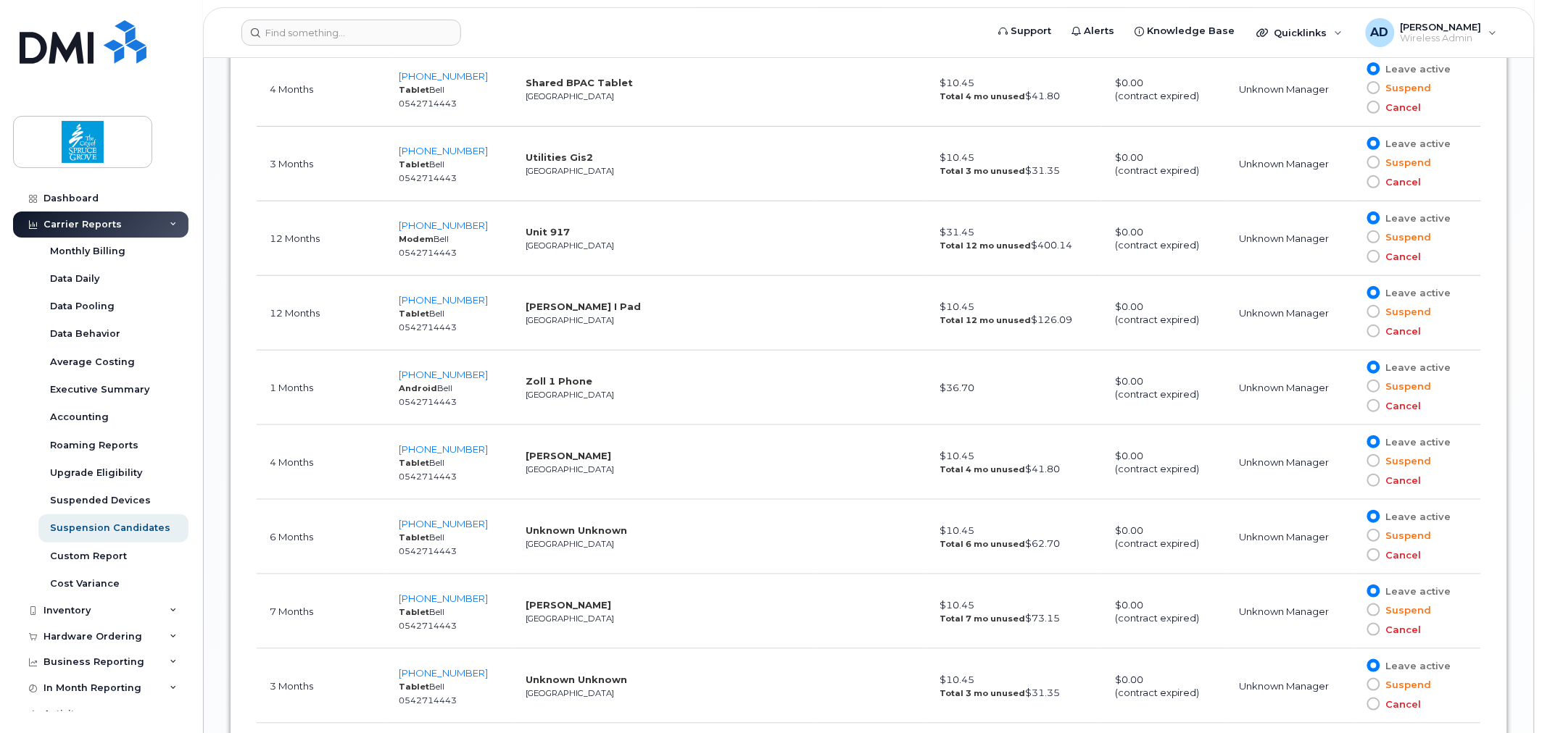
scroll to position [2174, 0]
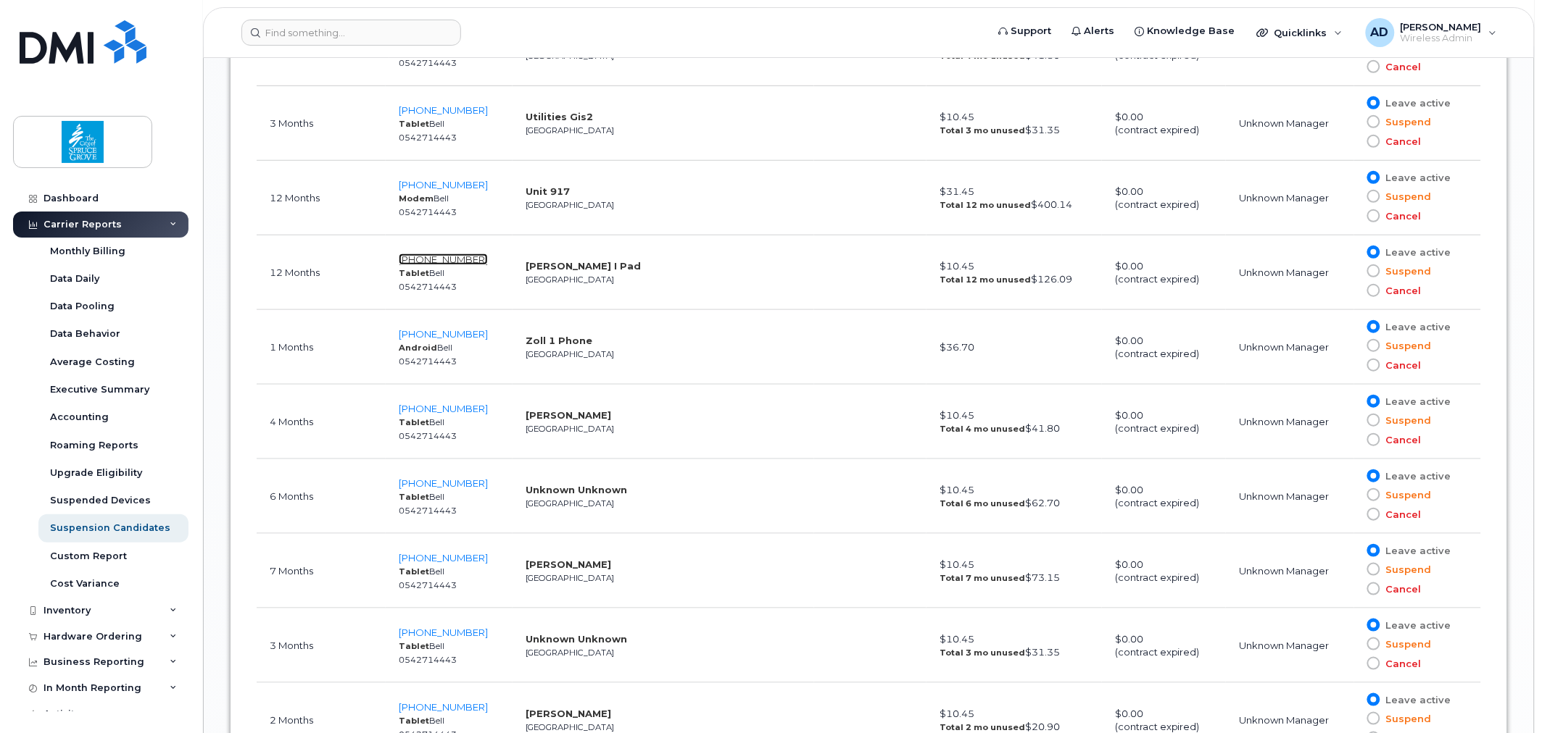
click at [461, 256] on span "587-920-5089" at bounding box center [443, 260] width 89 height 12
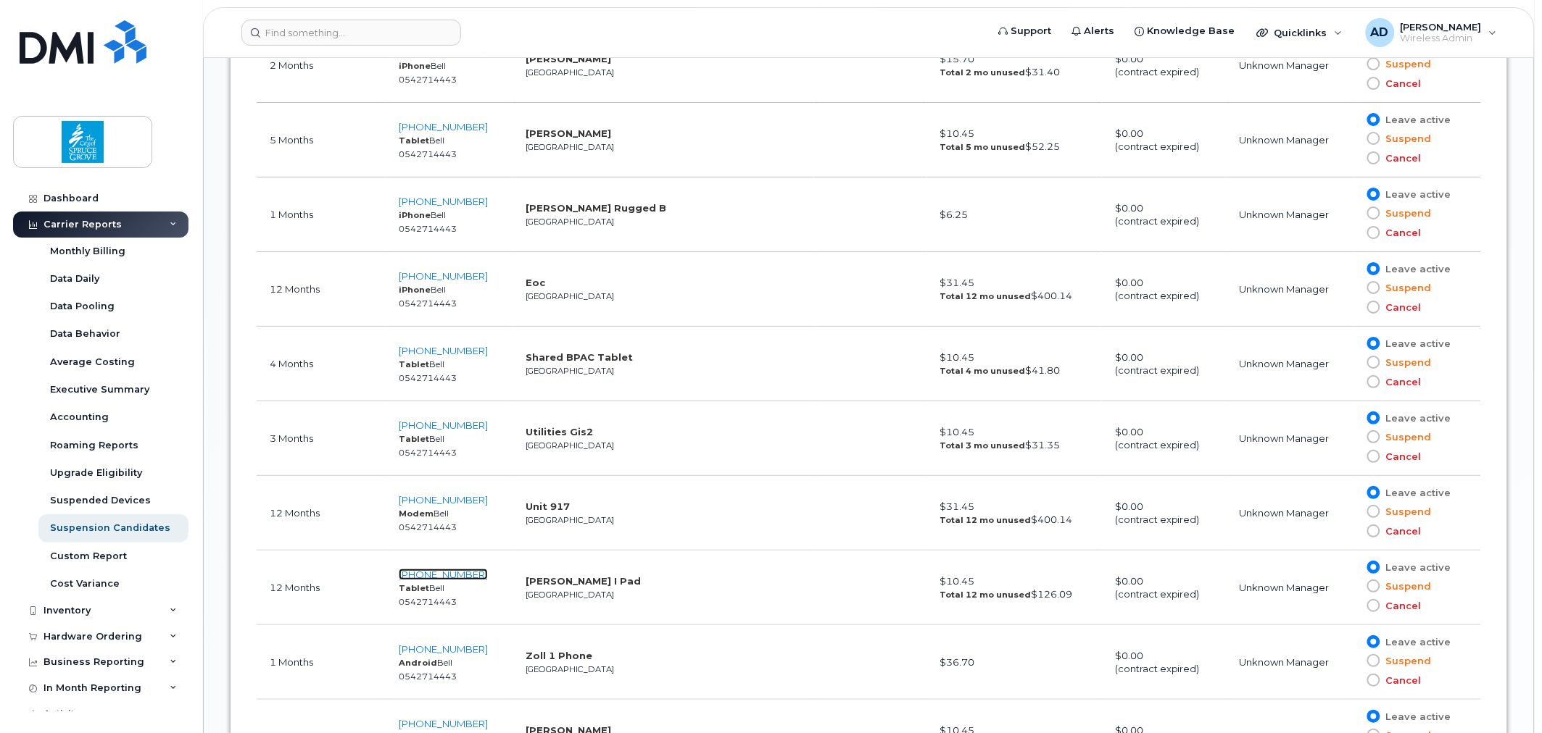
scroll to position [1852, 0]
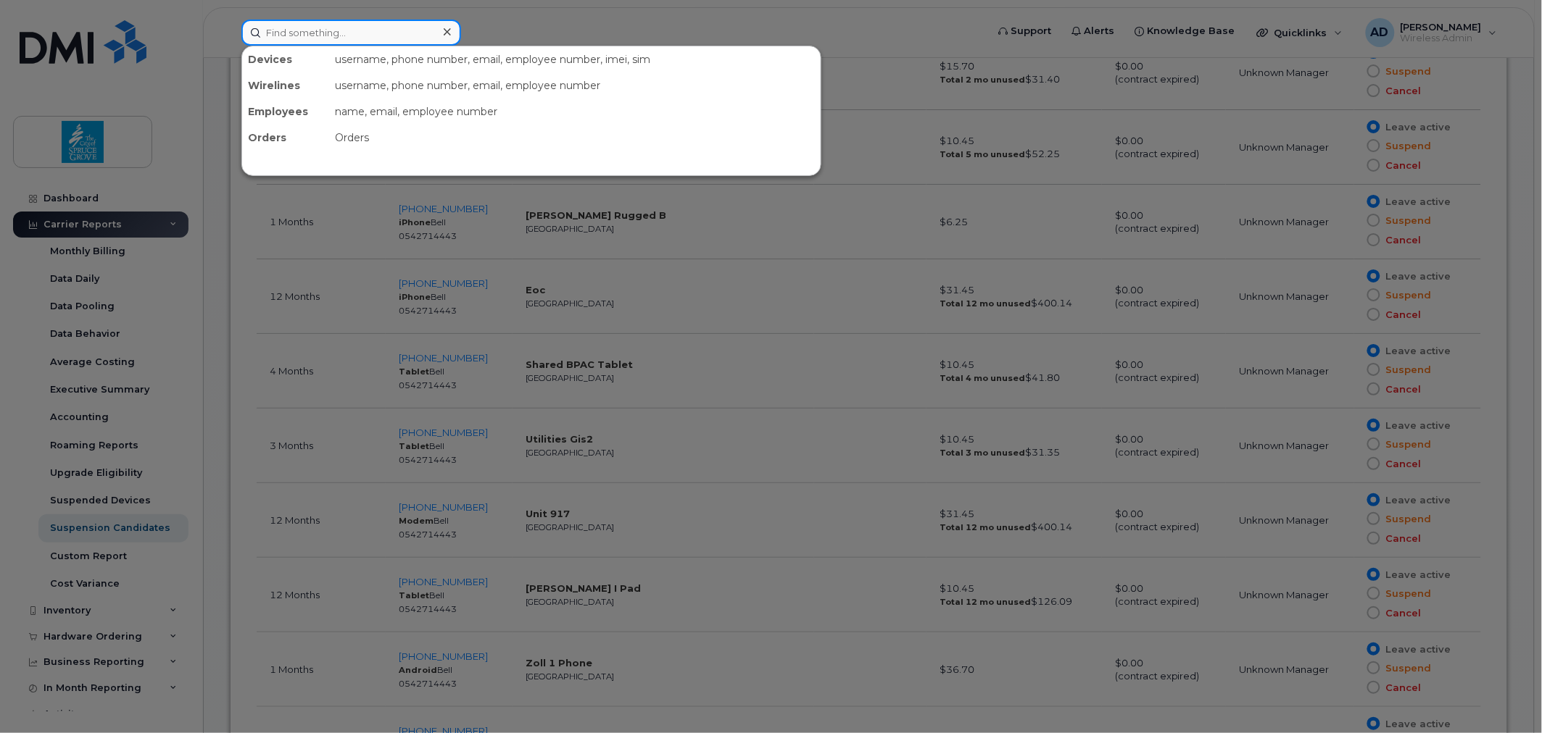
click at [373, 39] on input at bounding box center [351, 33] width 220 height 26
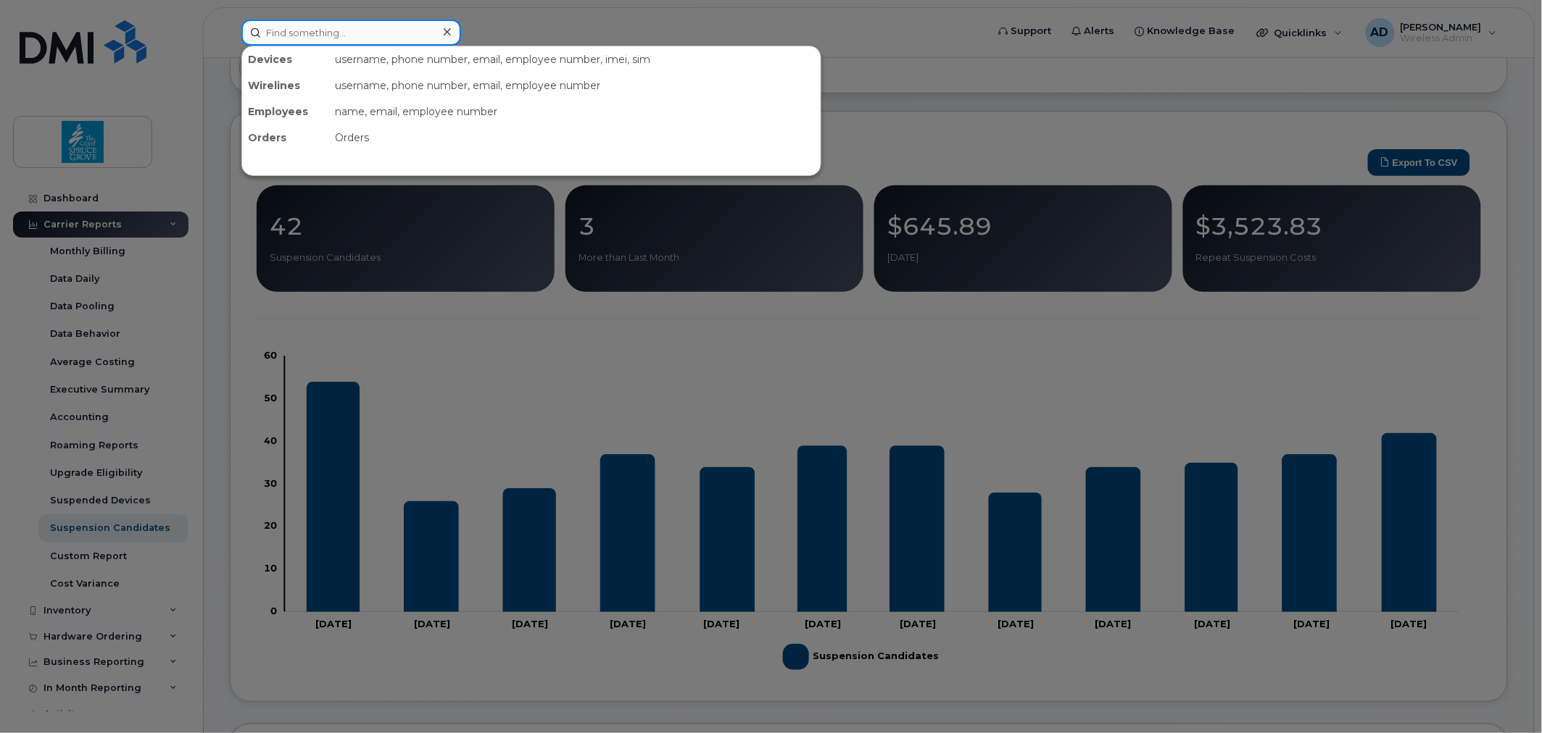
scroll to position [0, 0]
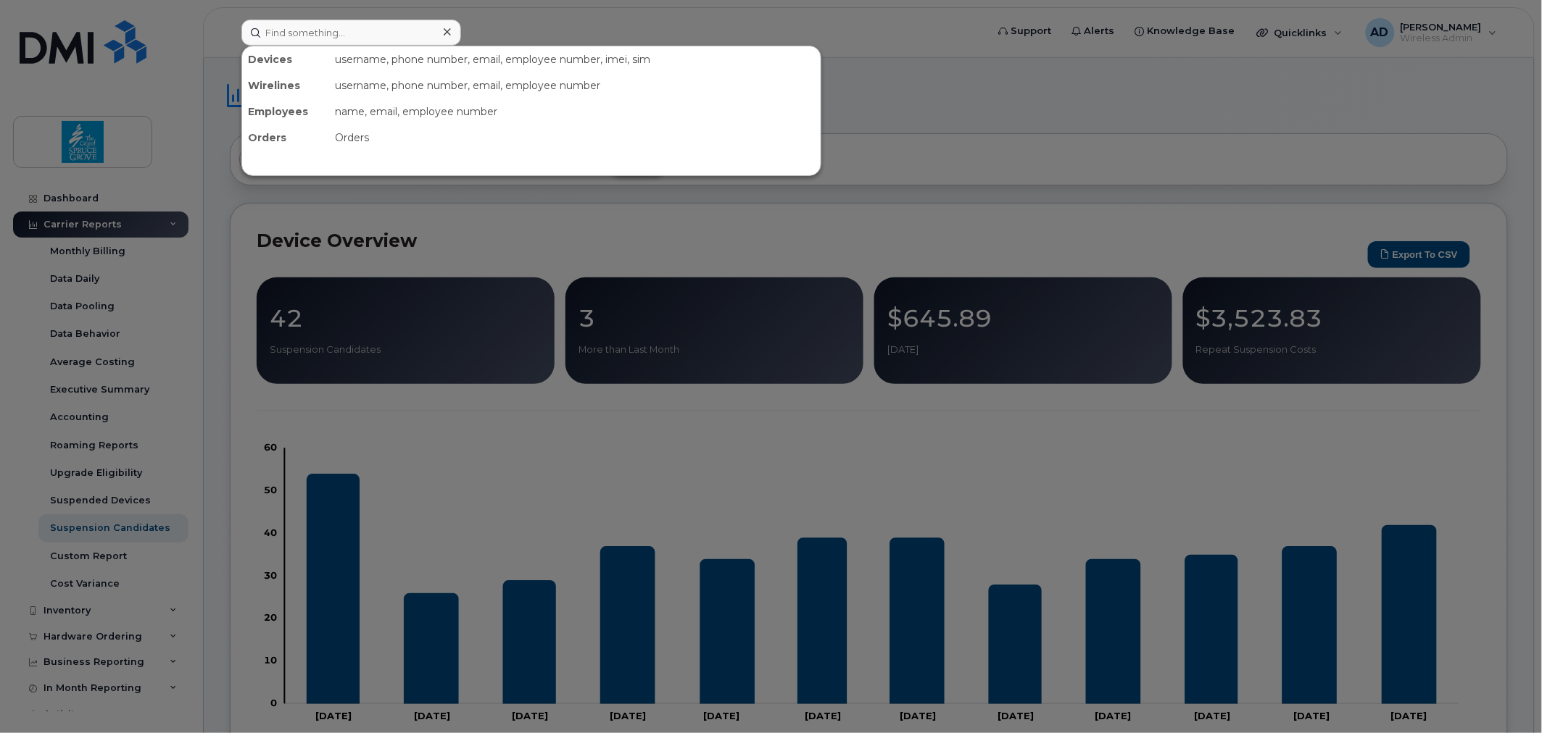
click at [921, 81] on div at bounding box center [771, 366] width 1542 height 733
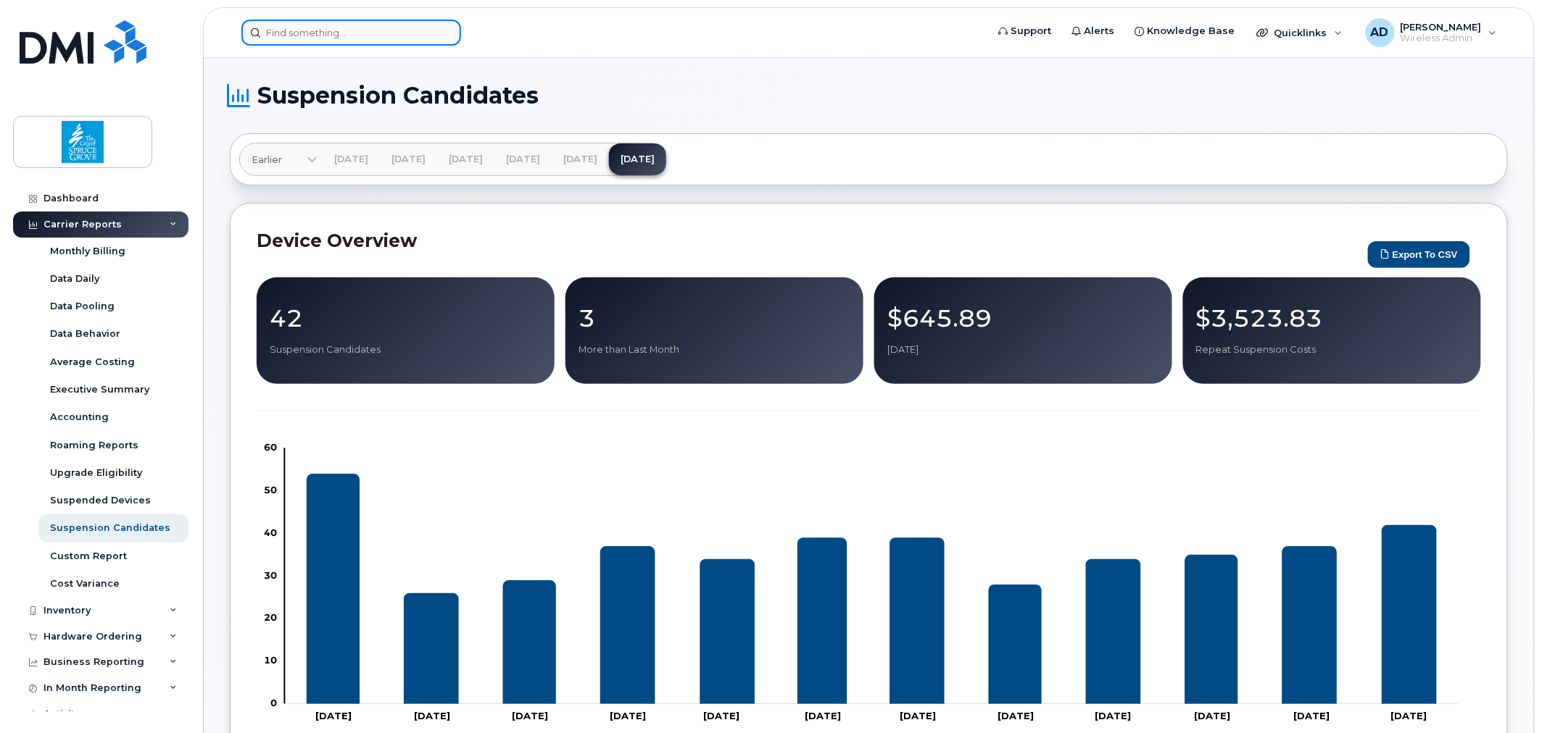
click at [378, 32] on input at bounding box center [351, 33] width 220 height 26
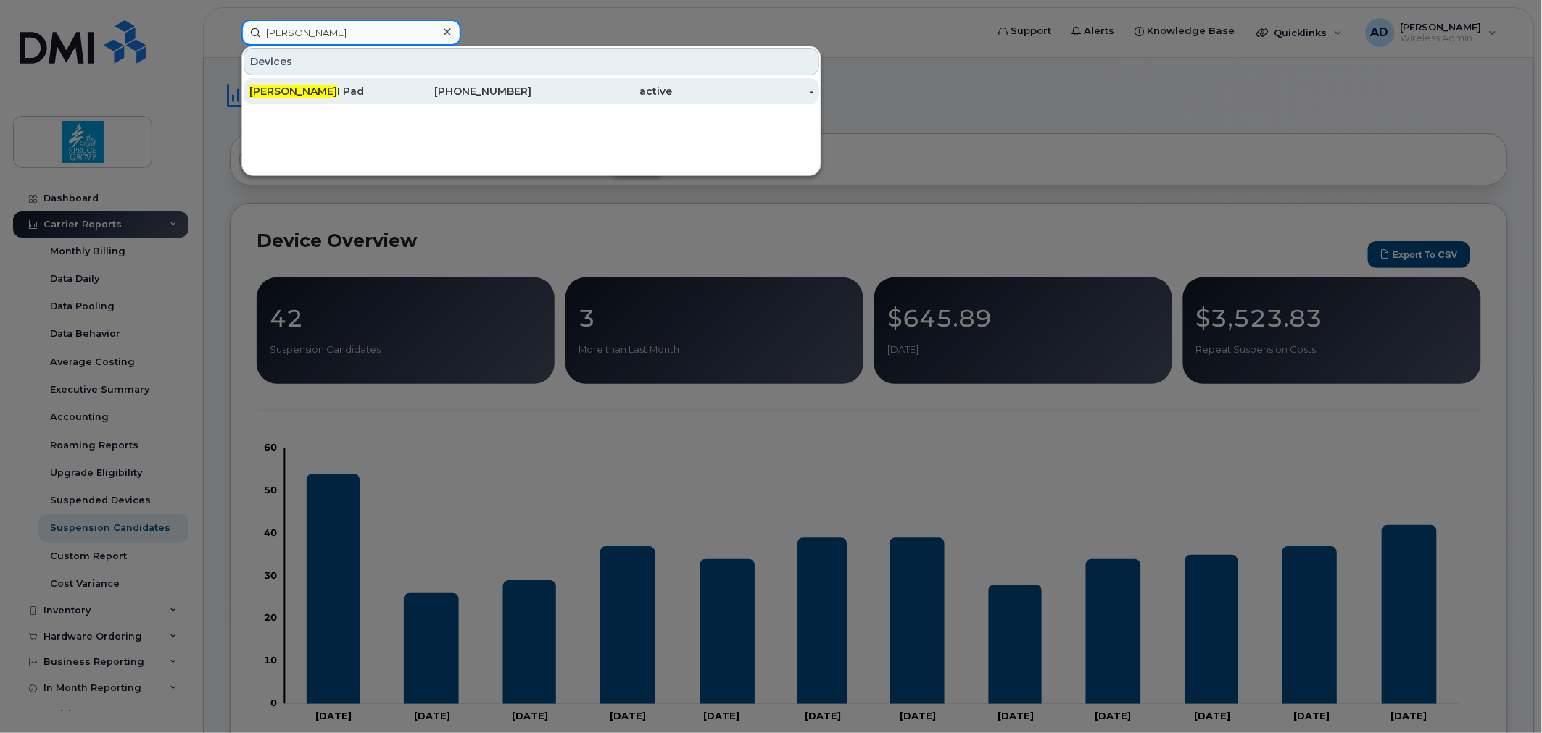
type input "dave walker"
drag, startPoint x: 359, startPoint y: 89, endPoint x: 441, endPoint y: 91, distance: 81.2
click at [359, 89] on div "Dave Walker I Pad" at bounding box center [319, 91] width 141 height 14
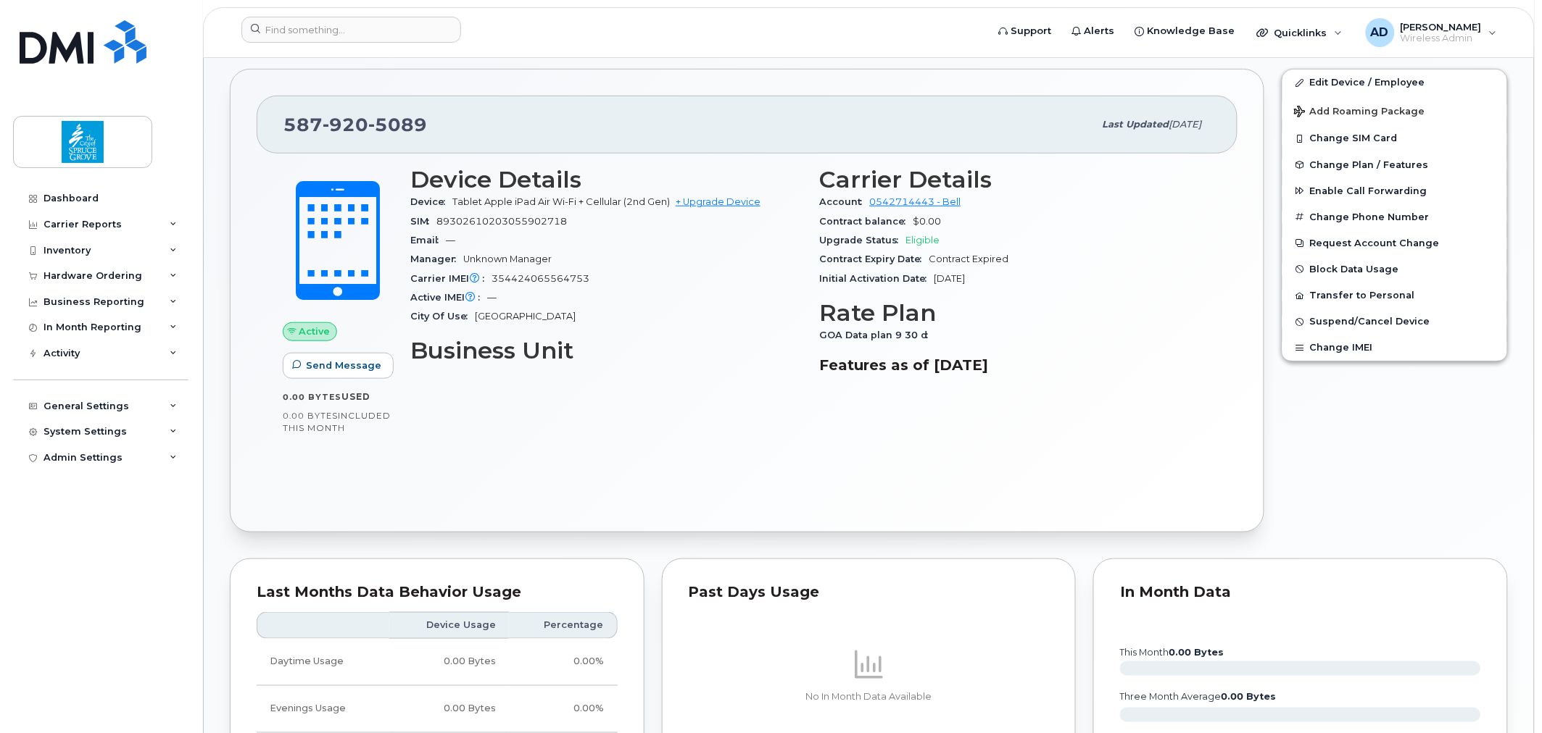
scroll to position [308, 0]
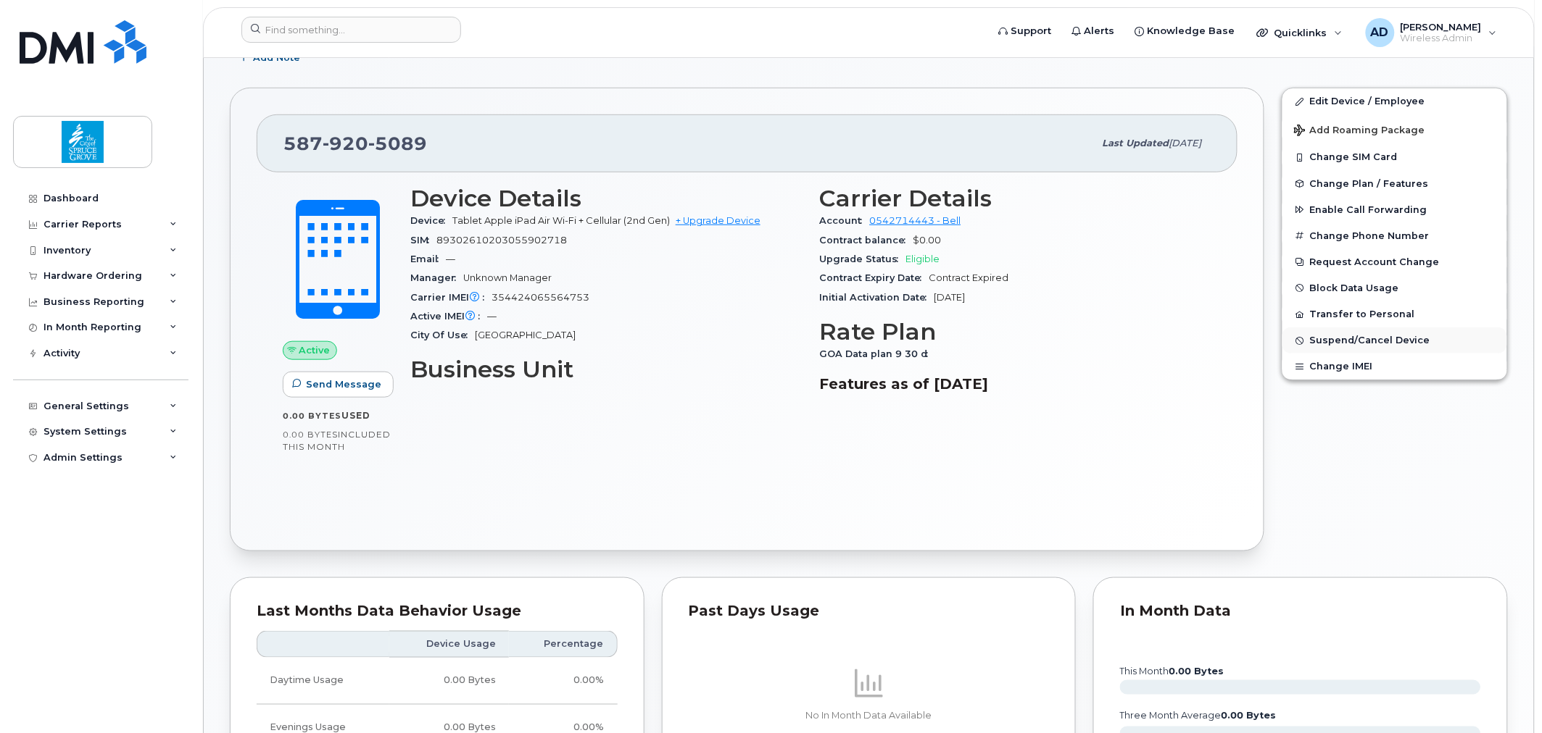
click at [1350, 344] on span "Suspend/Cancel Device" at bounding box center [1370, 341] width 120 height 11
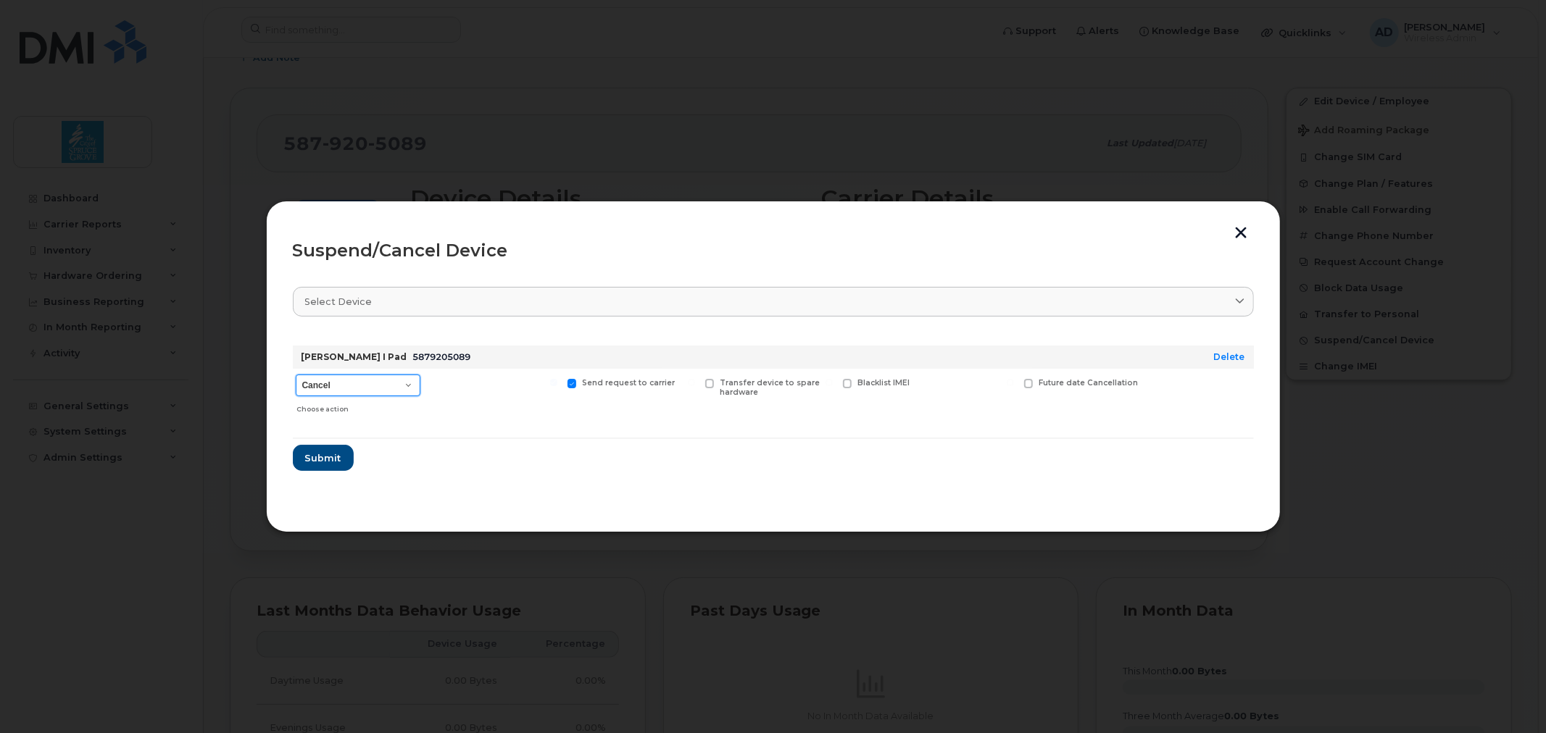
click at [367, 386] on select "Cancel Suspend - Extend Suspension Suspend - Reduced Rate Suspend - Full Rate S…" at bounding box center [358, 386] width 125 height 22
select select "[object Object]"
click at [296, 375] on select "Cancel Suspend - Extend Suspension Suspend - Reduced Rate Suspend - Full Rate S…" at bounding box center [358, 386] width 125 height 22
click at [323, 454] on span "Submit" at bounding box center [322, 459] width 36 height 14
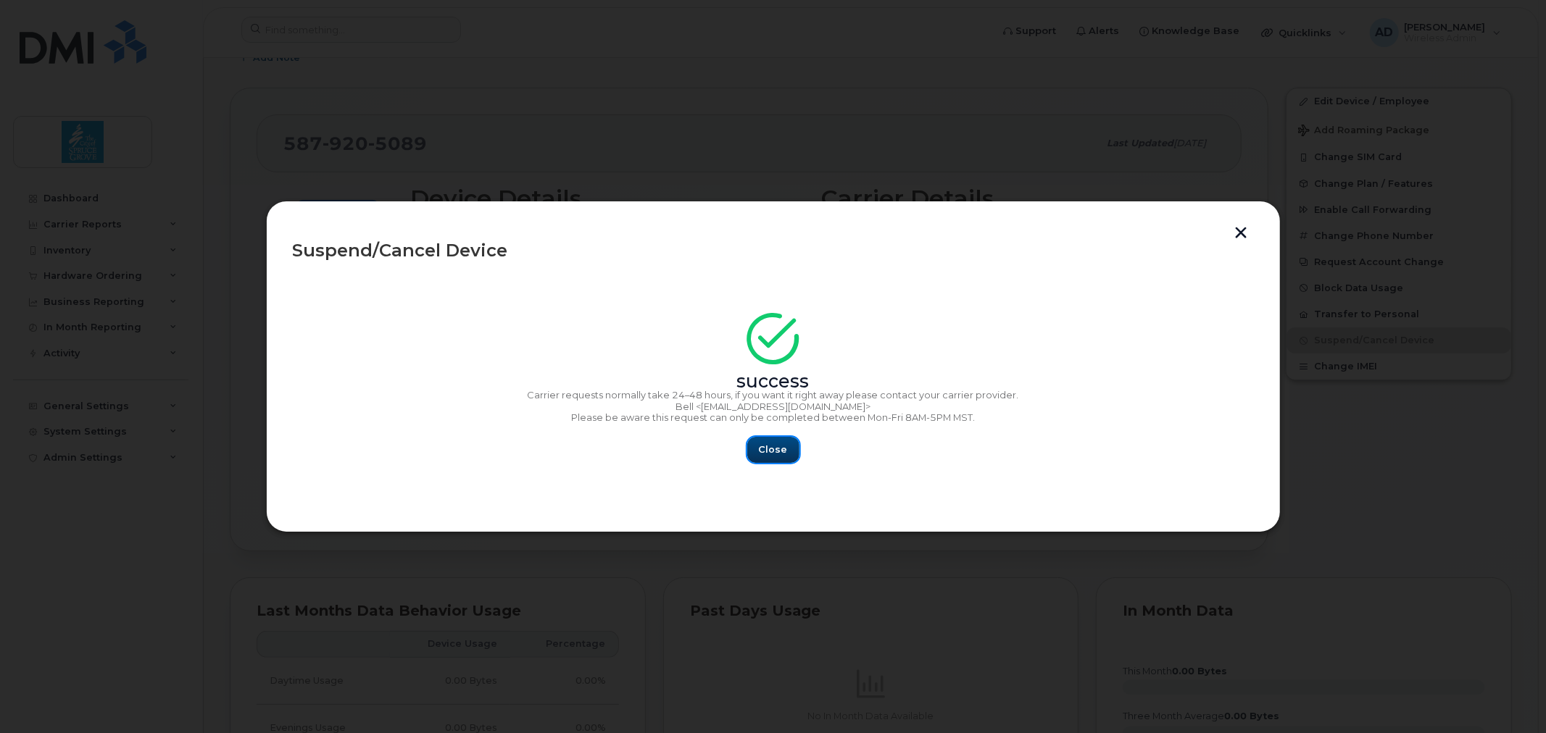
click at [763, 441] on button "Close" at bounding box center [773, 450] width 52 height 26
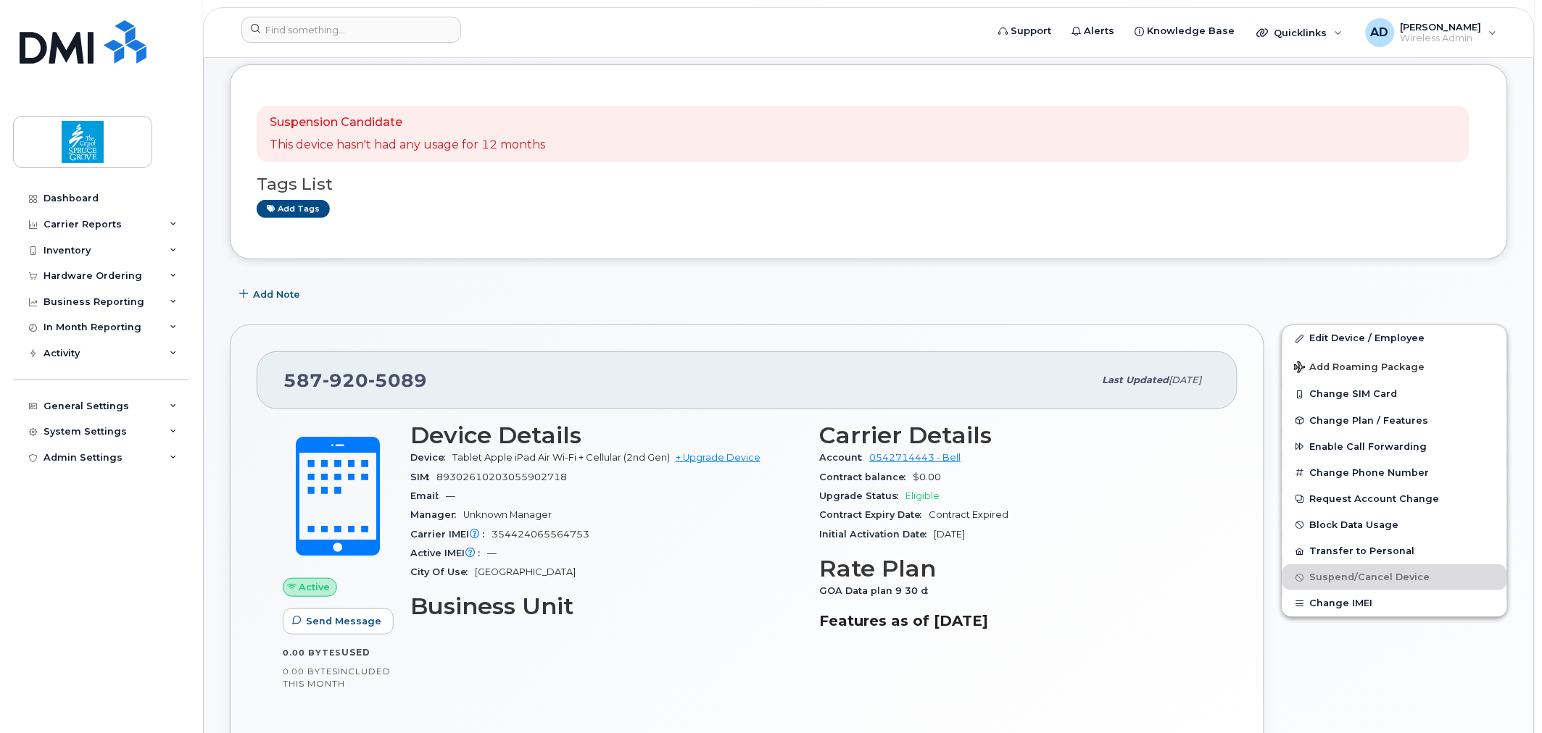
scroll to position [0, 0]
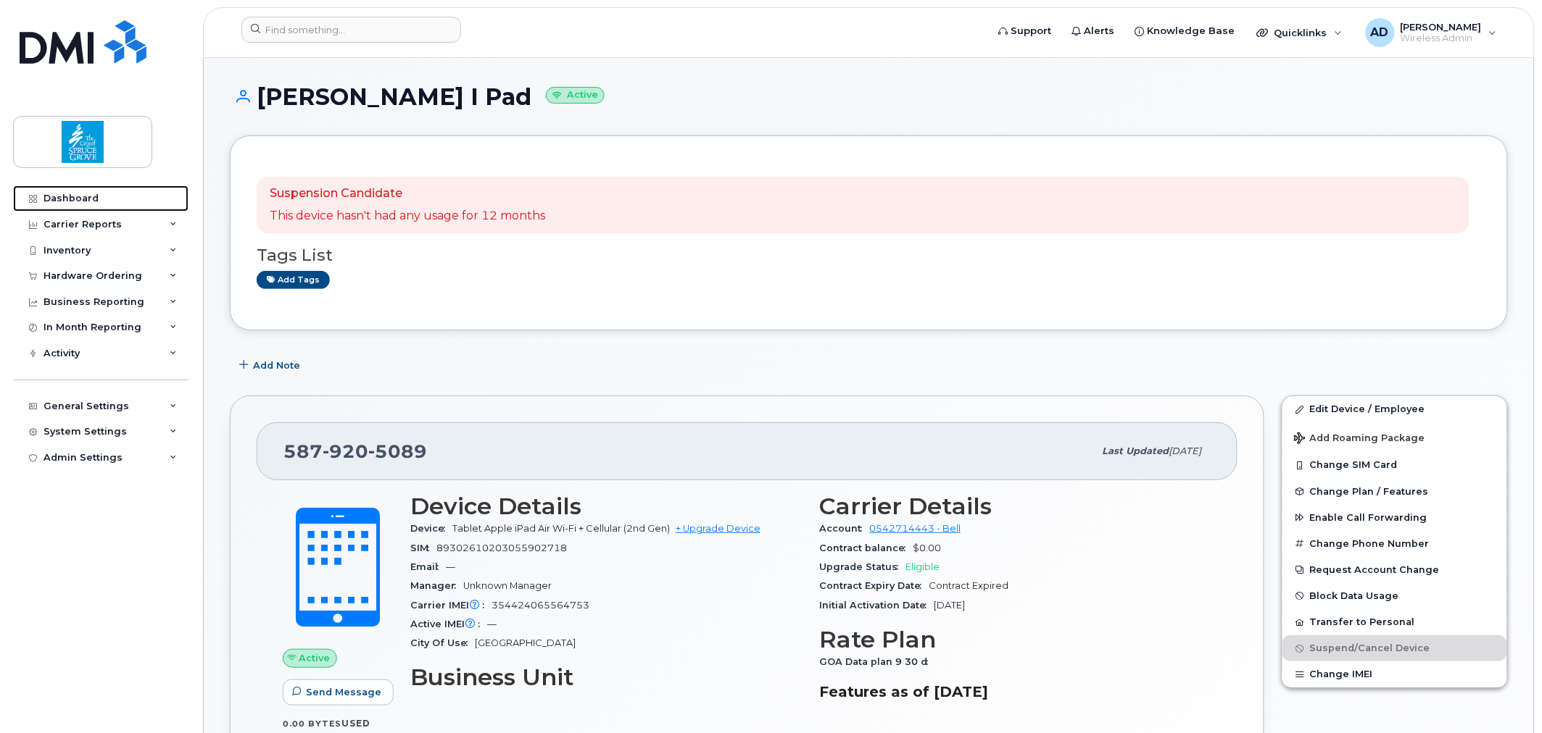
drag, startPoint x: 66, startPoint y: 200, endPoint x: 353, endPoint y: 199, distance: 287.0
click at [66, 200] on div "Dashboard" at bounding box center [70, 199] width 55 height 12
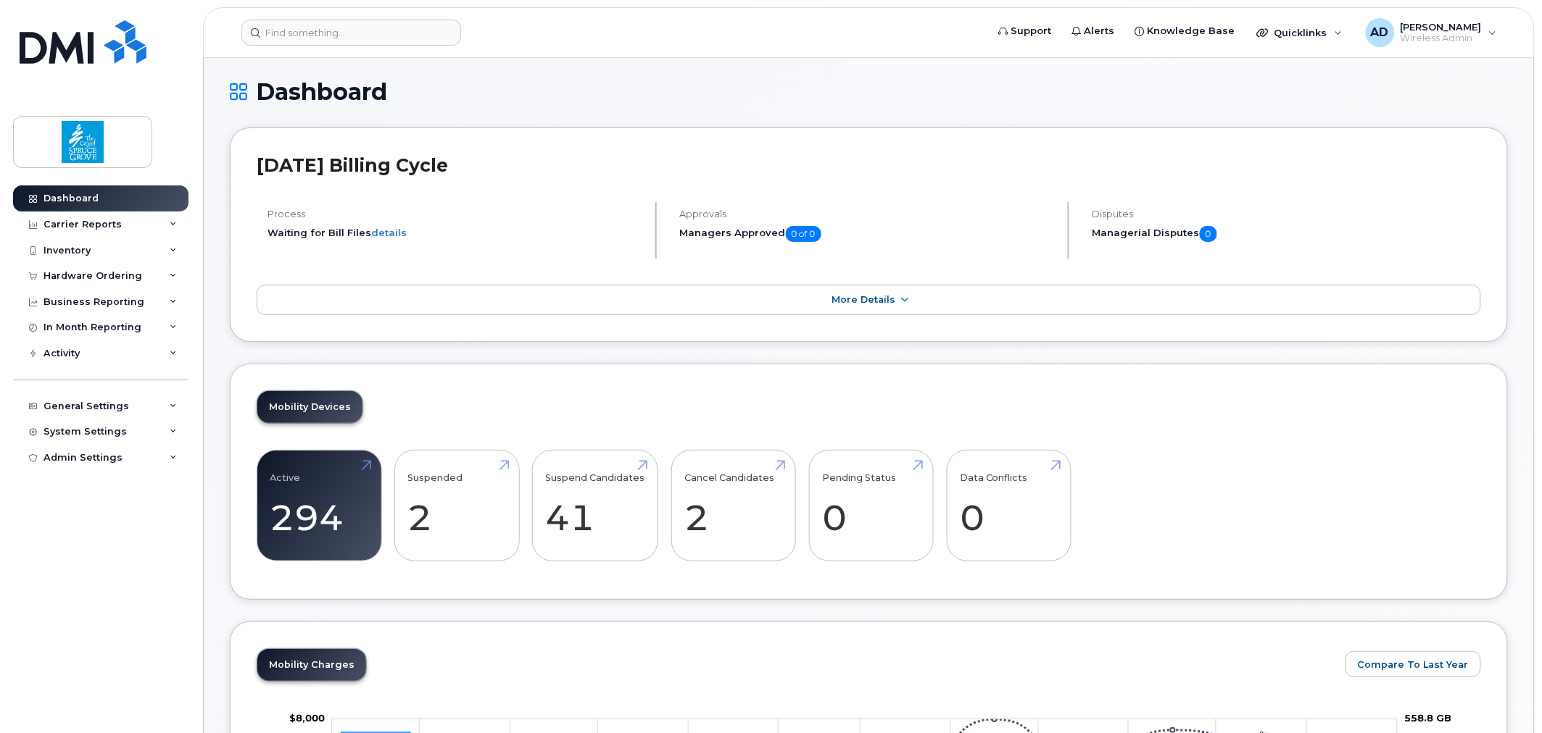
scroll to position [322, 0]
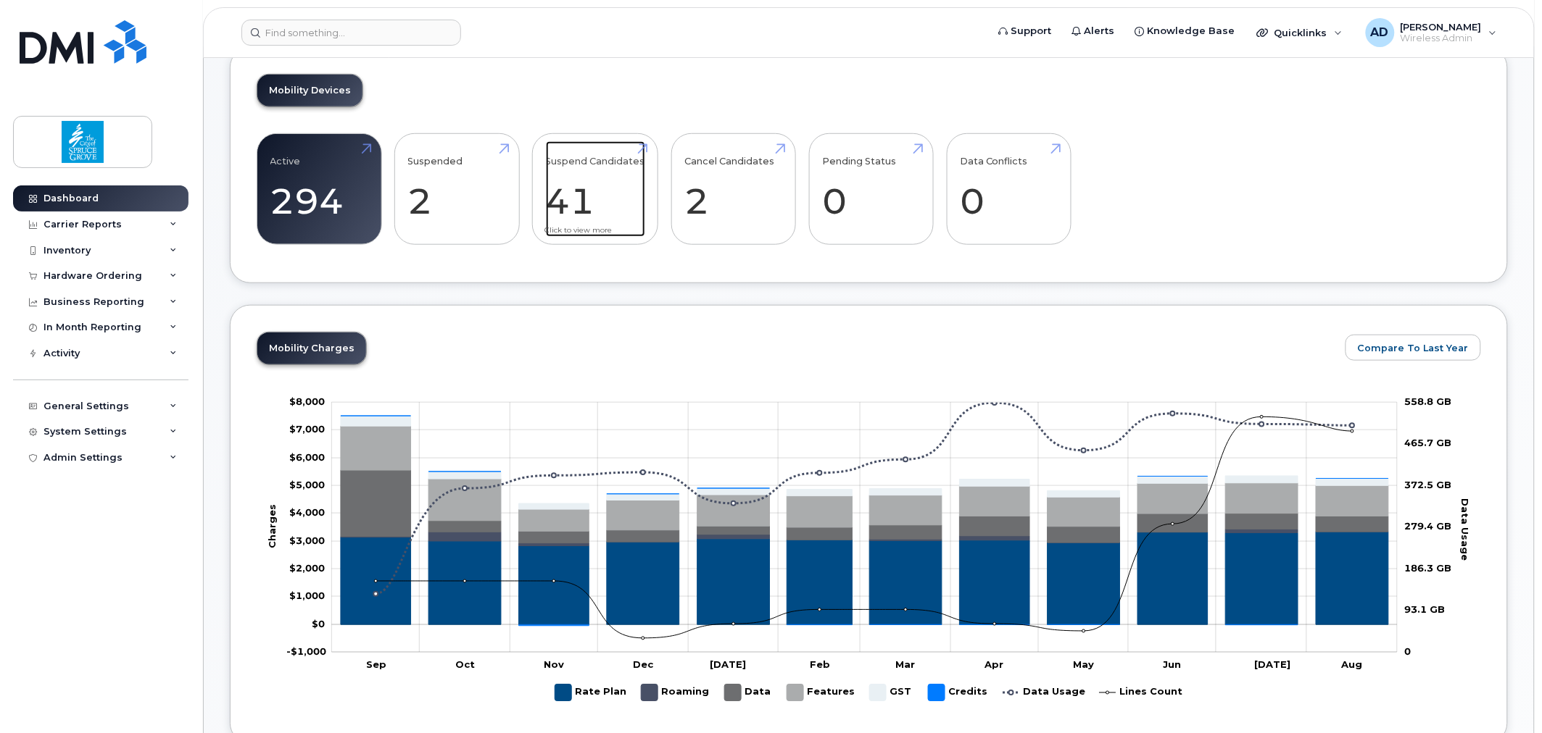
click at [583, 191] on link "Suspend Candidates 41" at bounding box center [595, 189] width 99 height 96
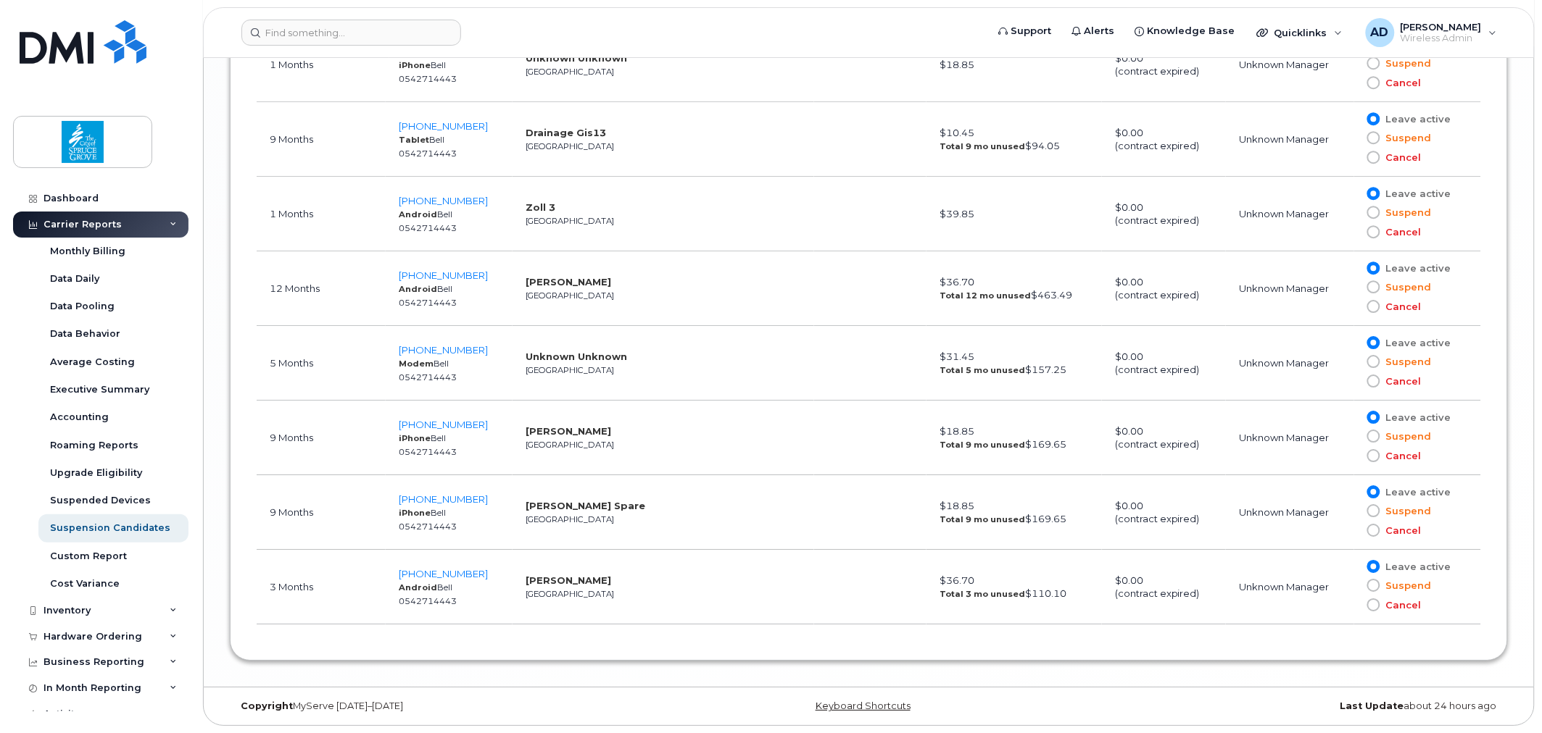
scroll to position [3431, 0]
click at [453, 497] on span "[PHONE_NUMBER]" at bounding box center [443, 500] width 89 height 12
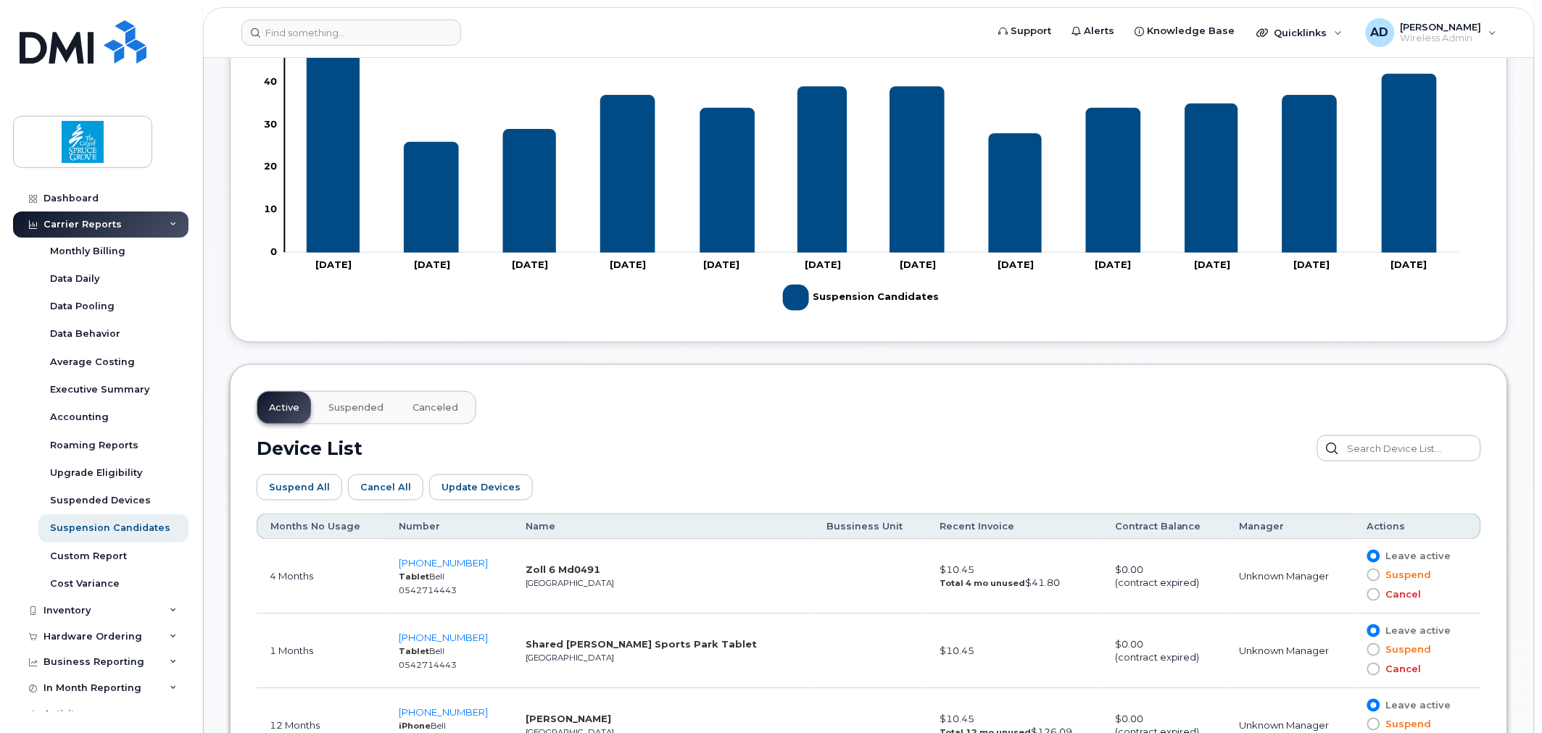
scroll to position [0, 0]
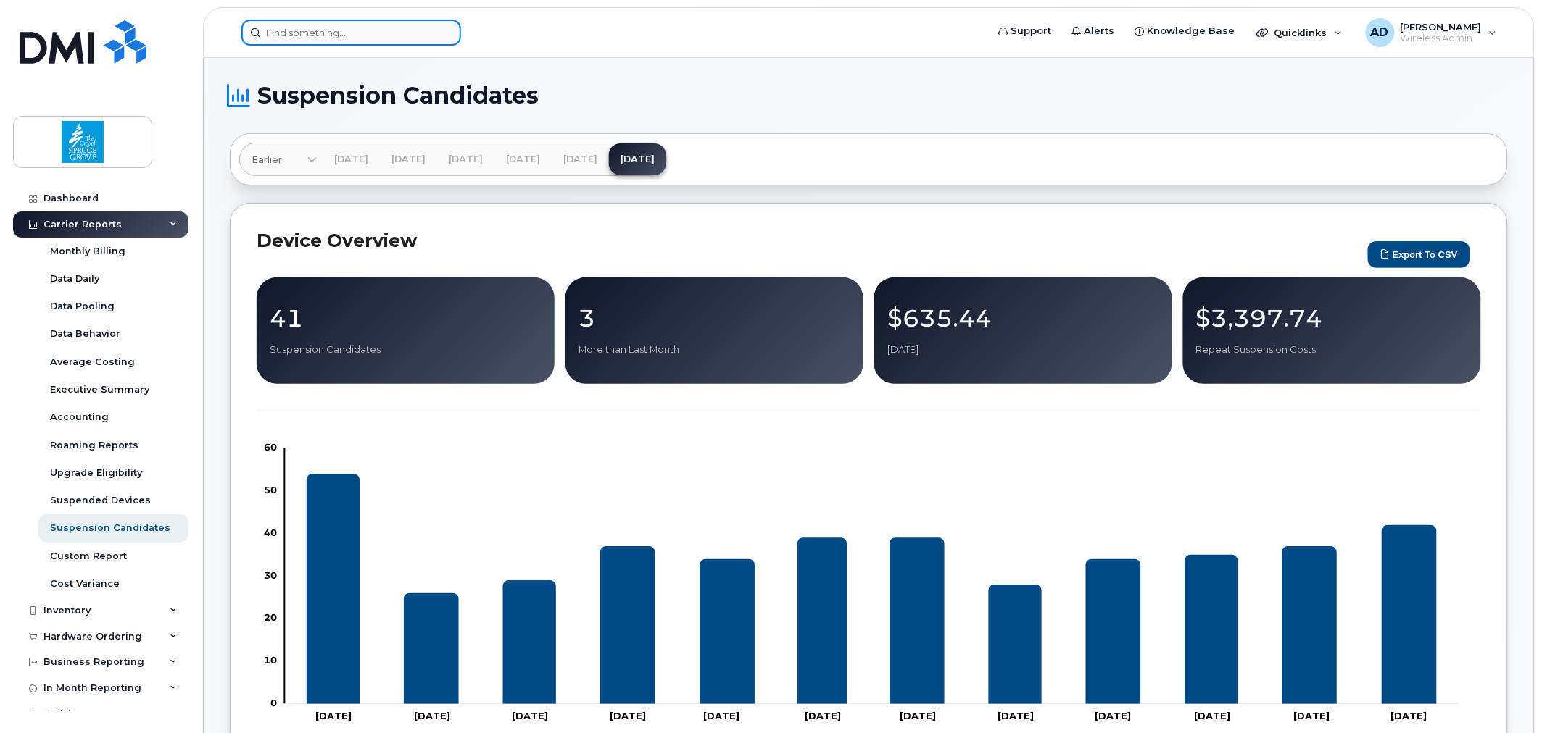
click at [338, 38] on input at bounding box center [351, 33] width 220 height 26
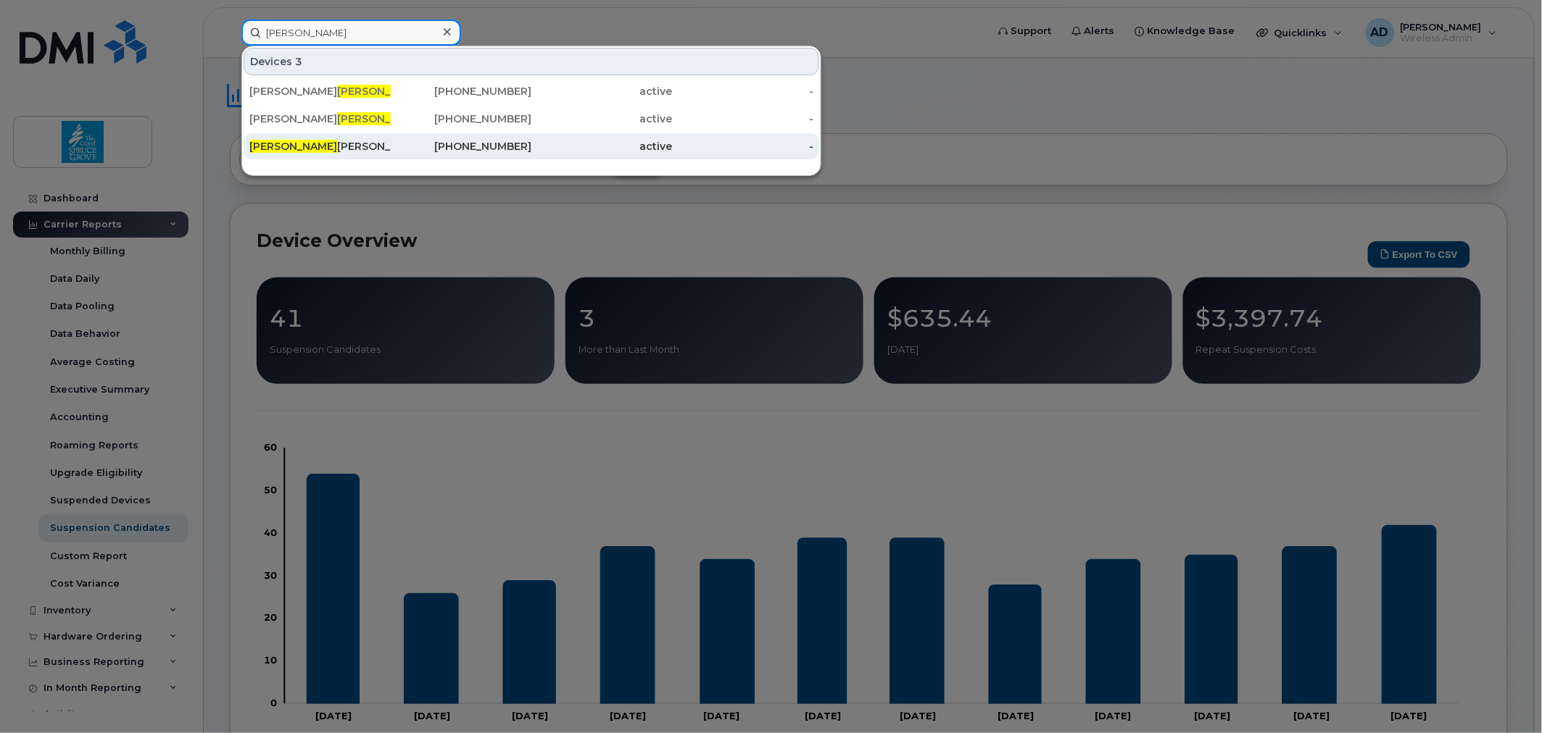
type input "donald"
click at [373, 143] on div "Donald Fairweather Spare" at bounding box center [319, 146] width 141 height 14
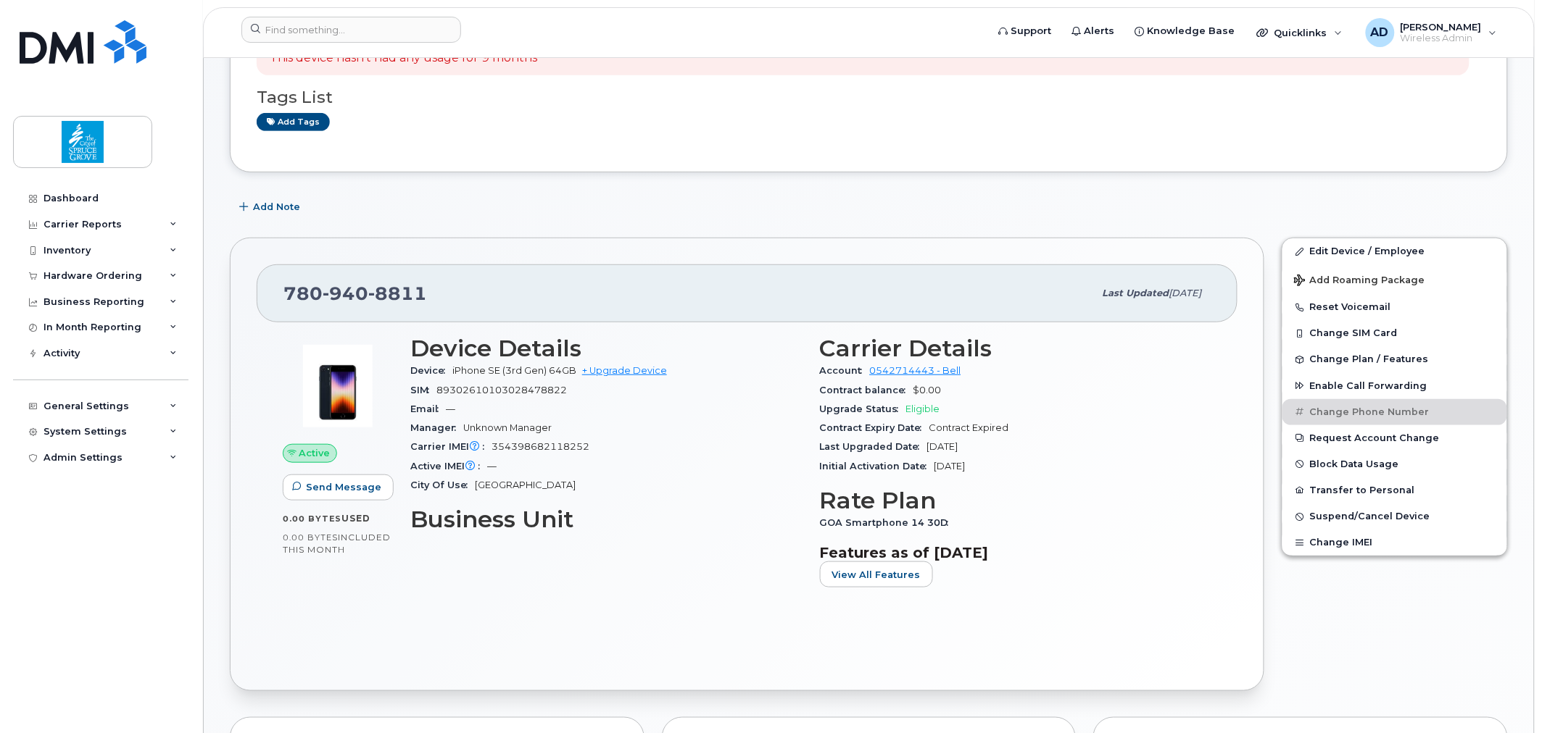
scroll to position [241, 0]
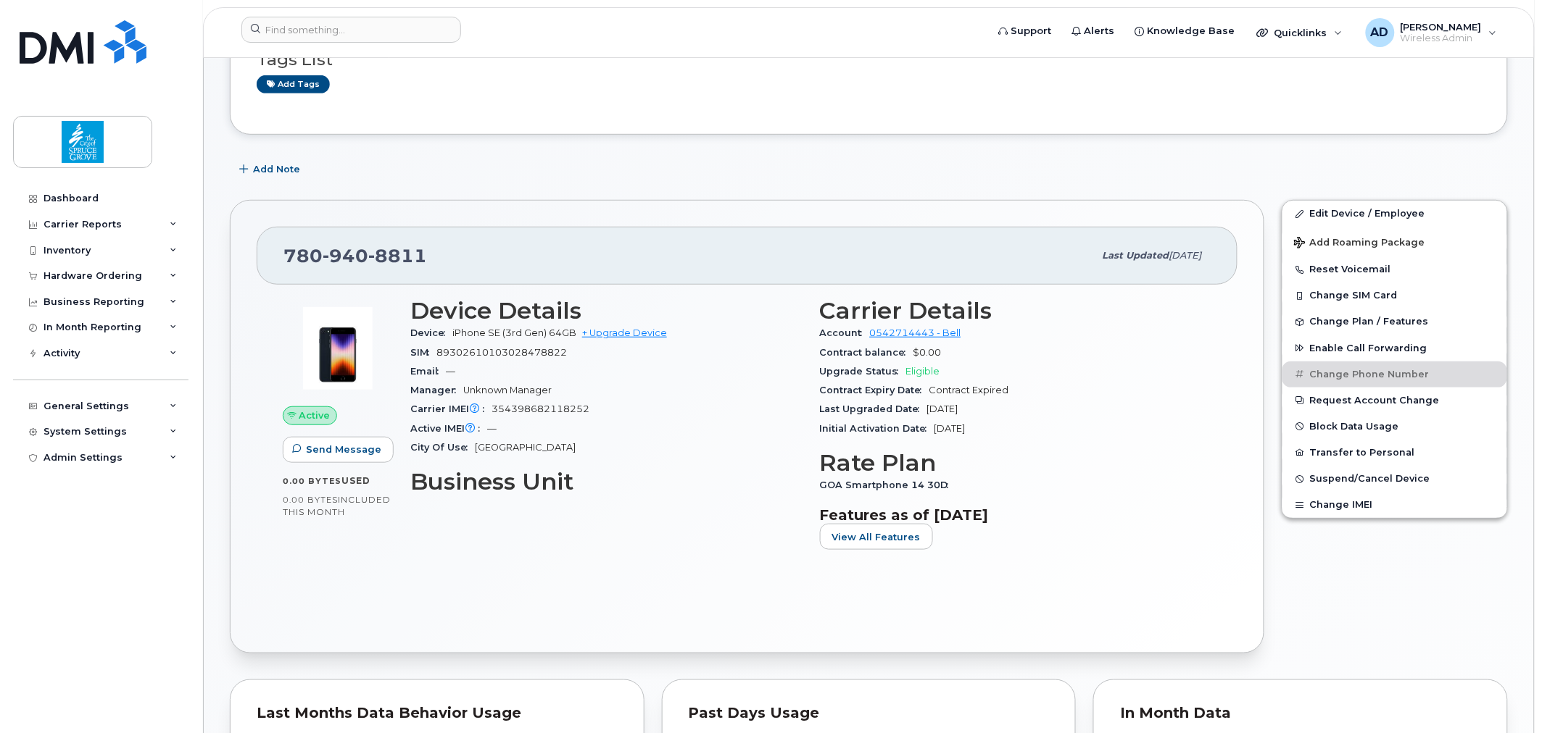
click at [542, 358] on div "SIM [TECHNICAL_ID]" at bounding box center [606, 353] width 392 height 19
copy span "89302610103028478822"
click at [573, 412] on span "354398682118252" at bounding box center [540, 409] width 98 height 11
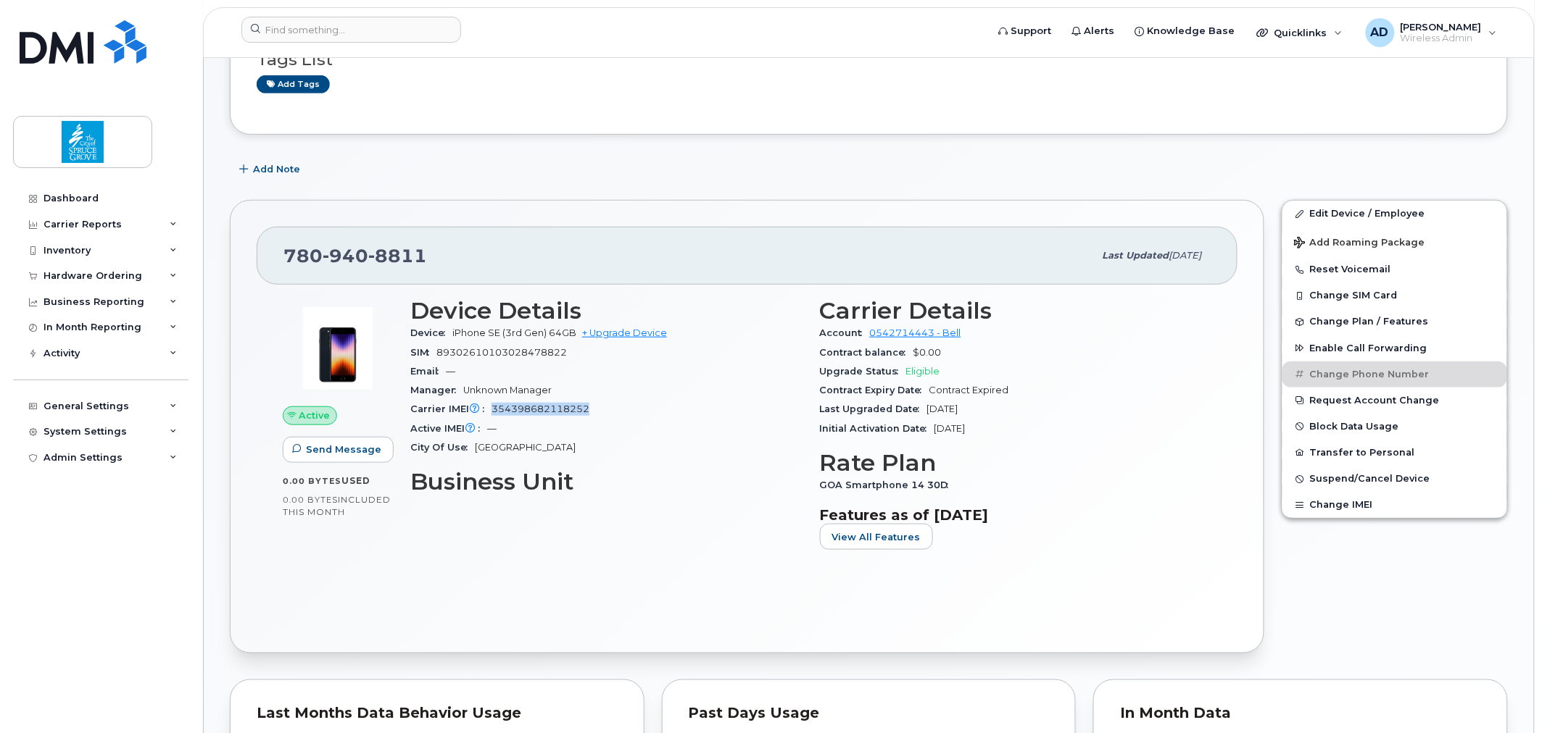
copy span "354398682118252"
click at [727, 170] on div "Add Note" at bounding box center [869, 170] width 1278 height 26
click at [1371, 477] on button "Suspend/Cancel Device" at bounding box center [1394, 479] width 225 height 26
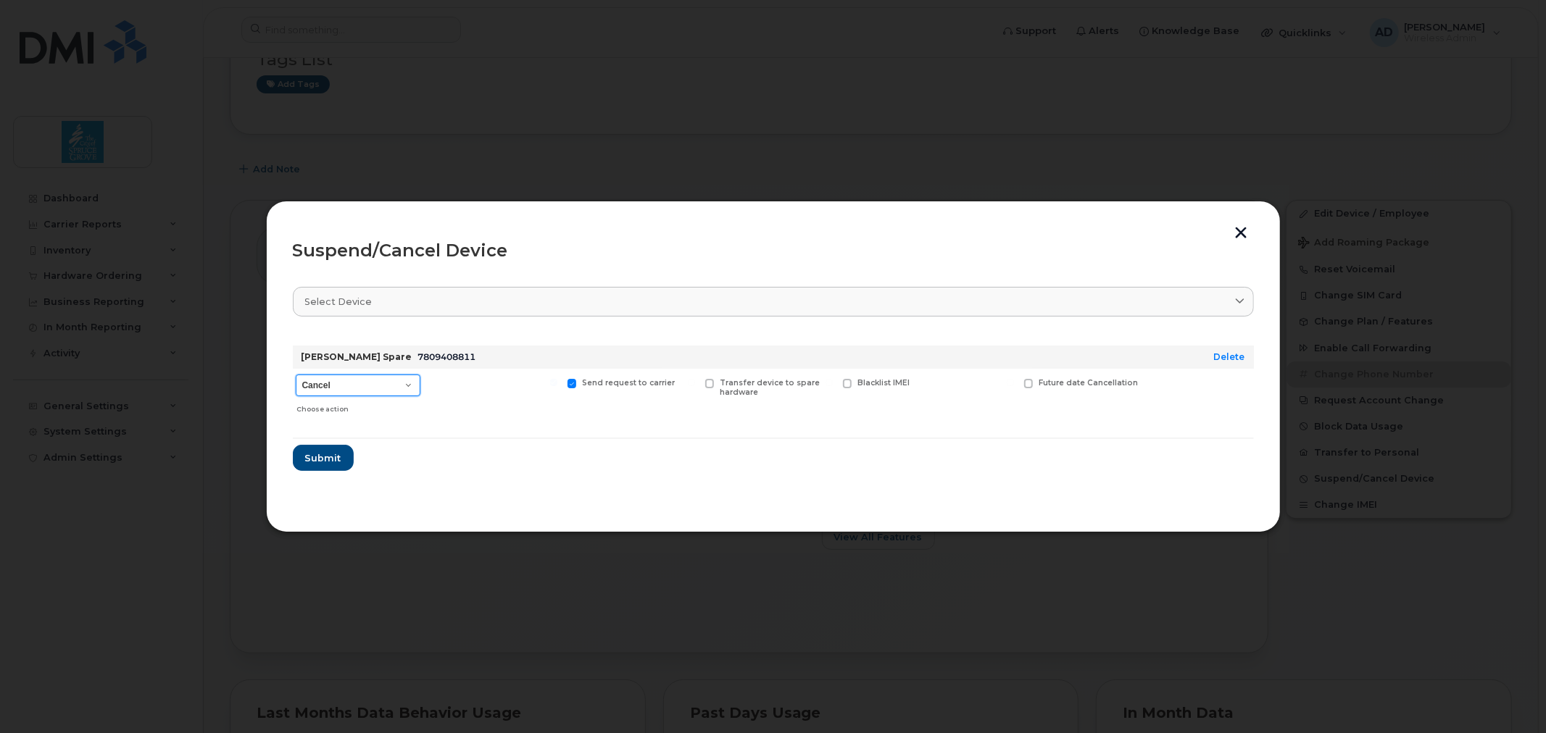
click at [393, 384] on select "Cancel Suspend - Extend Suspension Suspend - Reduced Rate Suspend - Full Rate S…" at bounding box center [358, 386] width 125 height 22
select select "[object Object]"
click at [296, 375] on select "Cancel Suspend - Extend Suspension Suspend - Reduced Rate Suspend - Full Rate S…" at bounding box center [358, 386] width 125 height 22
click at [323, 457] on span "Submit" at bounding box center [322, 459] width 36 height 14
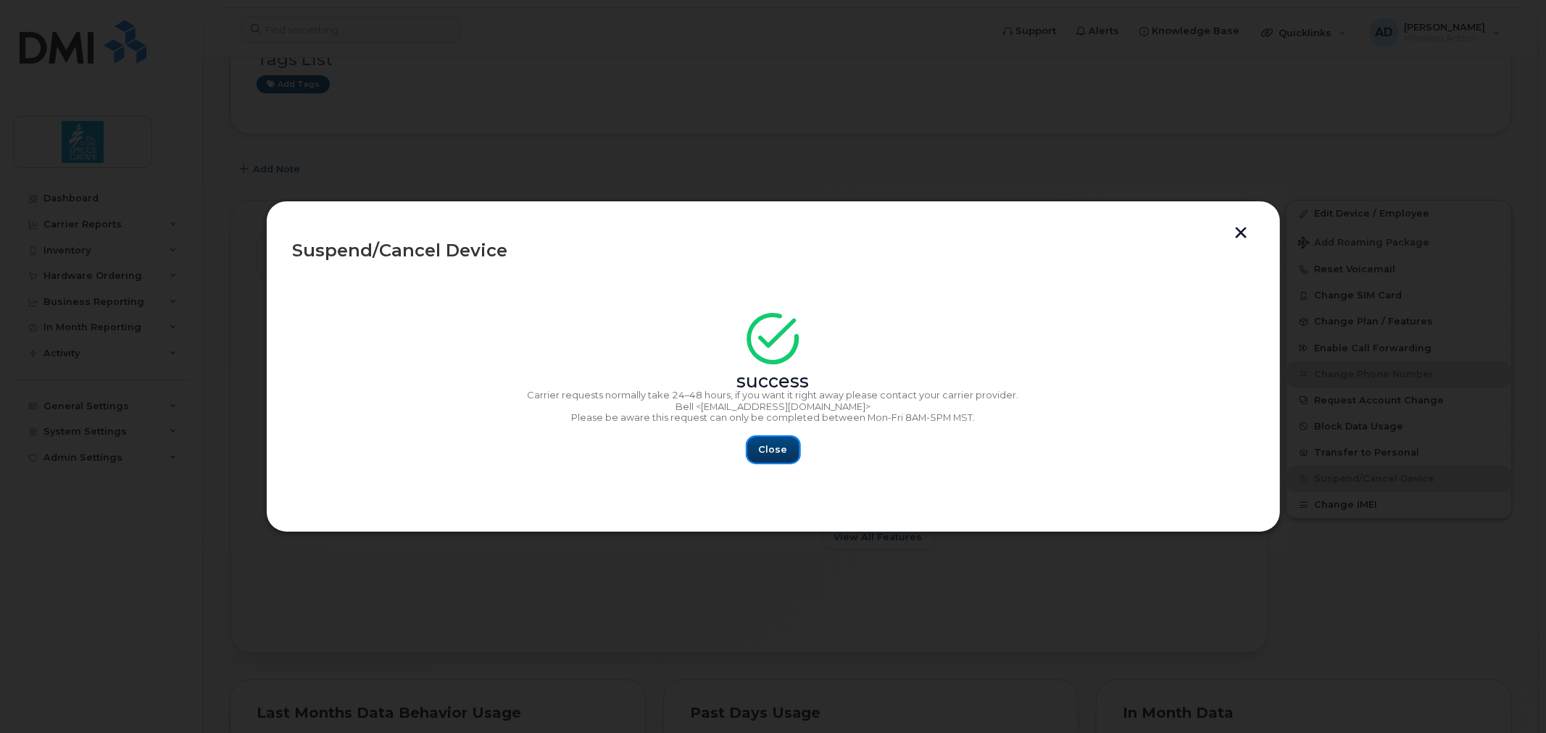
click at [773, 453] on span "Close" at bounding box center [773, 450] width 29 height 14
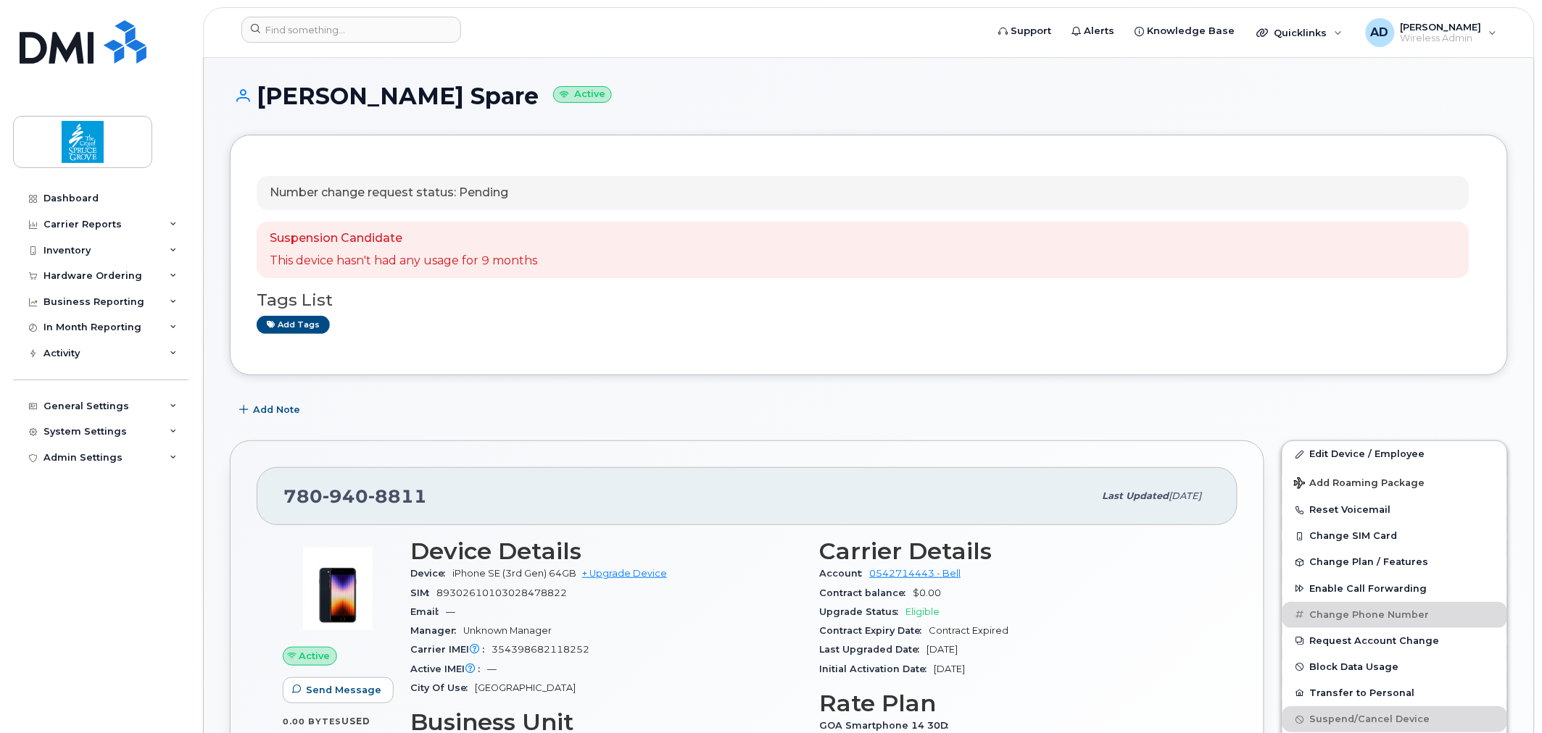
scroll to position [0, 0]
click at [85, 191] on link "Dashboard" at bounding box center [100, 199] width 175 height 26
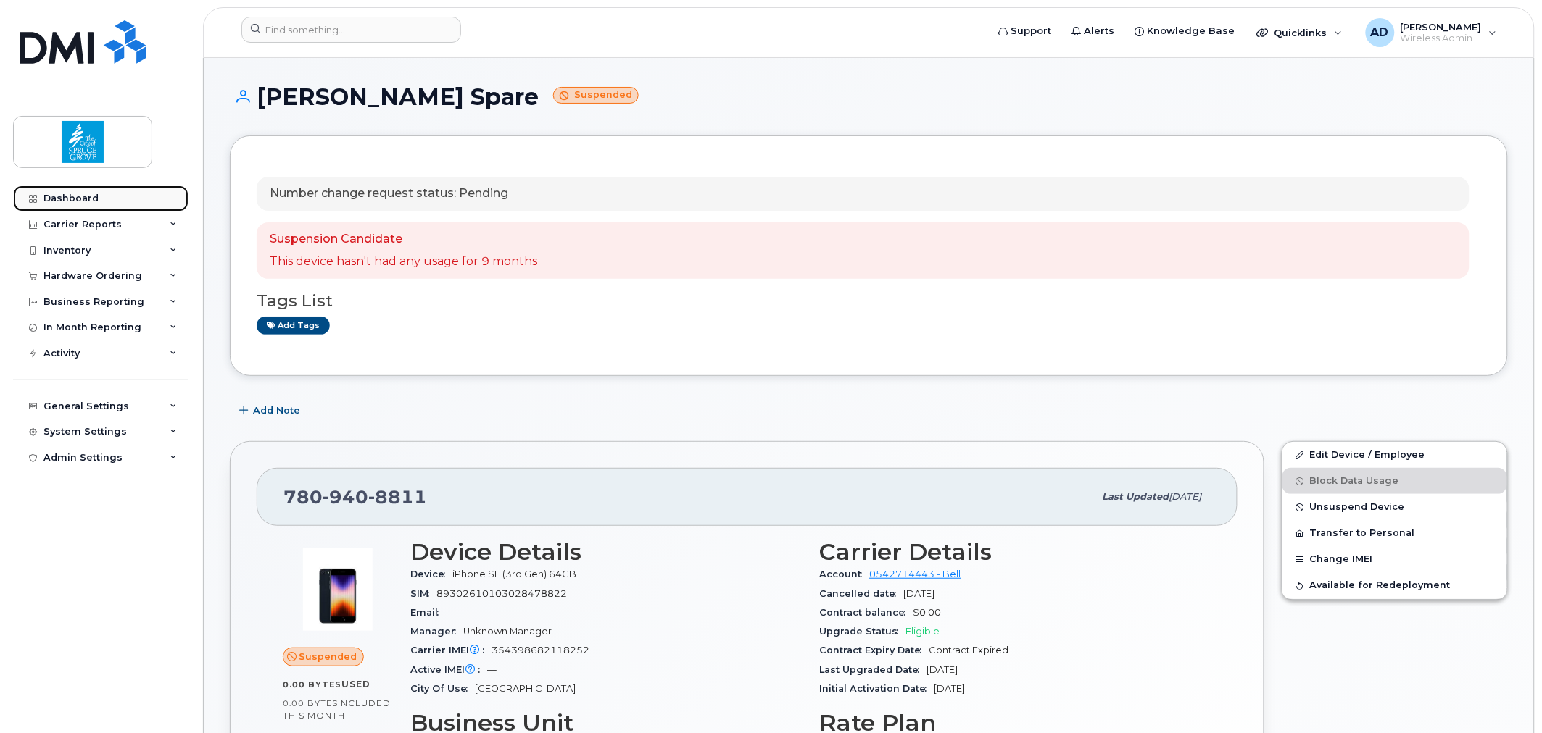
click at [80, 193] on div "Dashboard" at bounding box center [70, 199] width 55 height 12
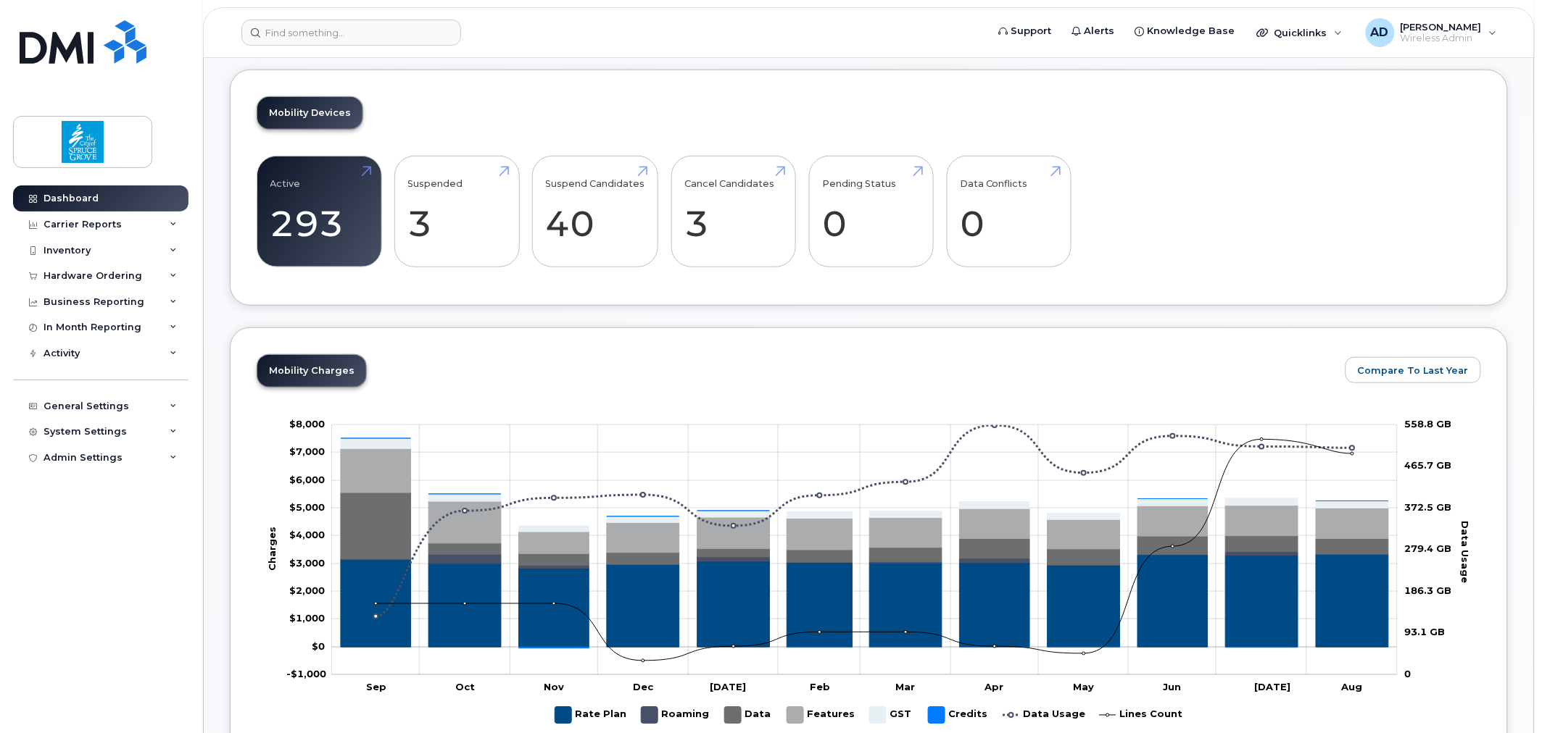
scroll to position [322, 0]
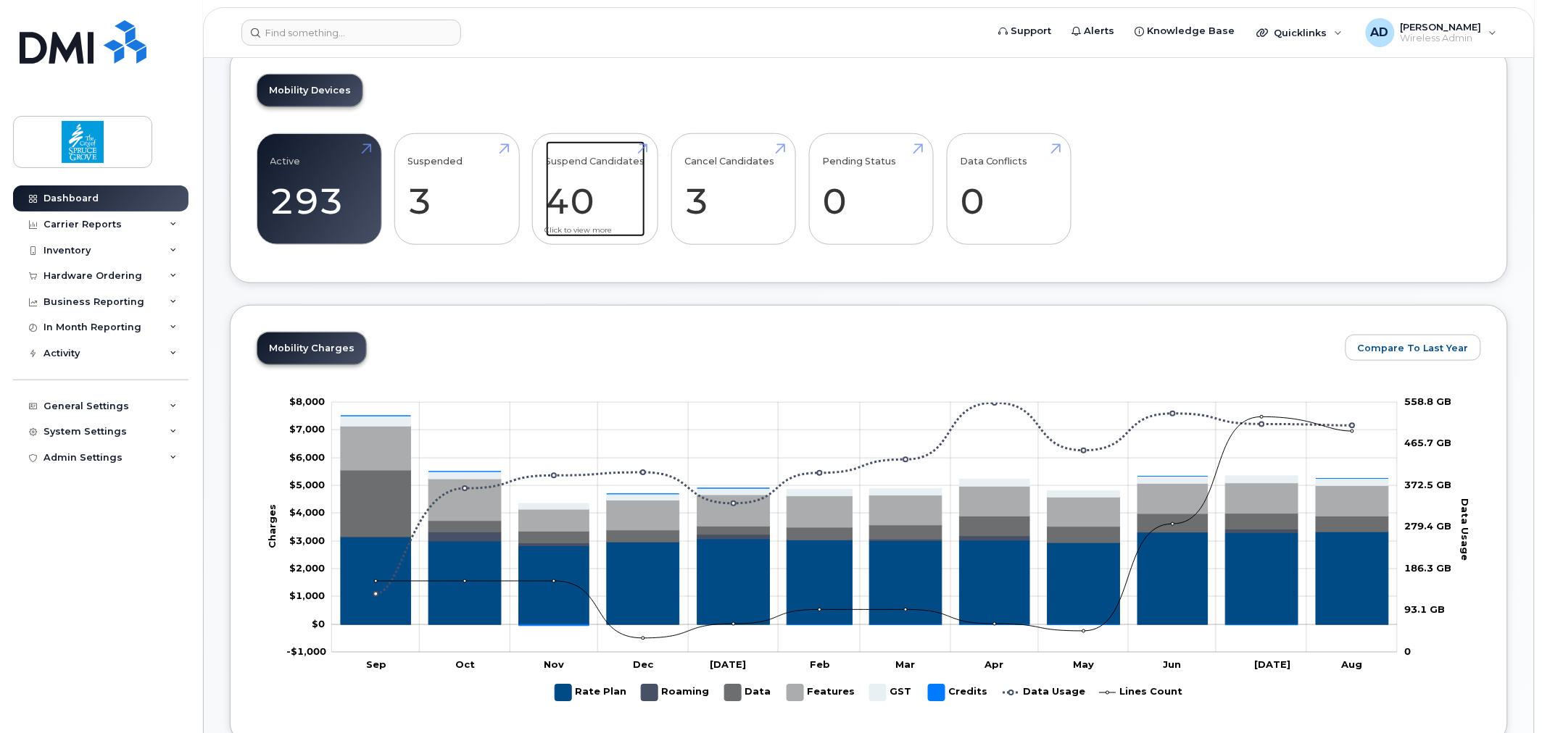
click at [592, 196] on link "Suspend Candidates 40" at bounding box center [595, 189] width 99 height 96
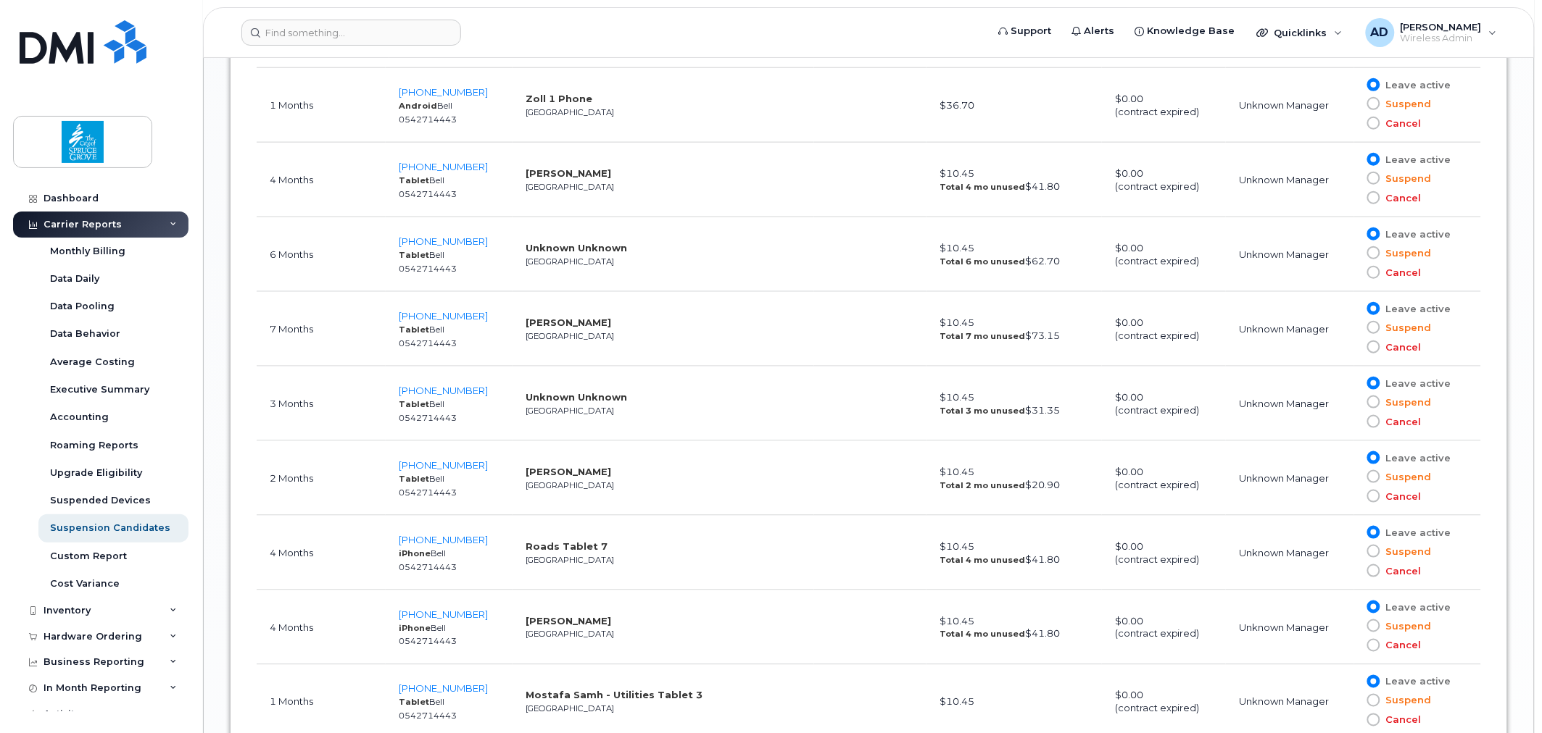
scroll to position [2342, 0]
drag, startPoint x: 499, startPoint y: 241, endPoint x: 383, endPoint y: 245, distance: 116.0
click at [383, 291] on tr "6 Months 587-985-5507 Tablet Bell 0542714443 Unknown Unknown Edmonton $10.45 To…" at bounding box center [869, 328] width 1224 height 75
copy tr "587-985-5507"
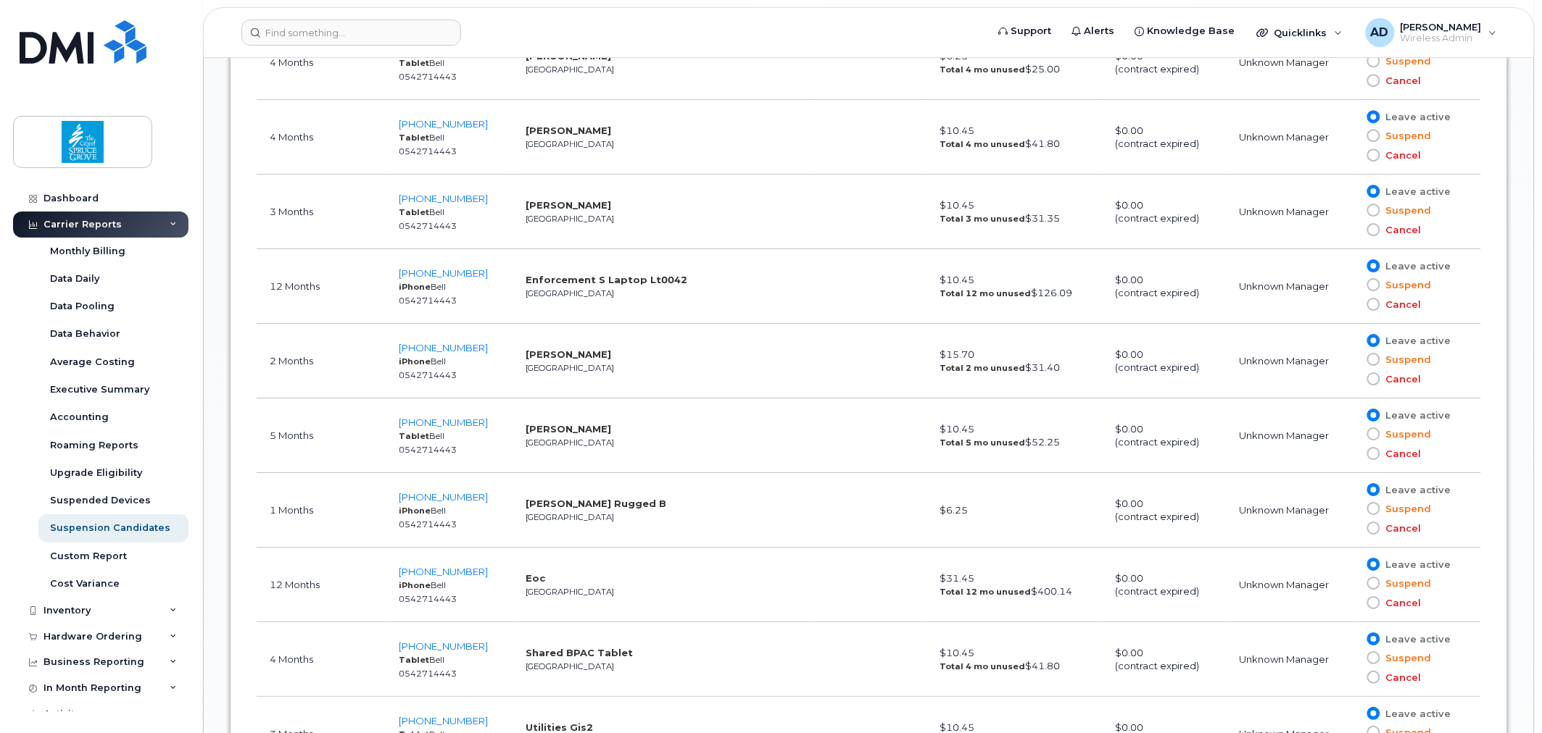
scroll to position [1376, 0]
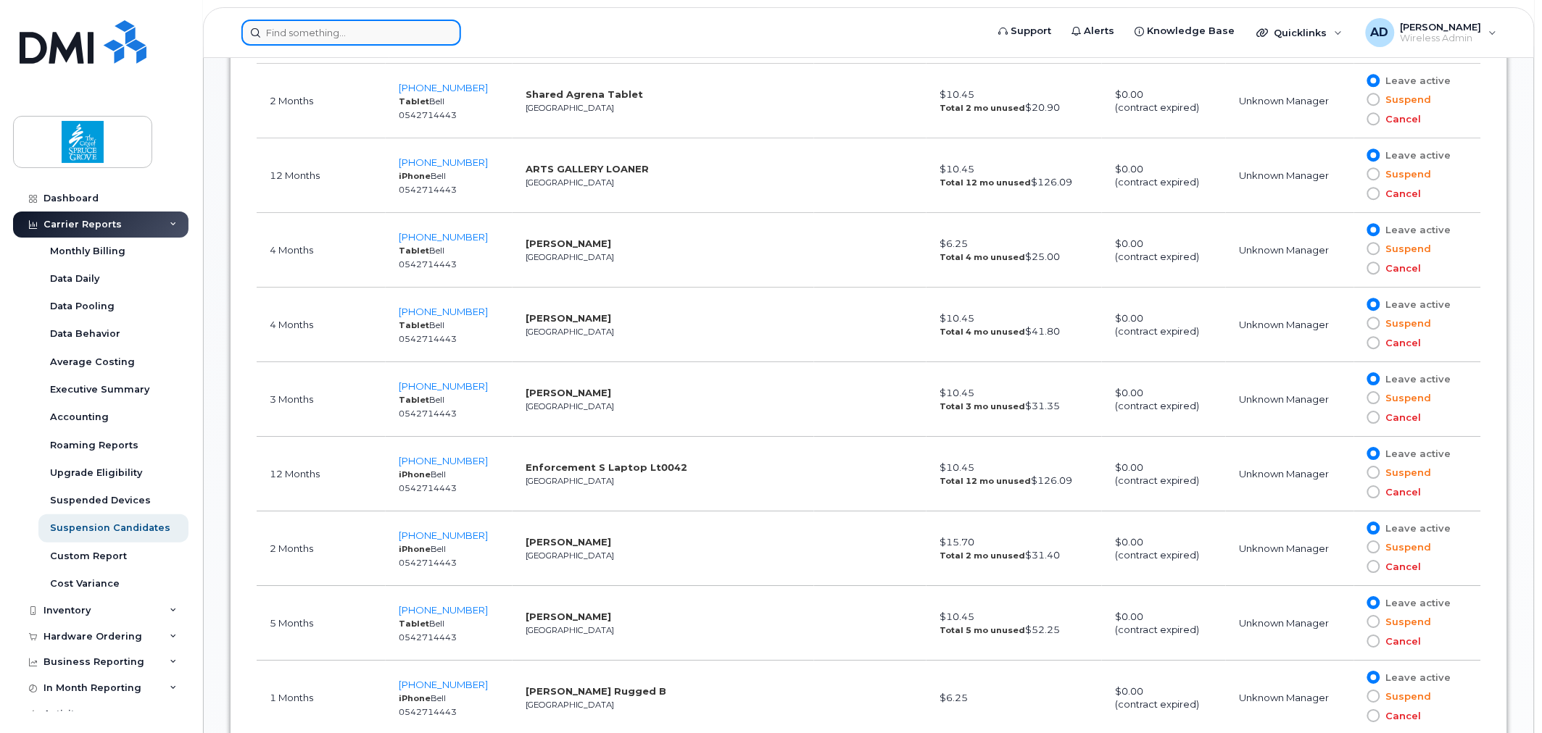
click at [371, 30] on input at bounding box center [351, 33] width 220 height 26
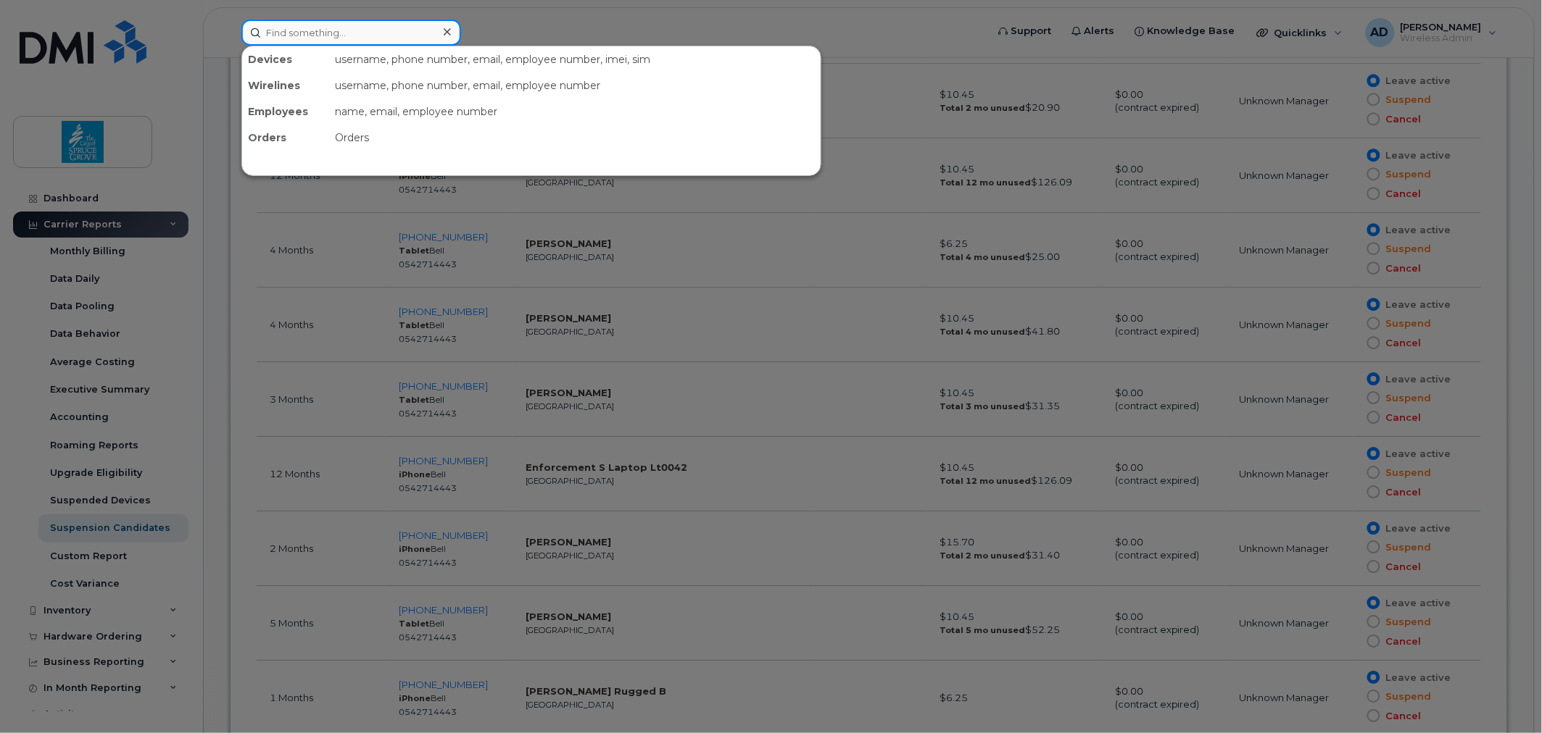
paste input "587-985-5507"
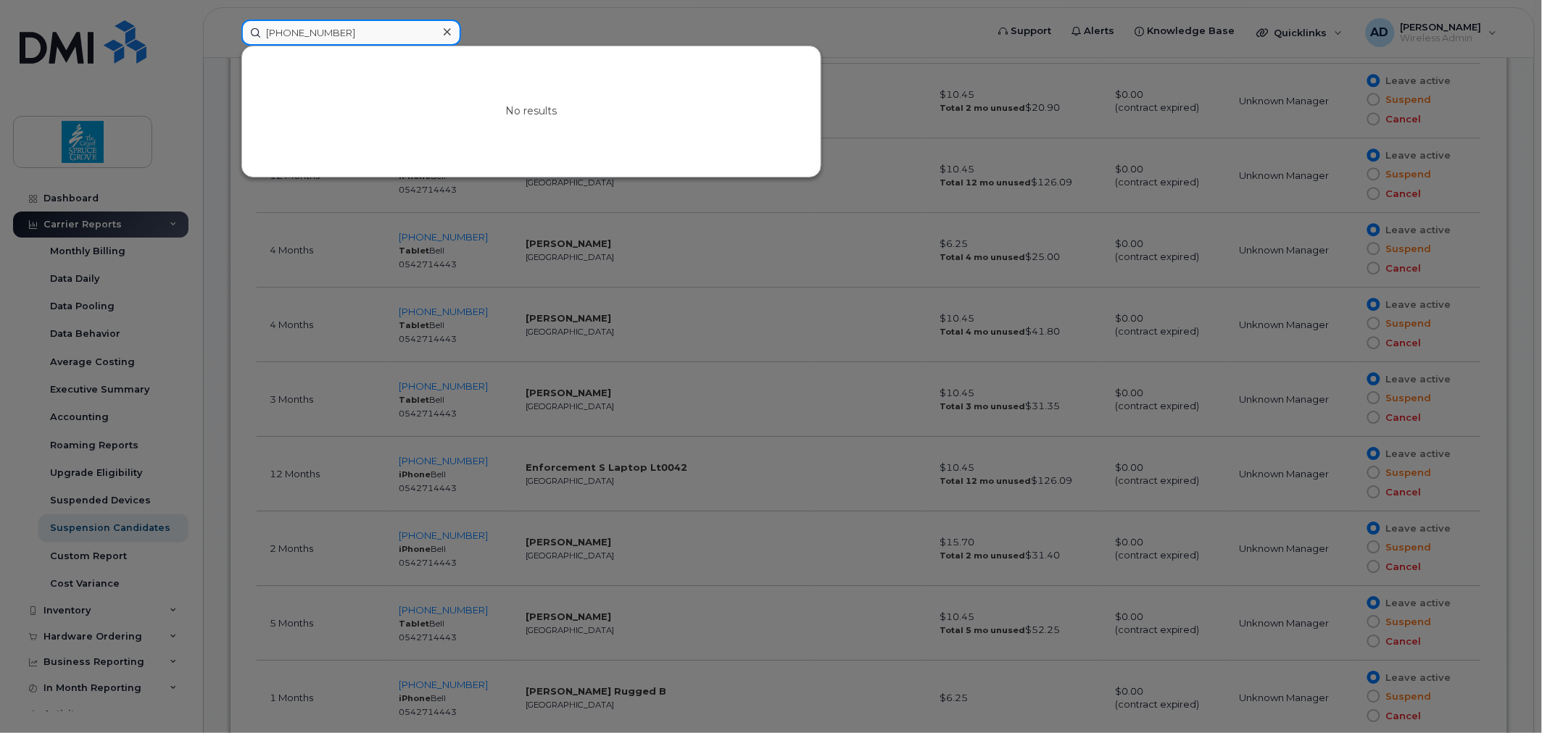
click at [375, 33] on input "587-985-5507" at bounding box center [351, 33] width 220 height 26
click at [288, 33] on input "587-985-5507" at bounding box center [351, 33] width 220 height 26
click at [286, 34] on input "587-985-5507" at bounding box center [351, 33] width 220 height 26
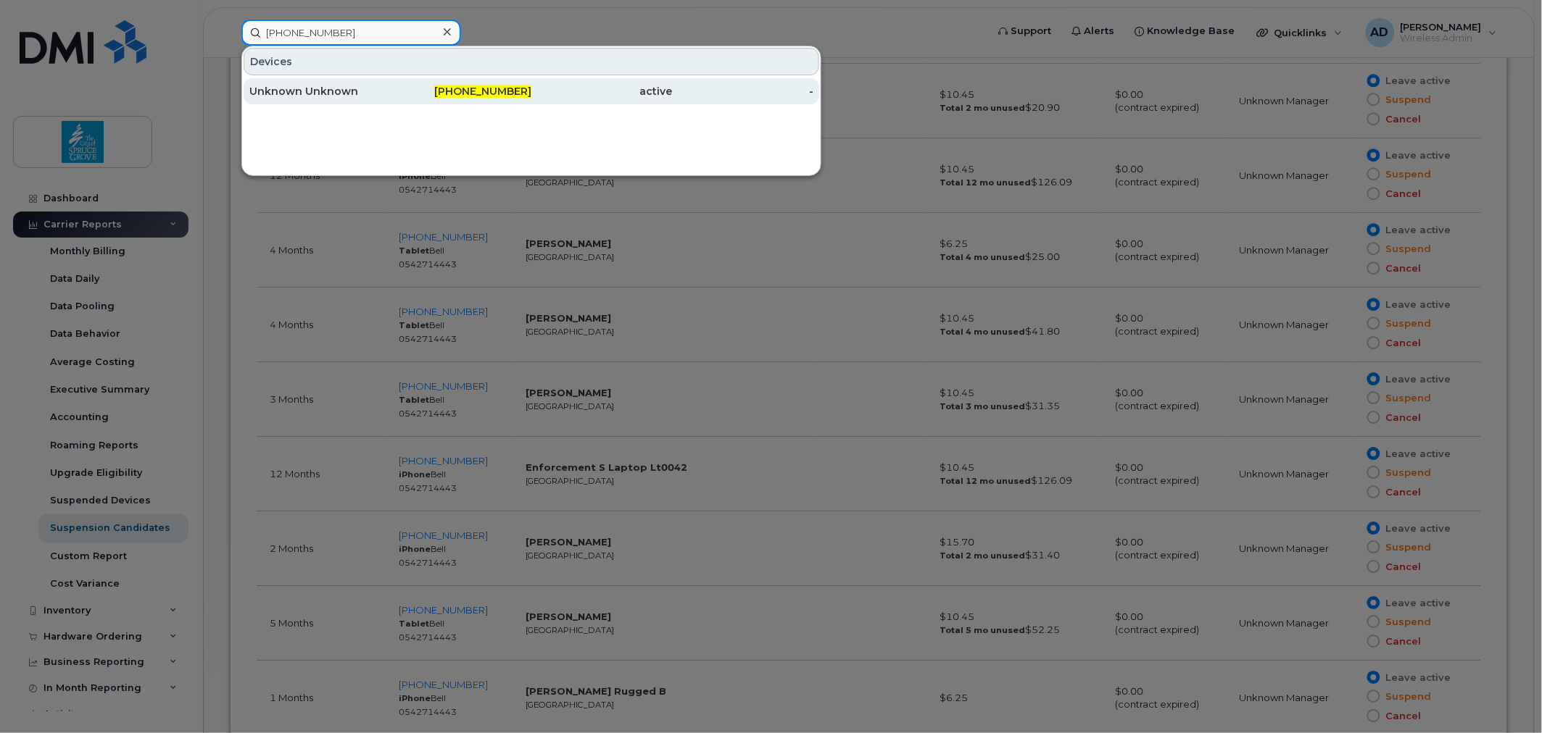
type input "587-985-5507"
click at [391, 83] on div "Unknown Unknown" at bounding box center [461, 91] width 141 height 26
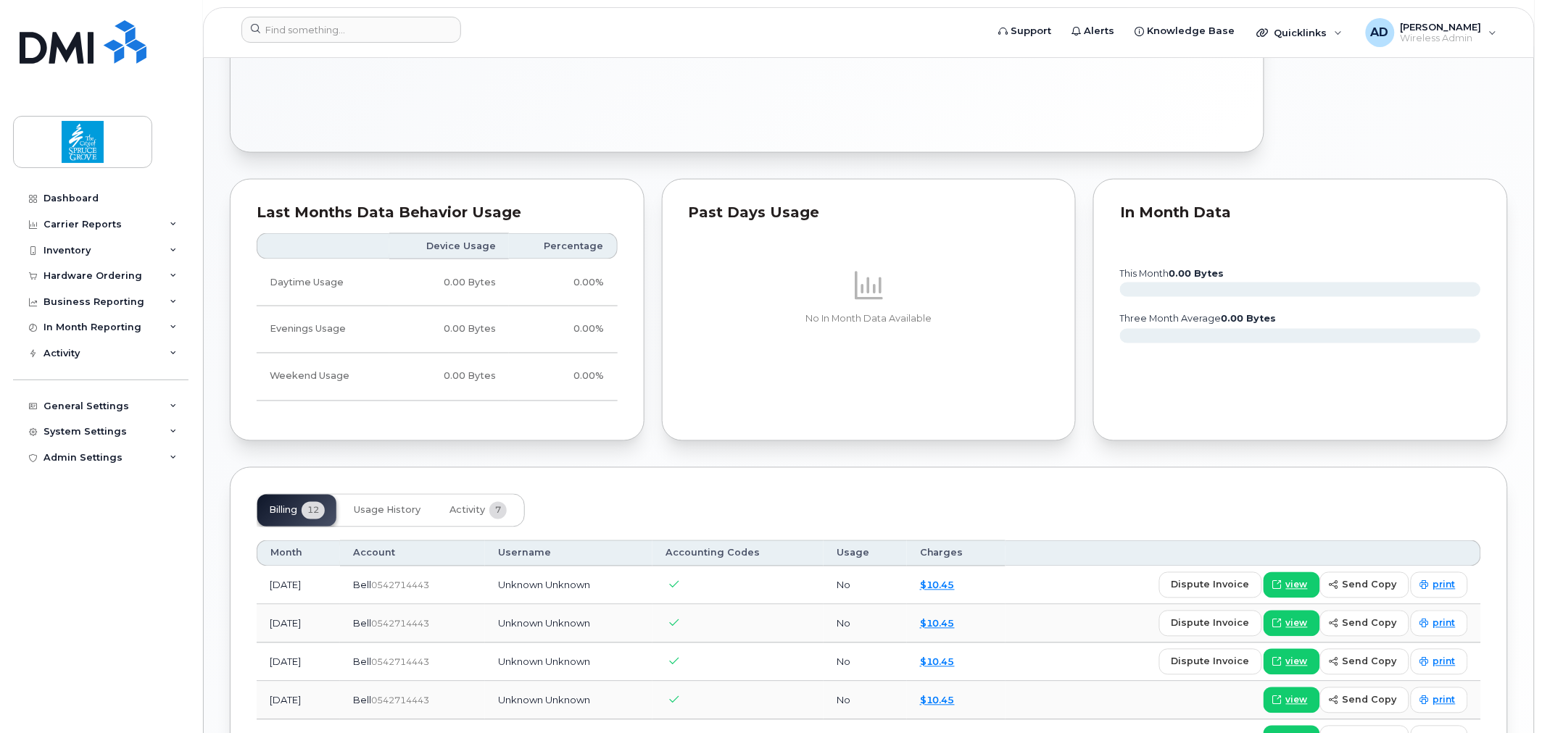
scroll to position [342, 0]
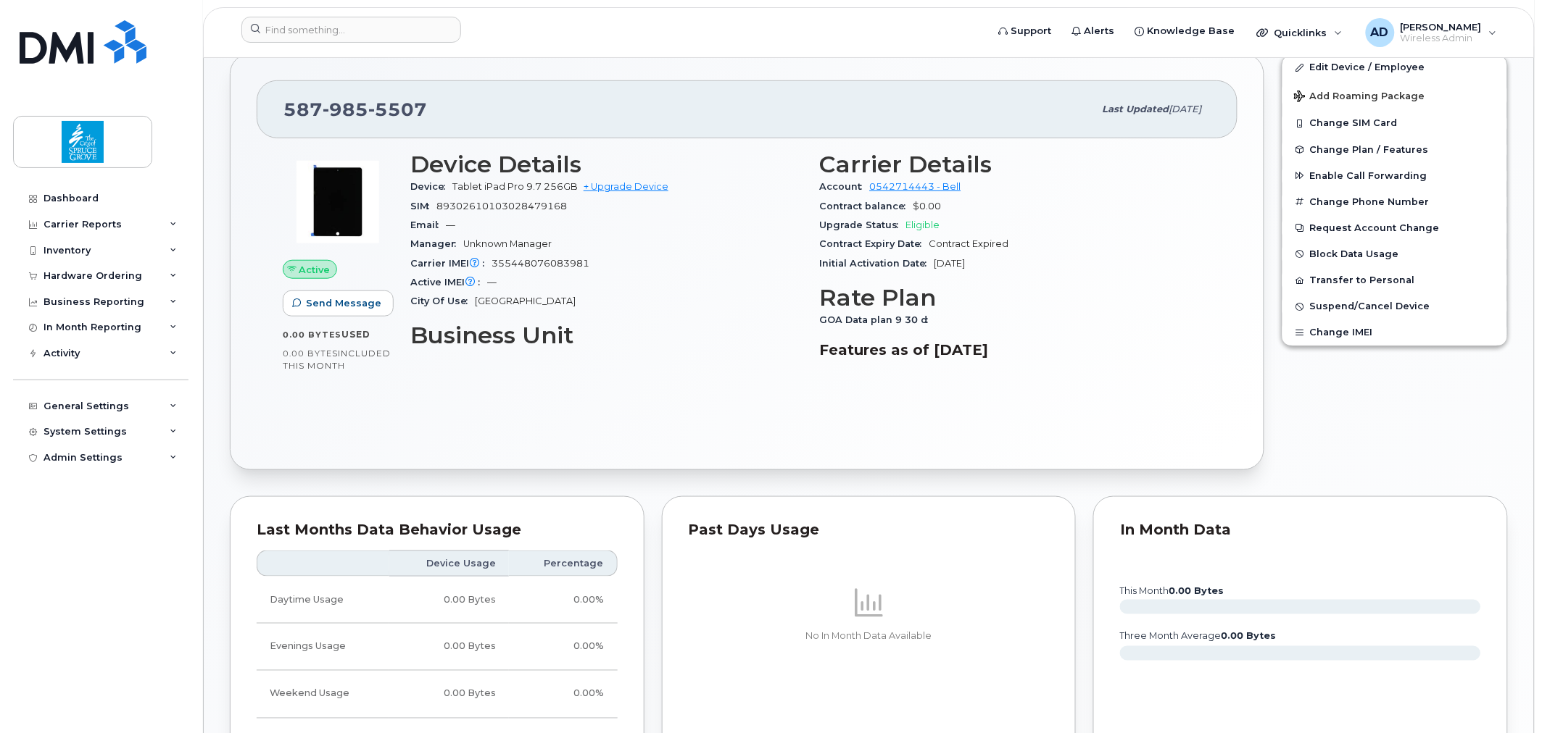
click at [547, 267] on span "355448076083981" at bounding box center [540, 263] width 98 height 11
copy span "355448076083981"
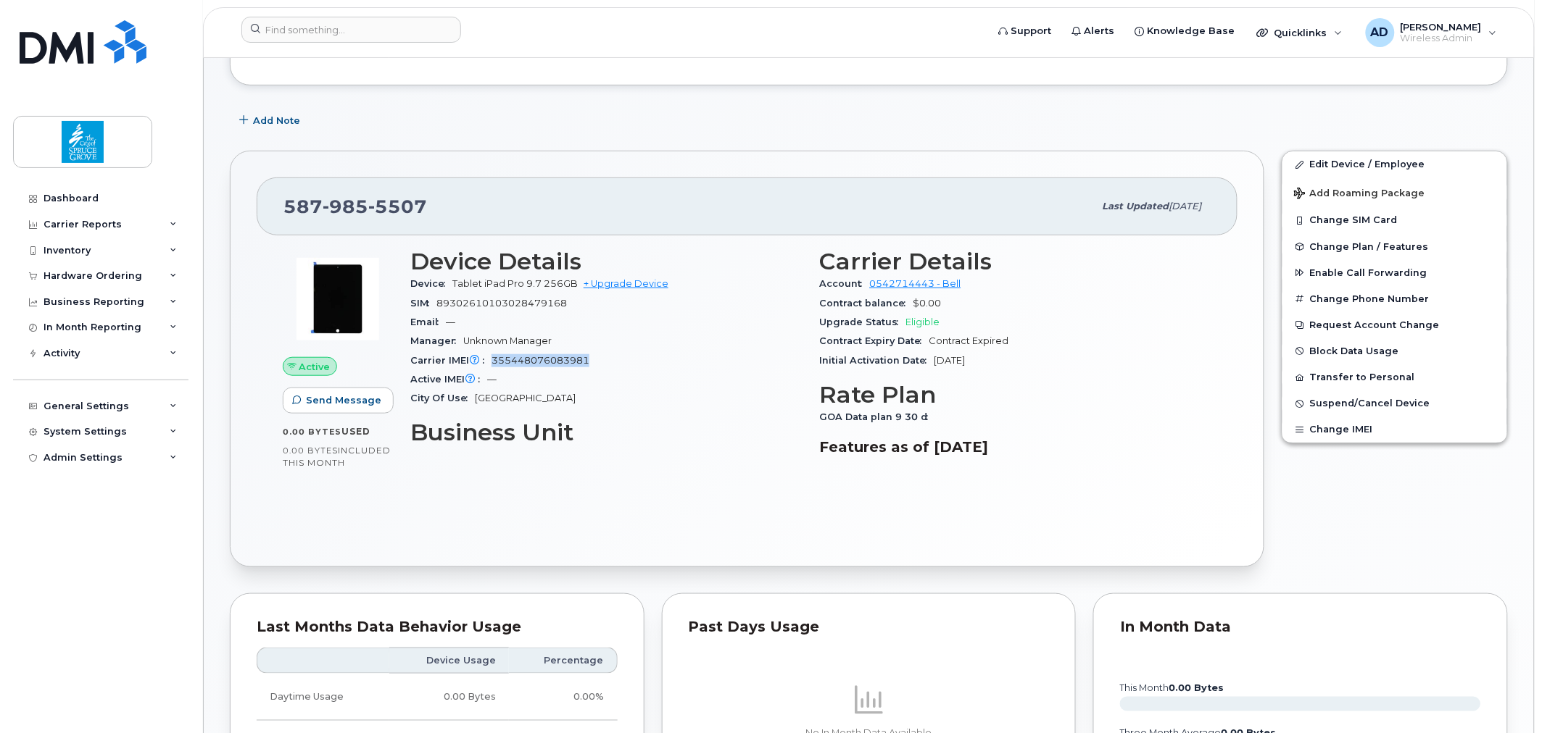
scroll to position [100, 0]
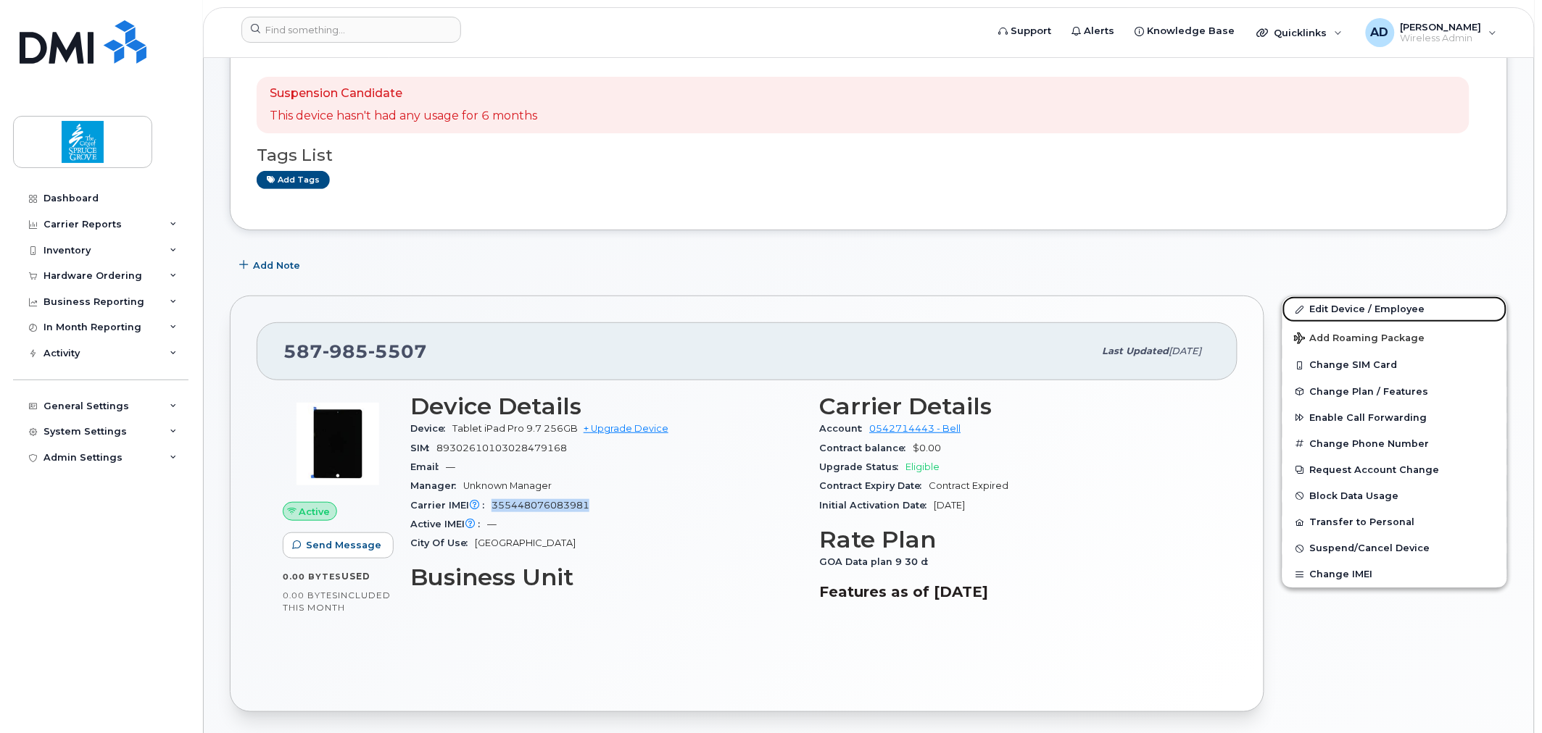
drag, startPoint x: 1350, startPoint y: 307, endPoint x: 791, endPoint y: 280, distance: 559.4
click at [1350, 307] on link "Edit Device / Employee" at bounding box center [1394, 309] width 225 height 26
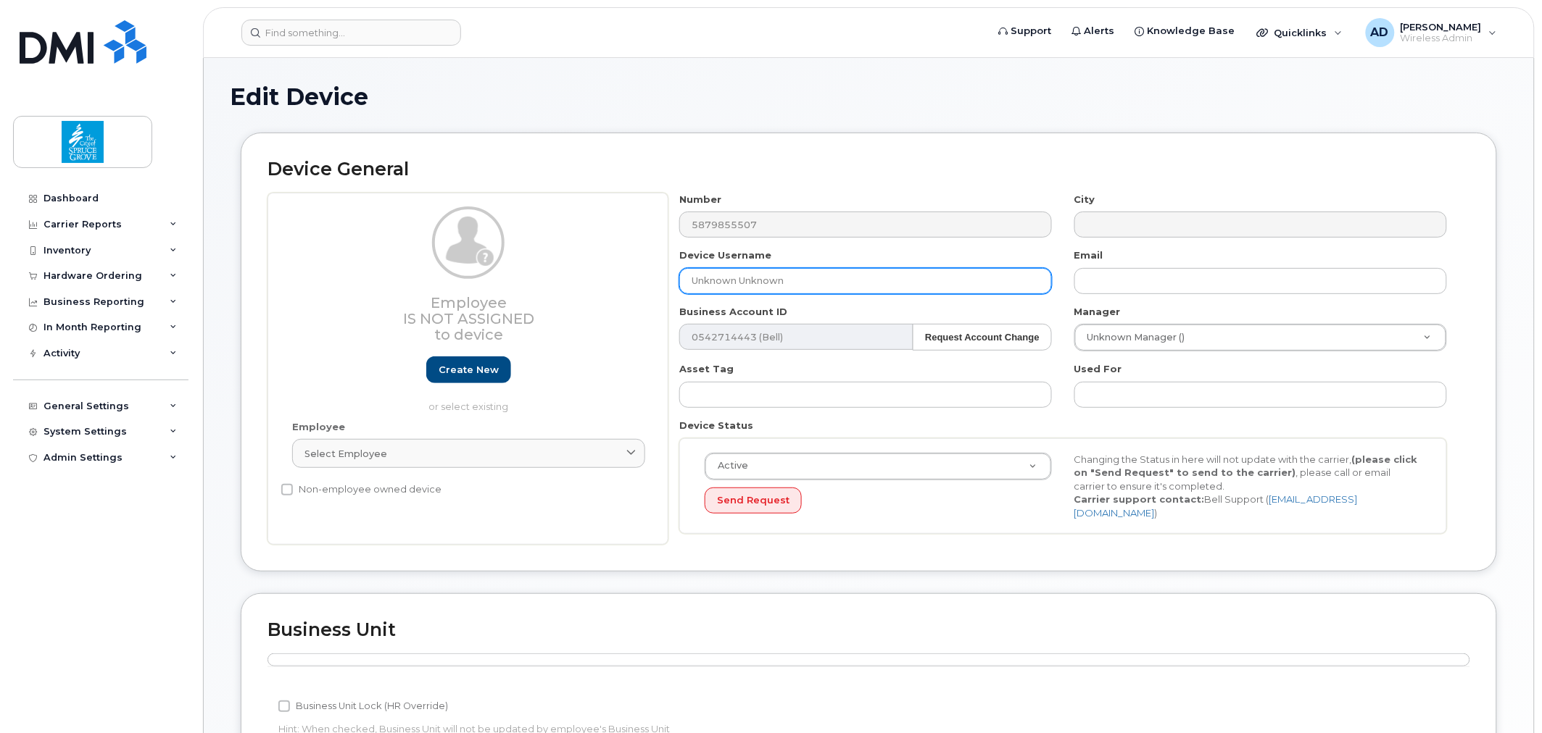
drag, startPoint x: 802, startPoint y: 276, endPoint x: 345, endPoint y: 280, distance: 456.6
click at [503, 280] on div "Employee Is not assigned to device Create new or select existing Employee Selec…" at bounding box center [868, 369] width 1202 height 353
paste input "Devon Ladouceur"
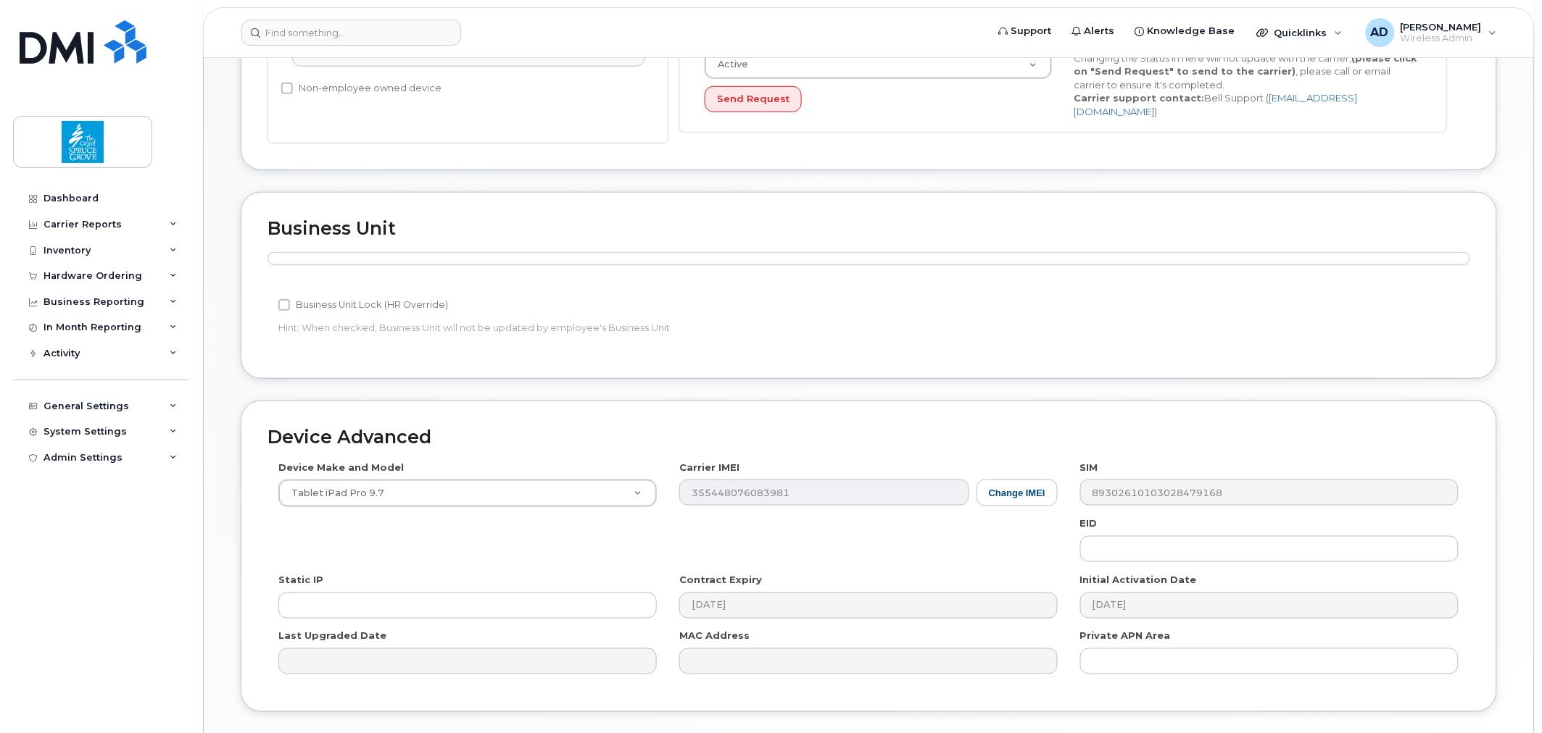
scroll to position [496, 0]
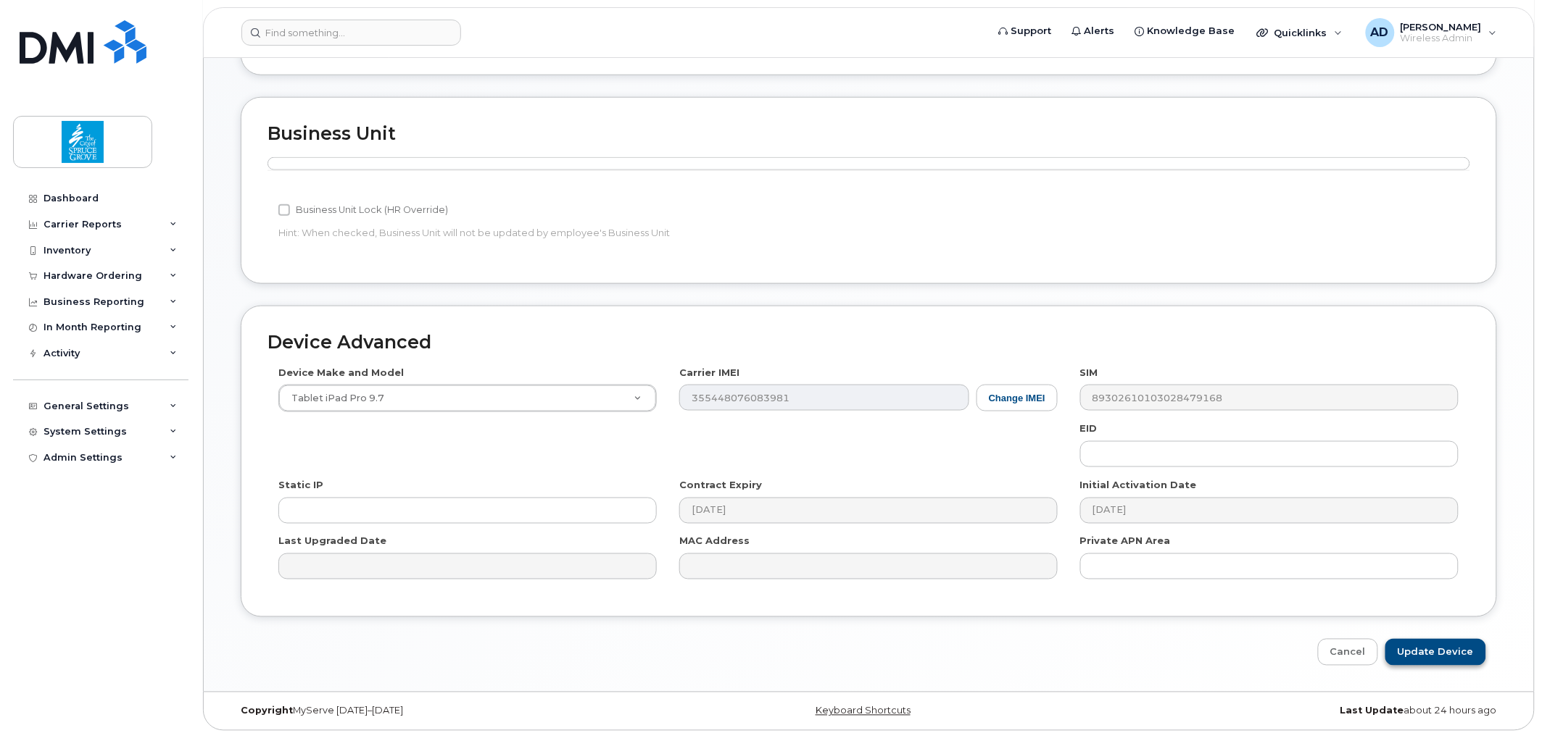
type input "[PERSON_NAME]"
click at [1443, 643] on input "Update Device" at bounding box center [1435, 652] width 101 height 27
type input "Saving..."
